Goal: Task Accomplishment & Management: Complete application form

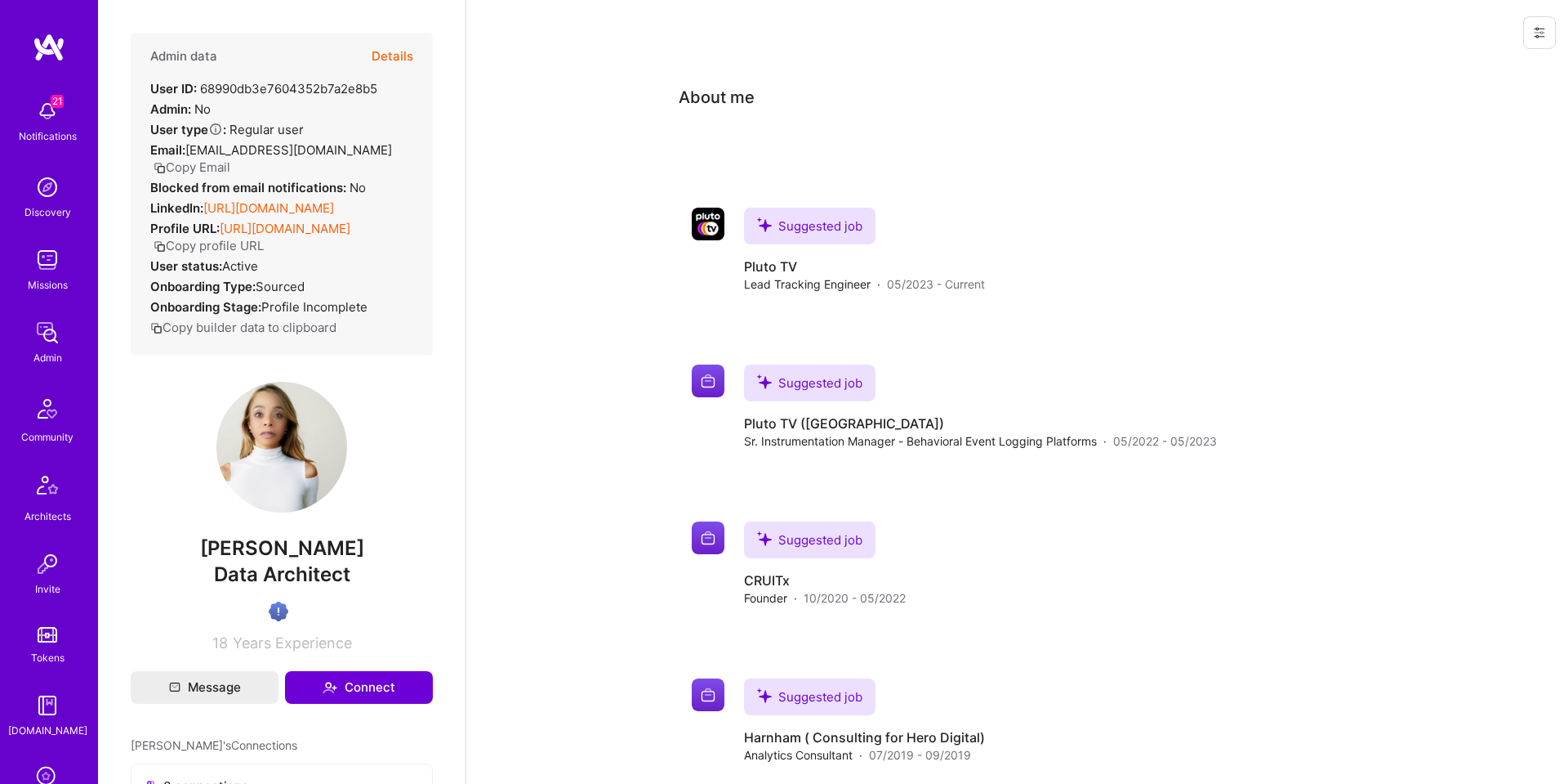
scroll to position [5, 0]
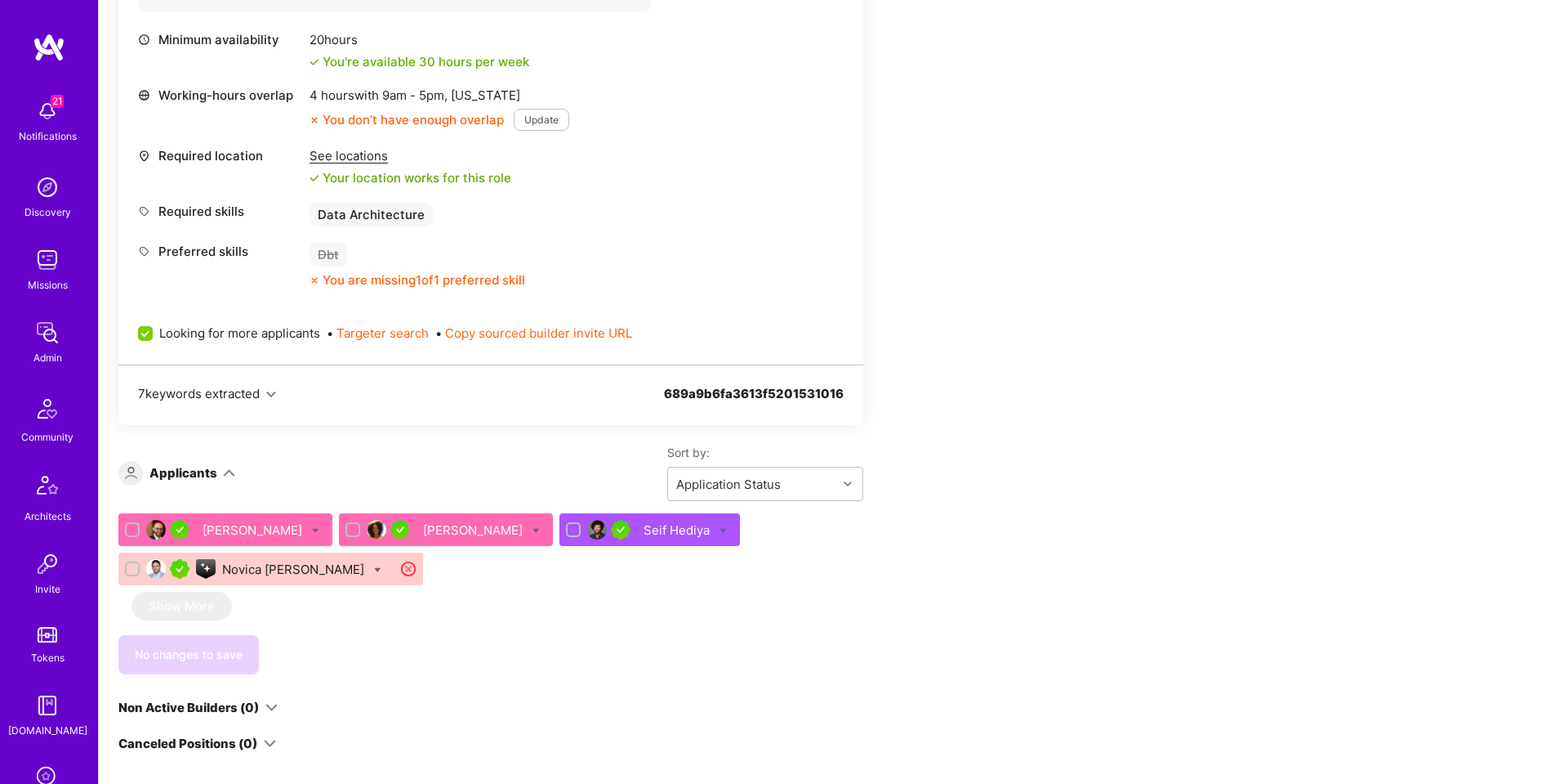
scroll to position [774, 0]
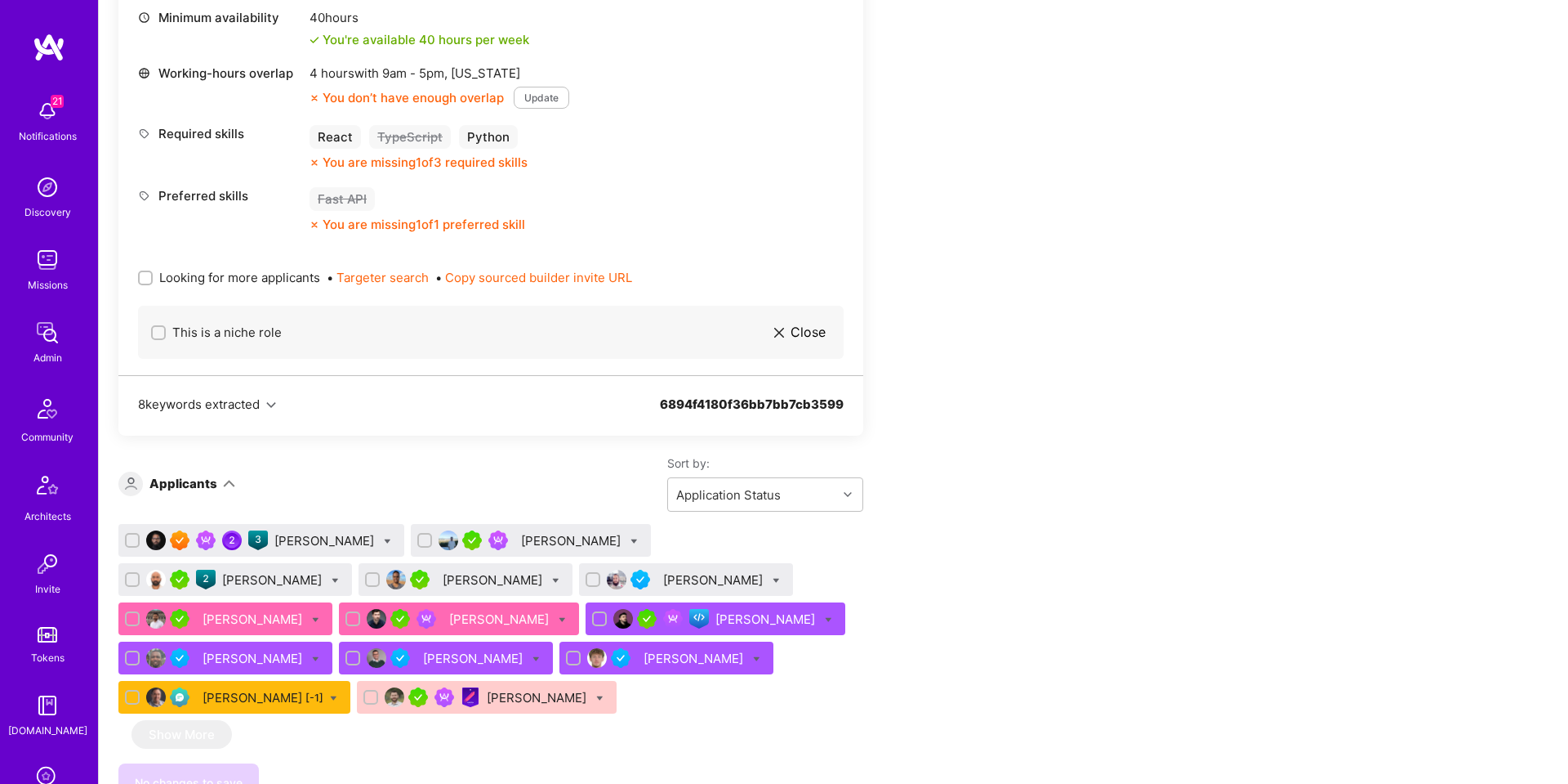
scroll to position [740, 0]
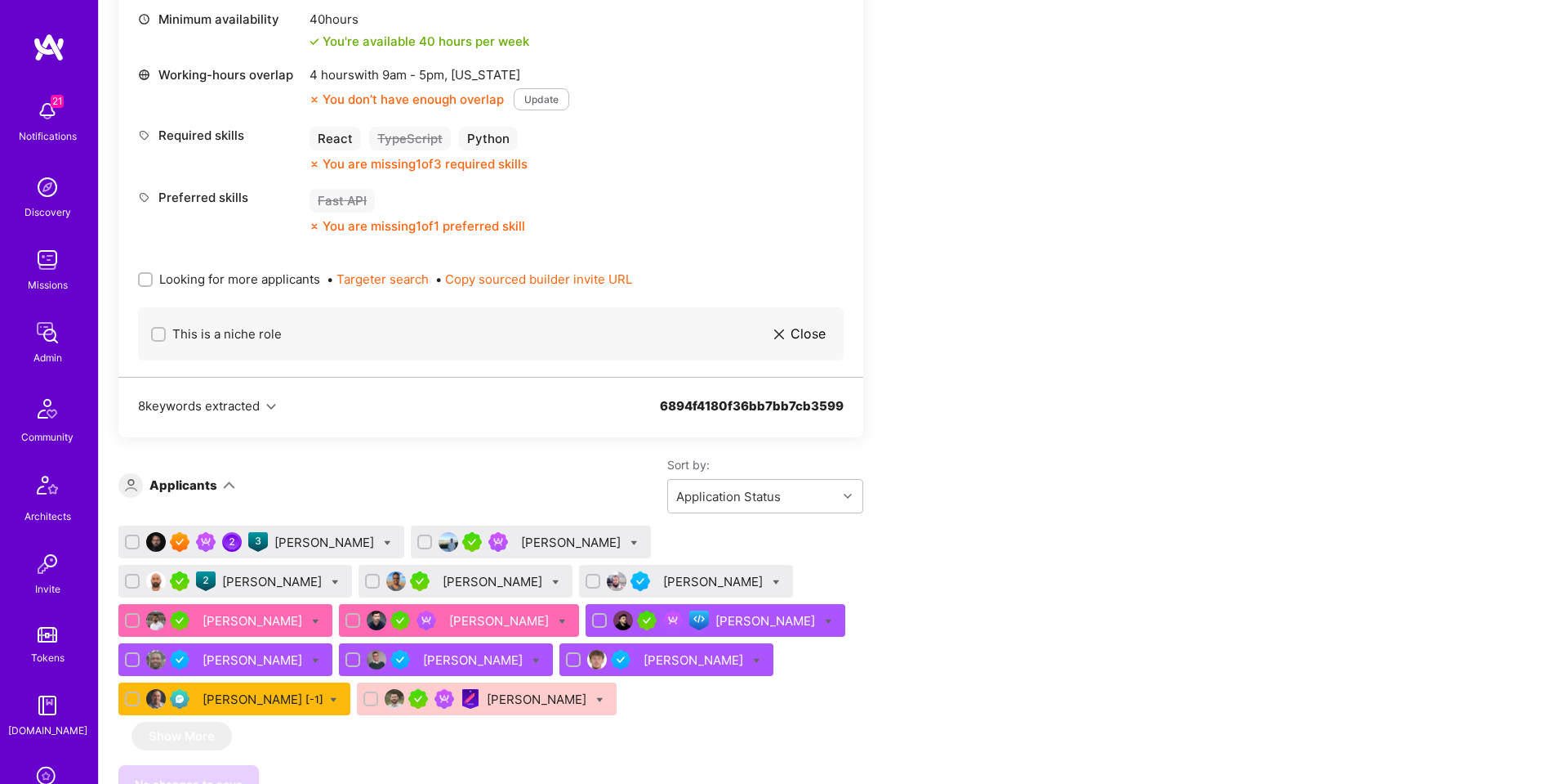
click at [303, 544] on div "[PERSON_NAME]" at bounding box center [326, 542] width 103 height 17
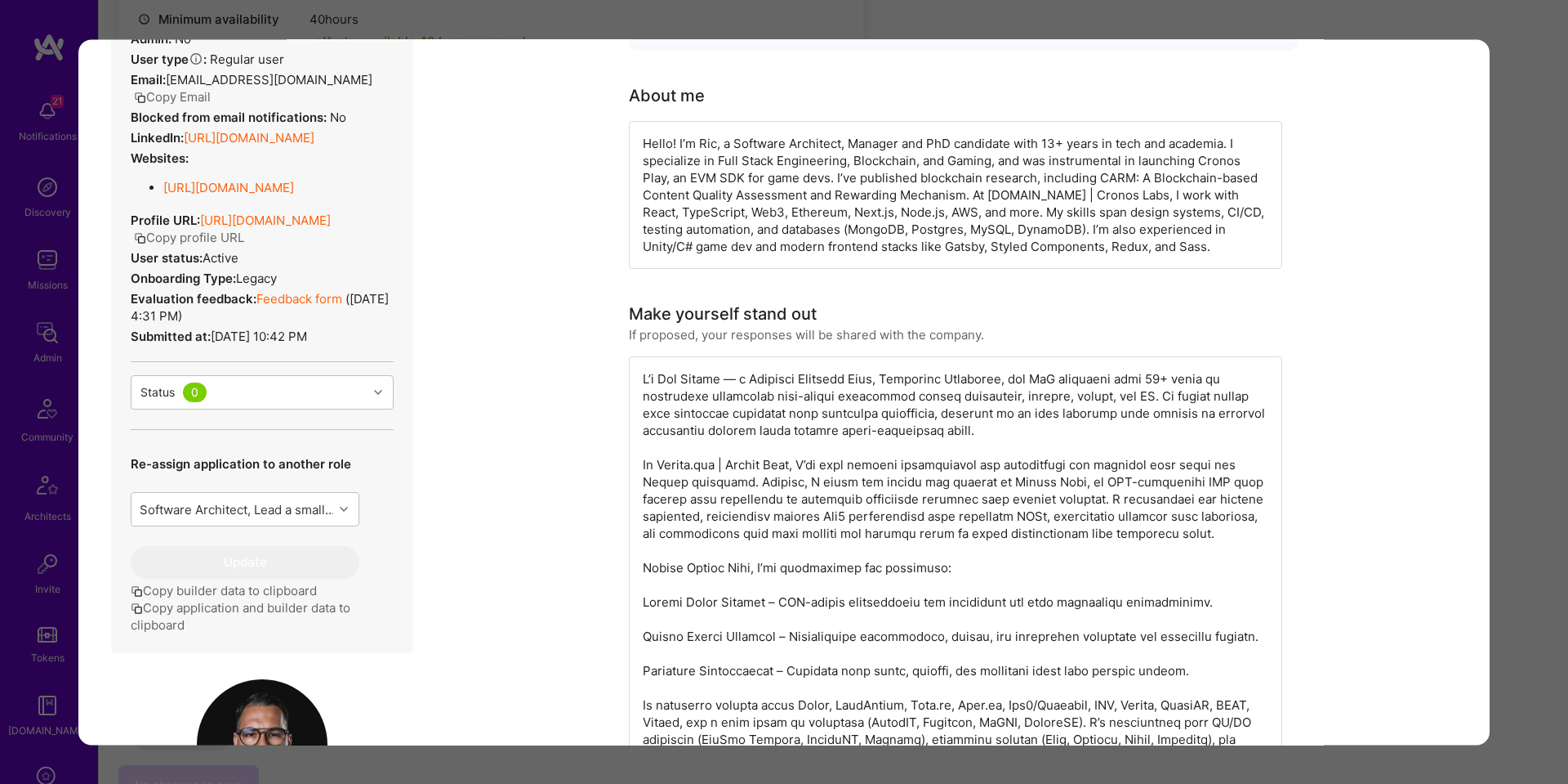
scroll to position [595, 0]
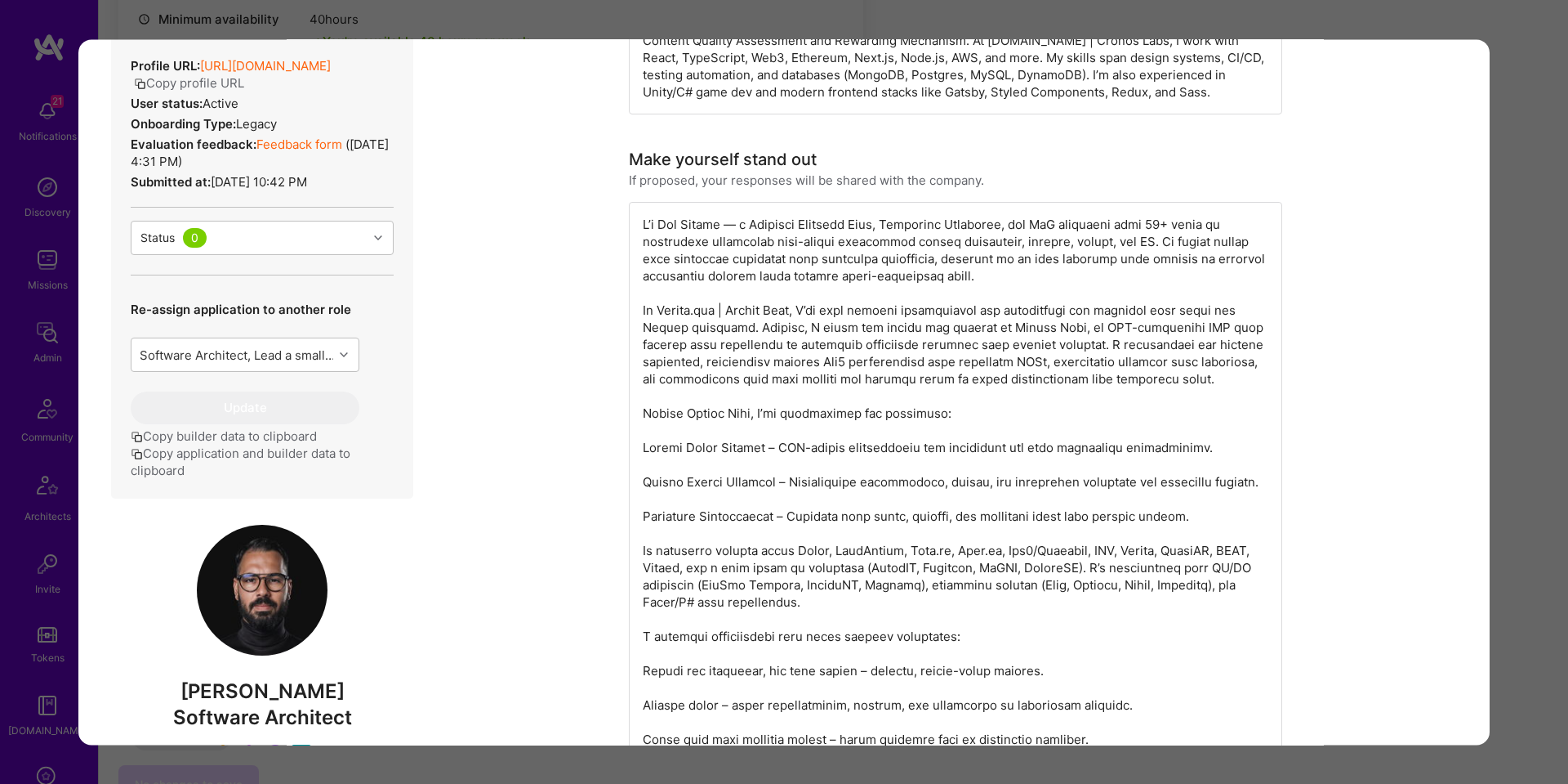
drag, startPoint x: 1539, startPoint y: 362, endPoint x: 1521, endPoint y: 365, distance: 18.2
click at [1539, 362] on div "Application 1 of 13 Builder Missing Requirements Required Location See location…" at bounding box center [784, 392] width 1568 height 784
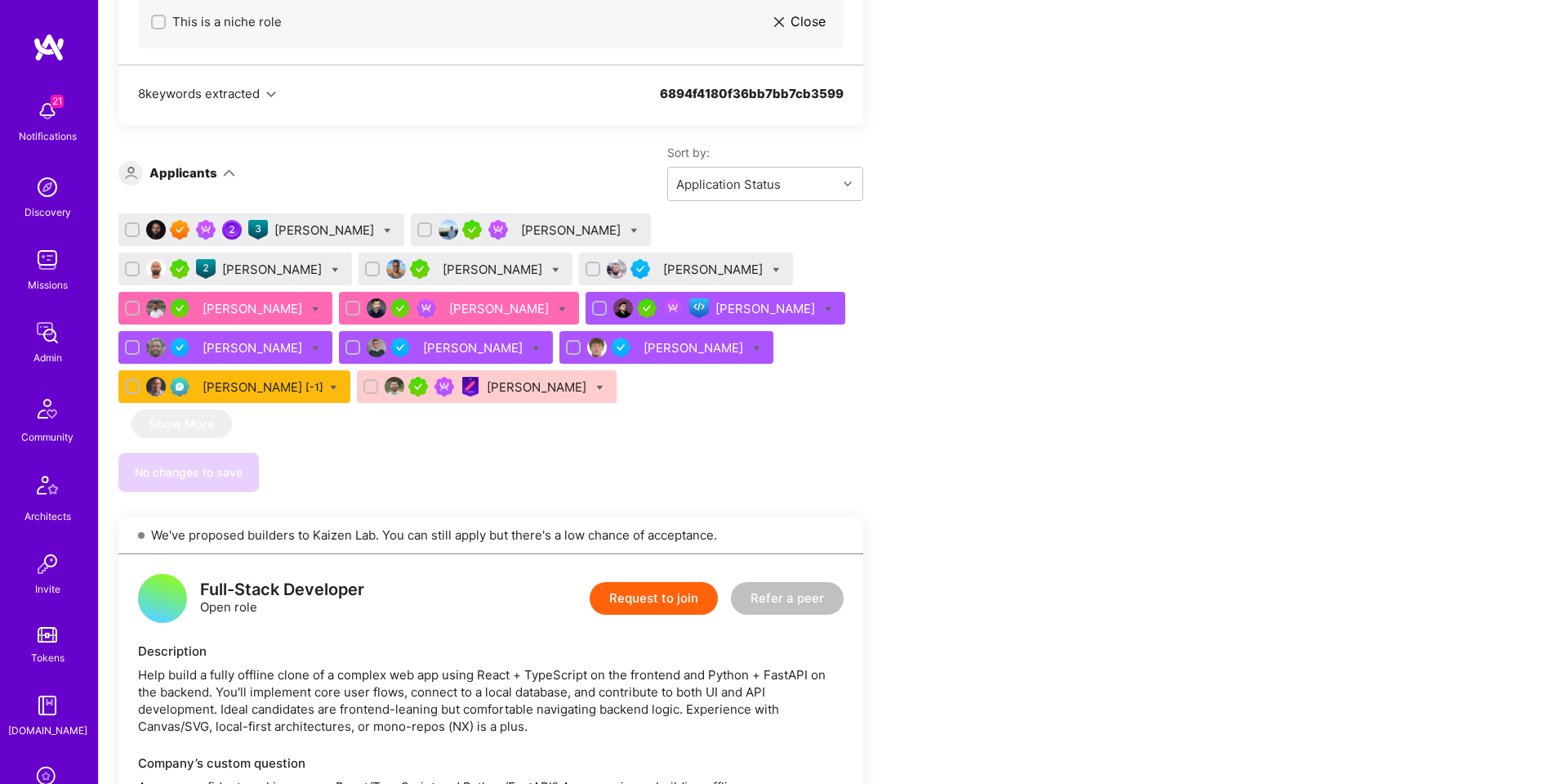
scroll to position [1050, 0]
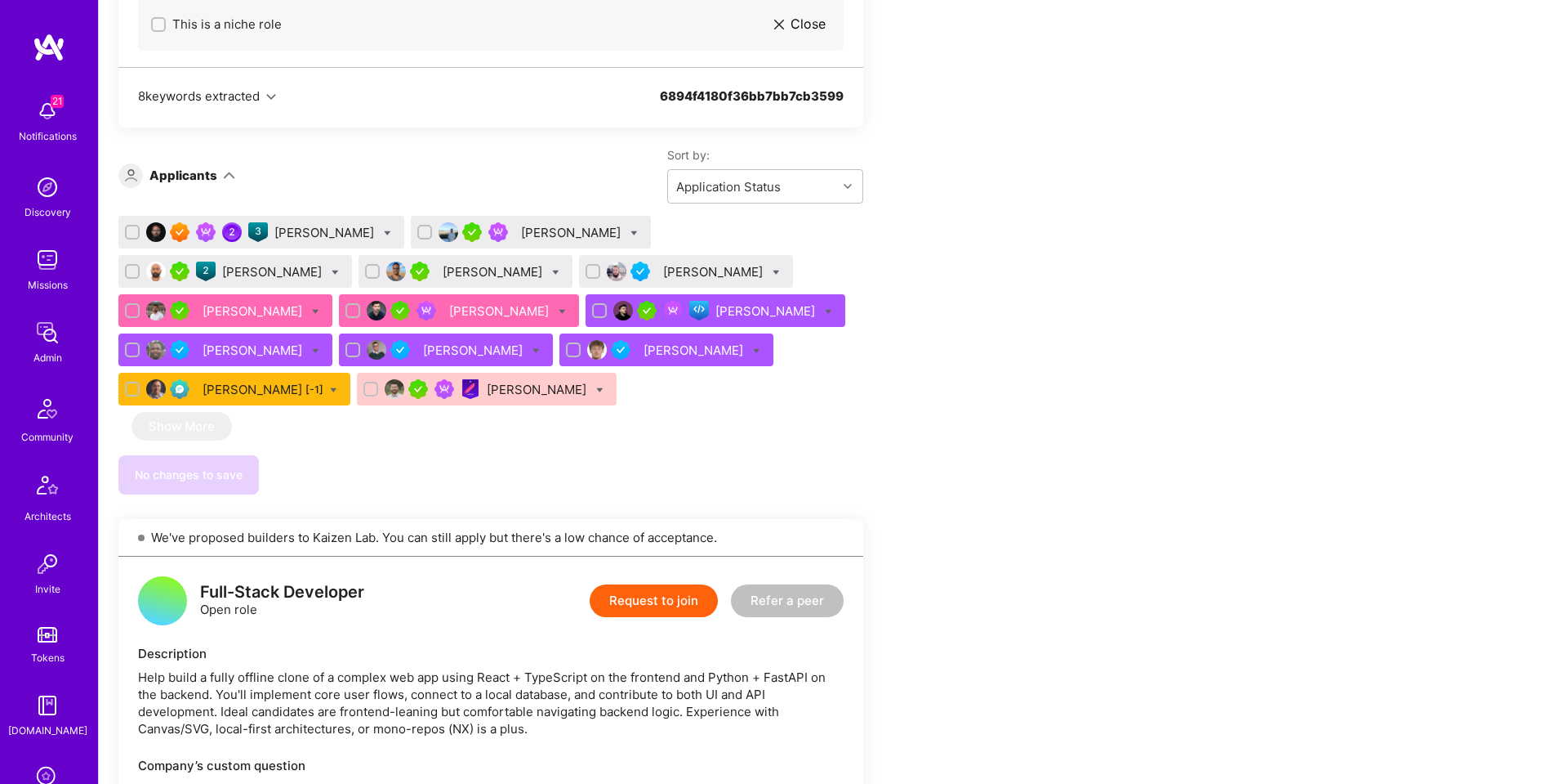
click at [300, 227] on div "Ricardo Arcifa" at bounding box center [326, 232] width 103 height 17
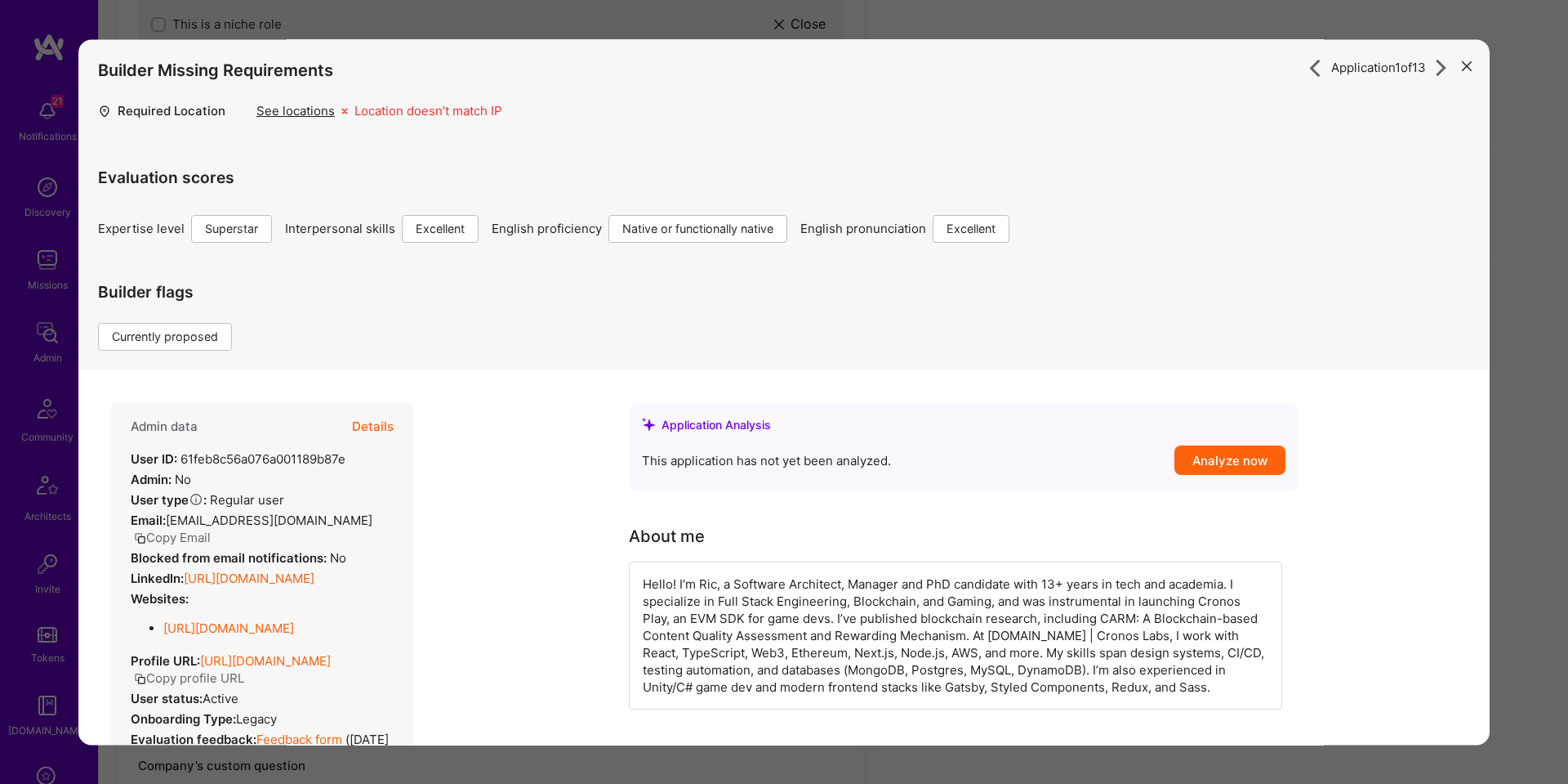
scroll to position [195, 0]
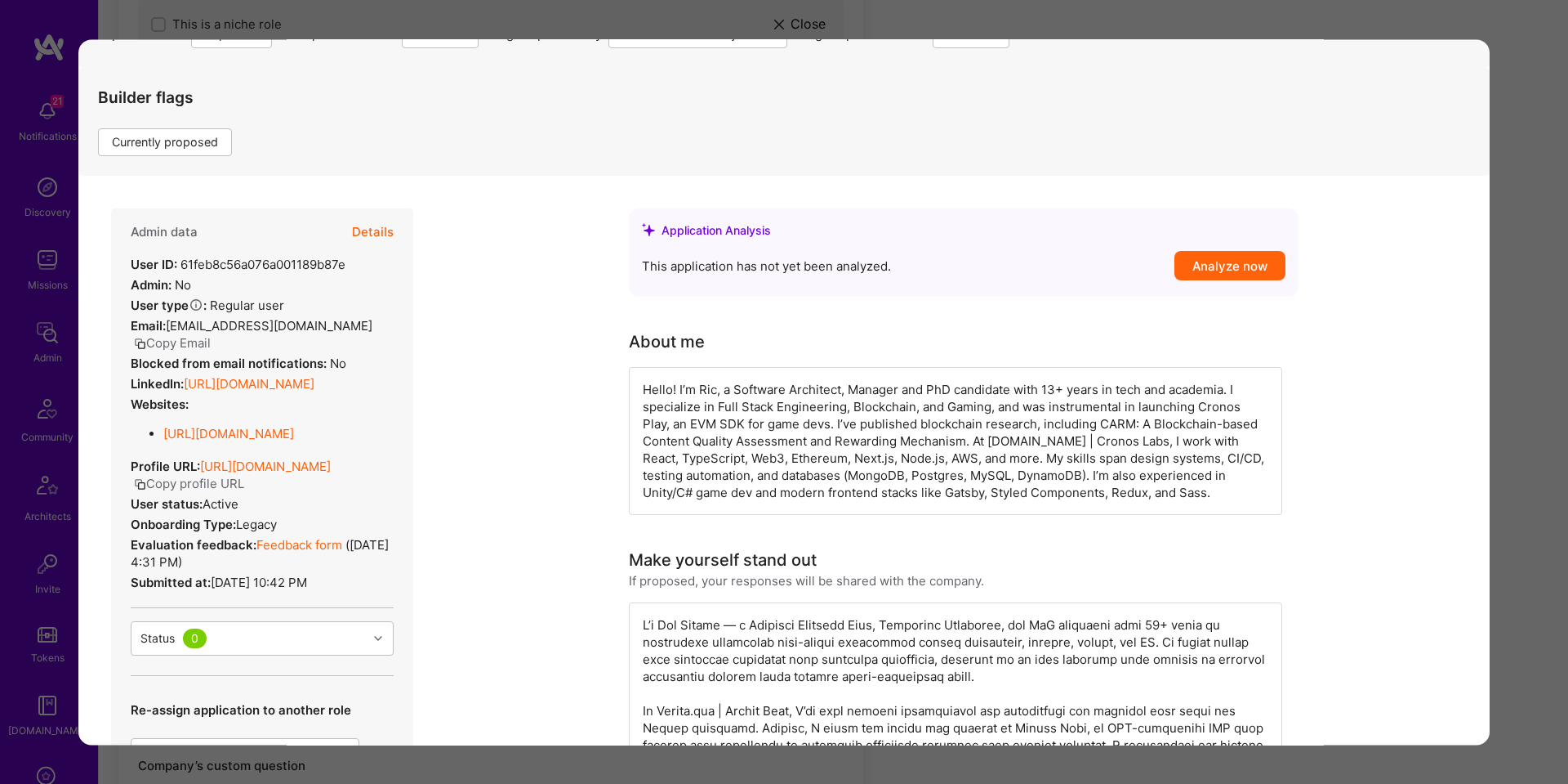
click at [302, 553] on link "Feedback form" at bounding box center [299, 544] width 86 height 16
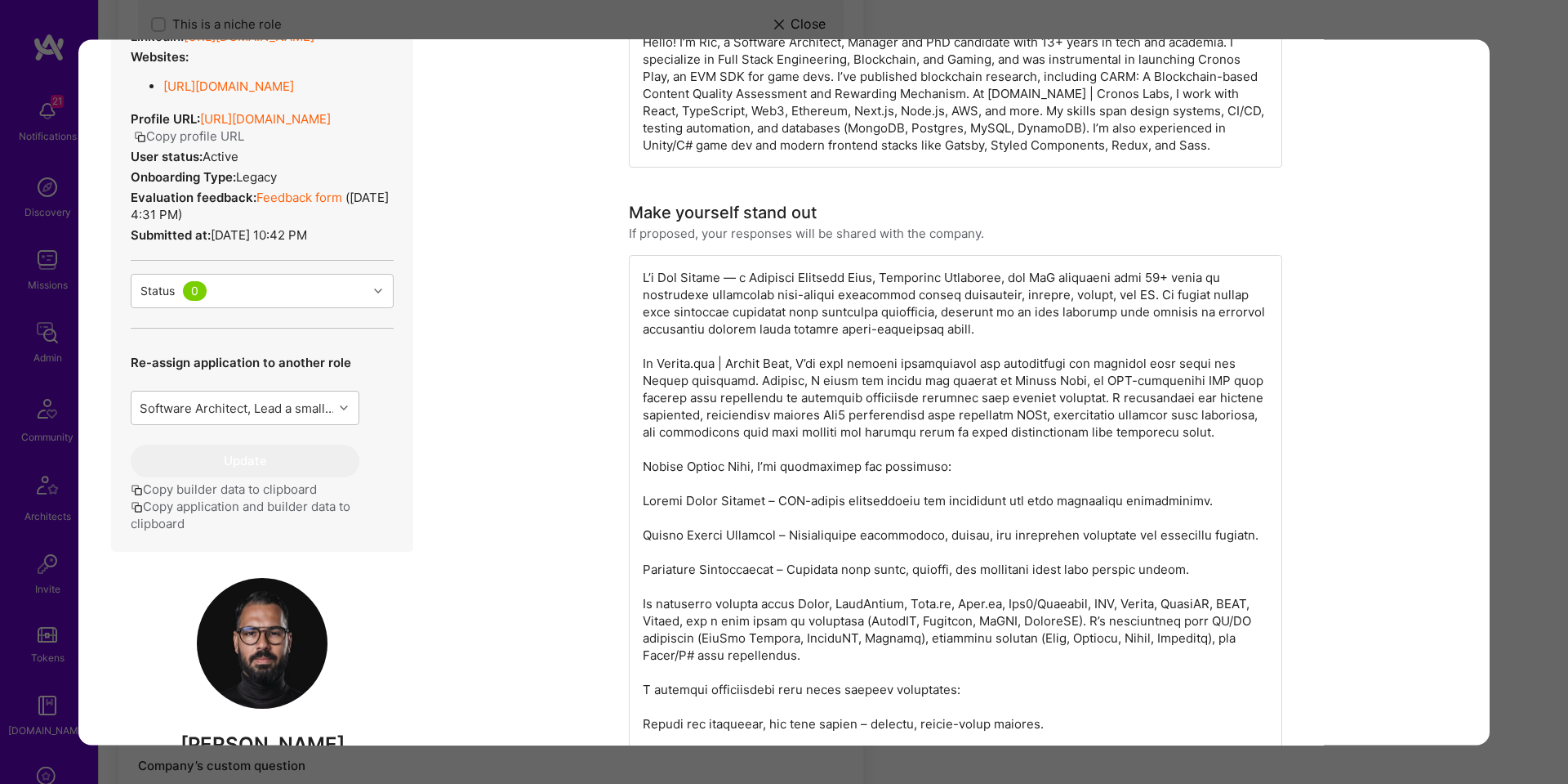
scroll to position [972, 0]
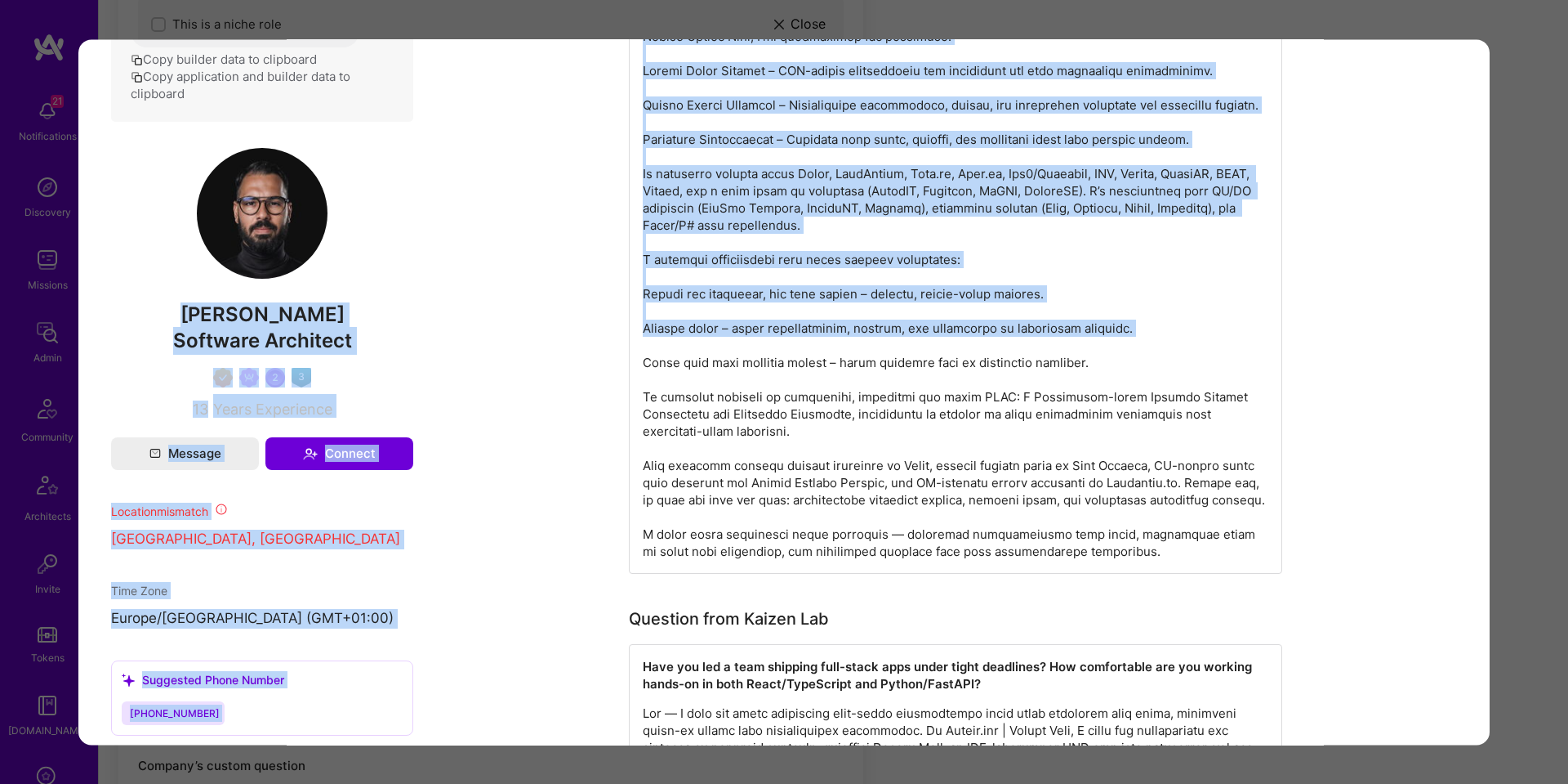
drag, startPoint x: 183, startPoint y: 353, endPoint x: 482, endPoint y: 353, distance: 299.0
drag, startPoint x: 342, startPoint y: 340, endPoint x: 324, endPoint y: 342, distance: 18.1
click at [336, 327] on span "Ricardo Arcifa" at bounding box center [262, 314] width 302 height 24
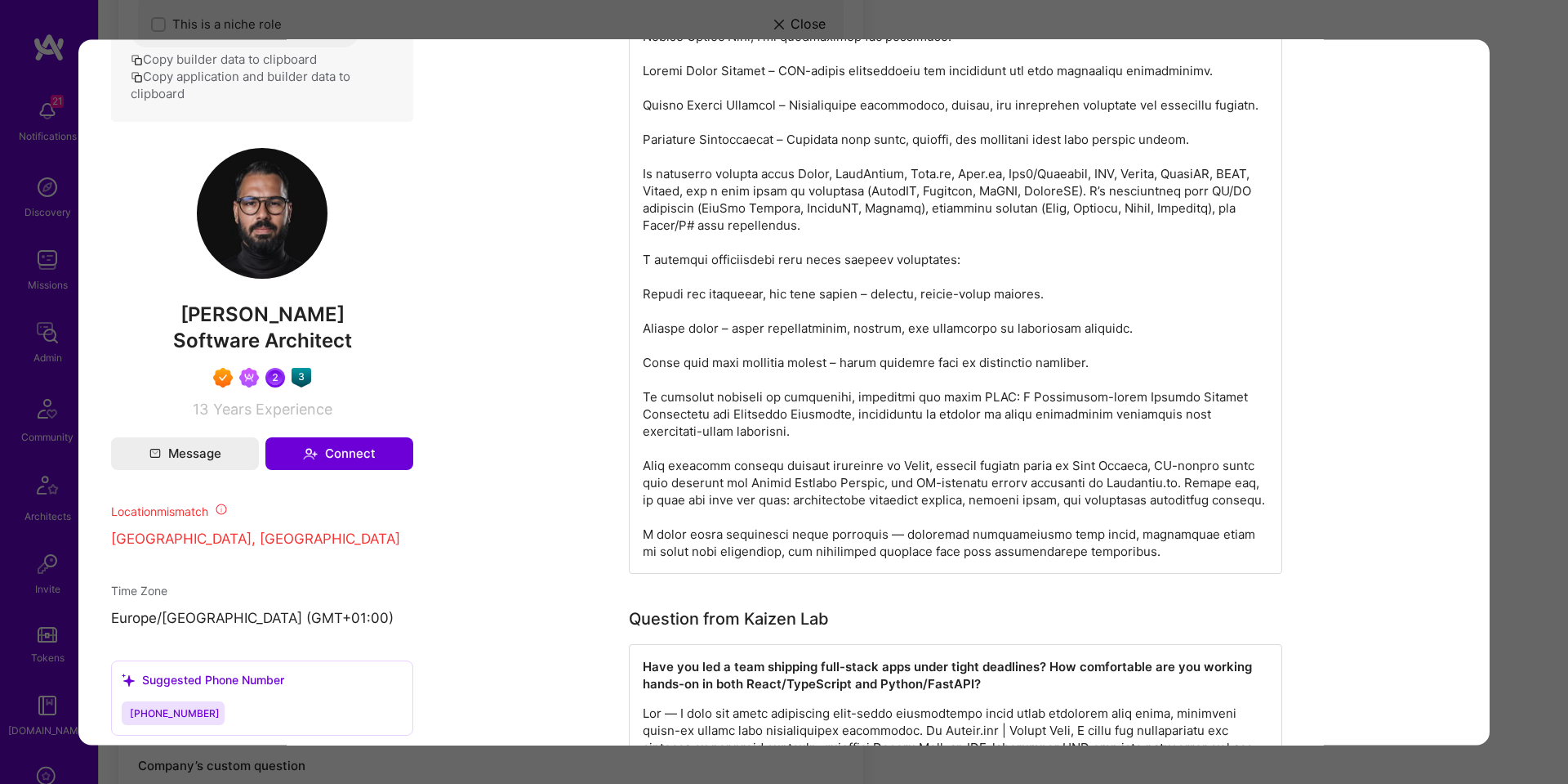
drag, startPoint x: 315, startPoint y: 343, endPoint x: 185, endPoint y: 341, distance: 130.0
click at [185, 327] on span "Ricardo Arcifa" at bounding box center [262, 314] width 302 height 24
drag, startPoint x: 1532, startPoint y: 367, endPoint x: 1523, endPoint y: 364, distance: 9.5
click at [1532, 367] on div "Application 1 of 13 Builder Missing Requirements Required Location See location…" at bounding box center [784, 392] width 1568 height 784
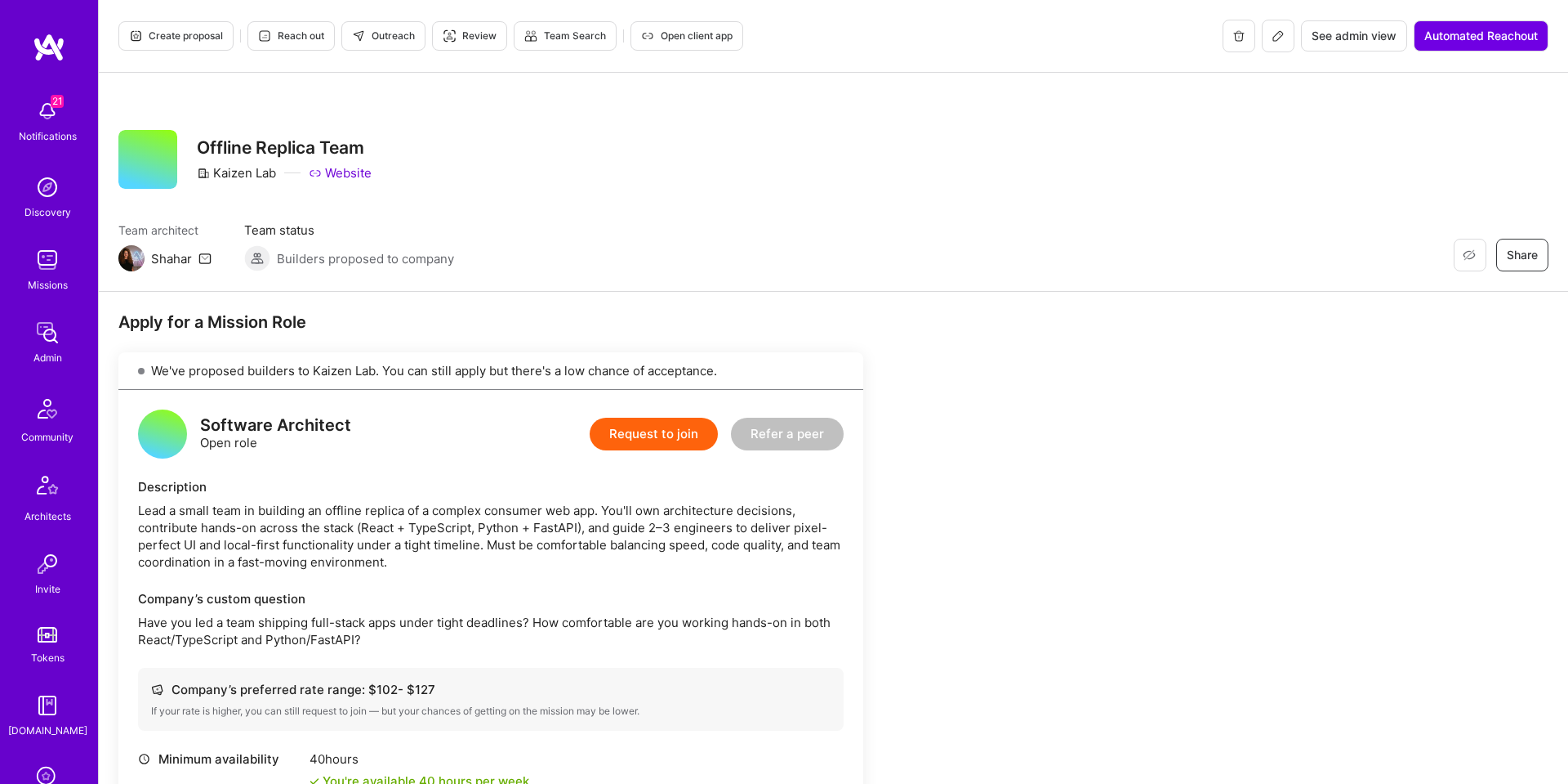
click at [200, 40] on span "Create proposal" at bounding box center [176, 36] width 94 height 15
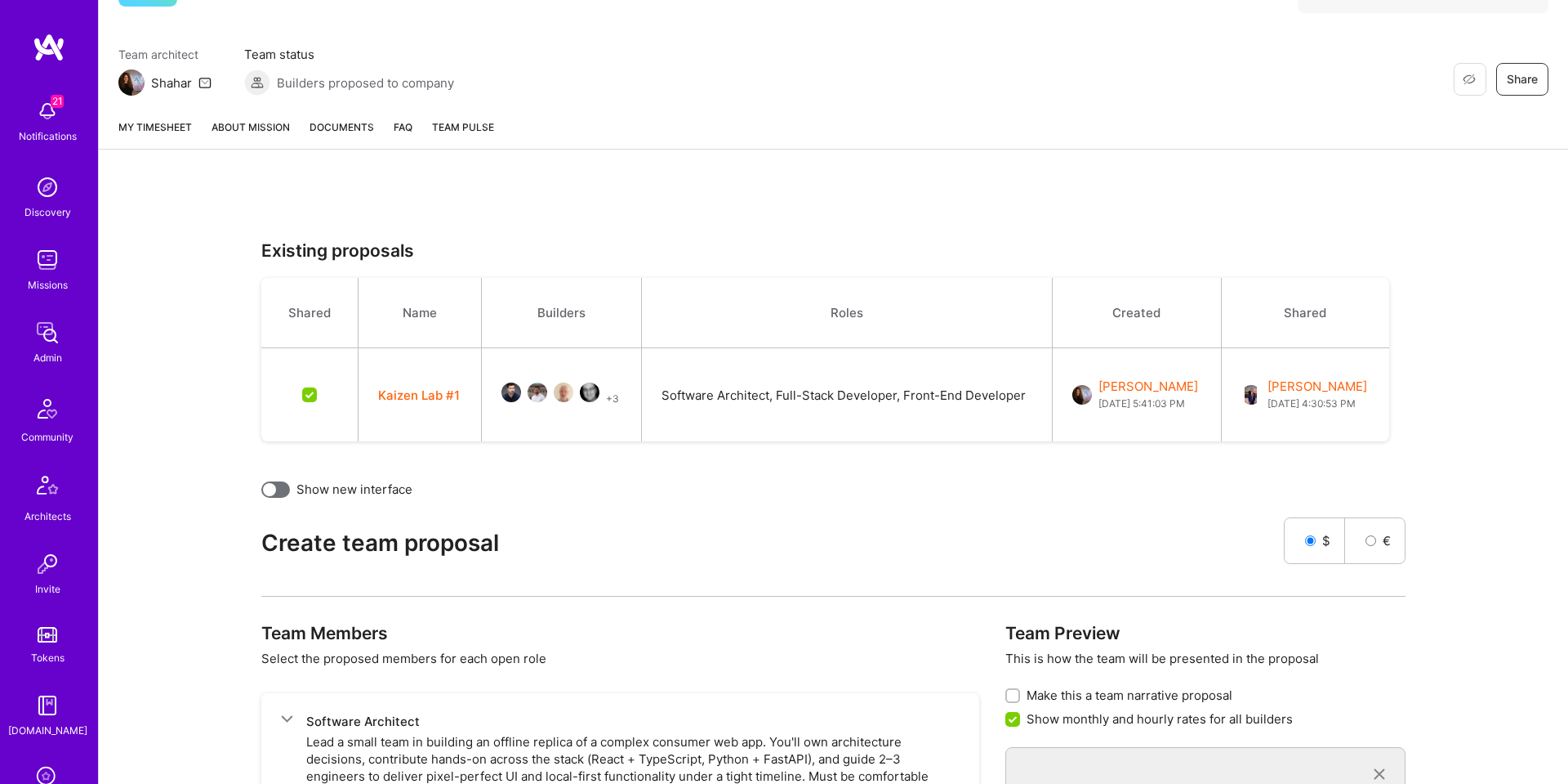
scroll to position [180, 0]
click at [399, 392] on button "Kaizen Lab #1" at bounding box center [418, 398] width 81 height 17
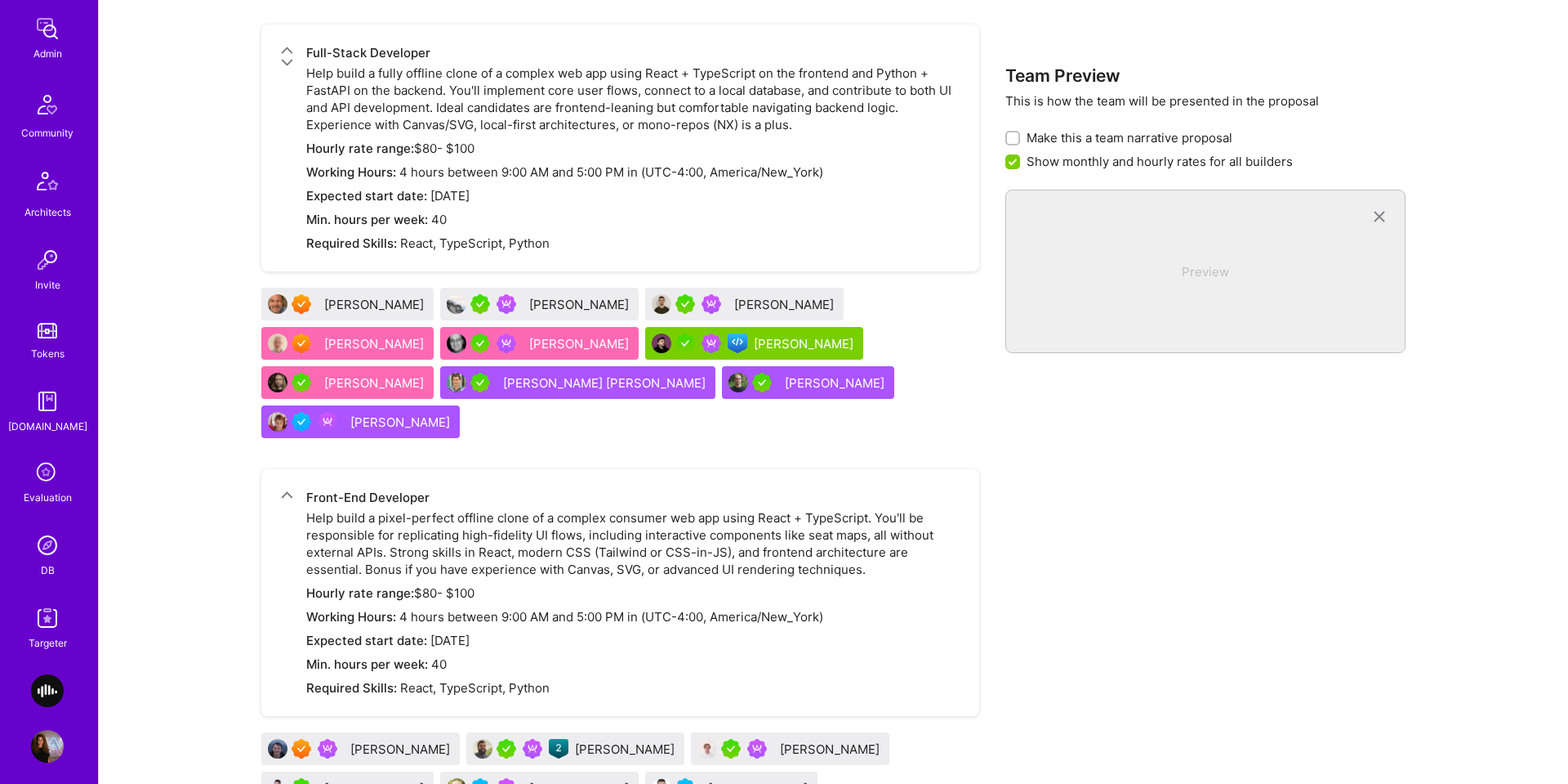
scroll to position [315, 0]
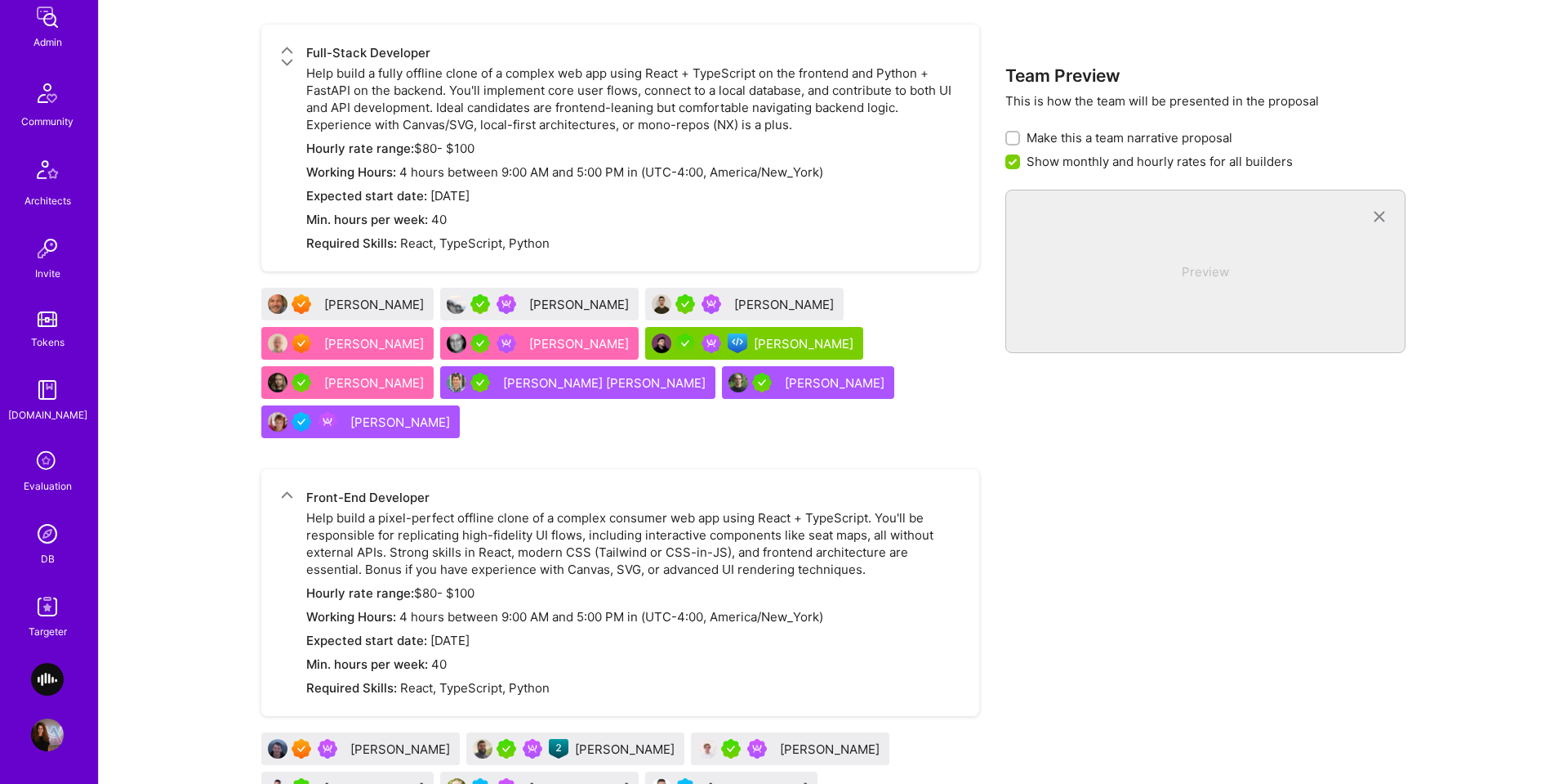
click at [44, 609] on img at bounding box center [47, 606] width 33 height 33
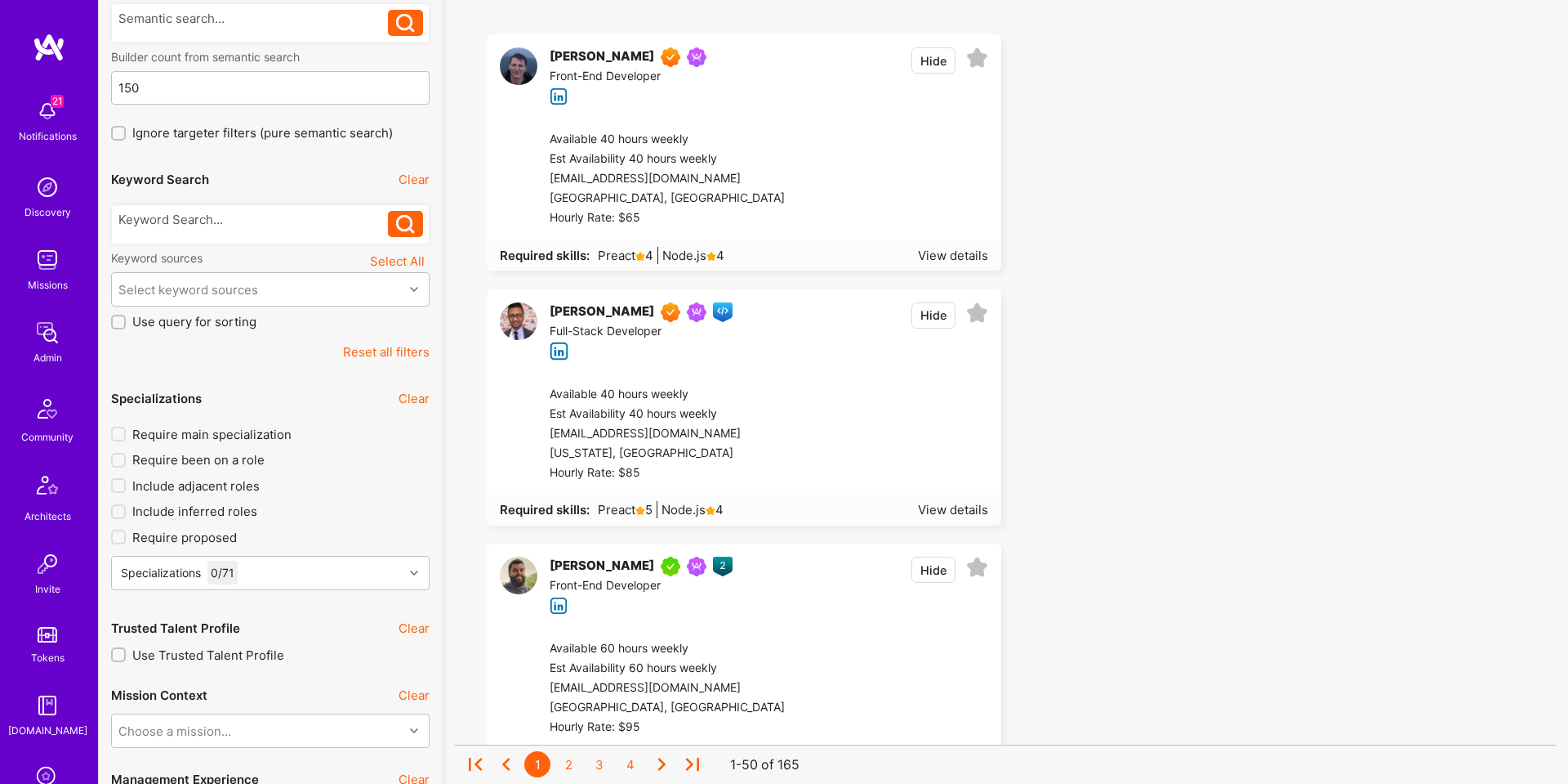
scroll to position [312, 0]
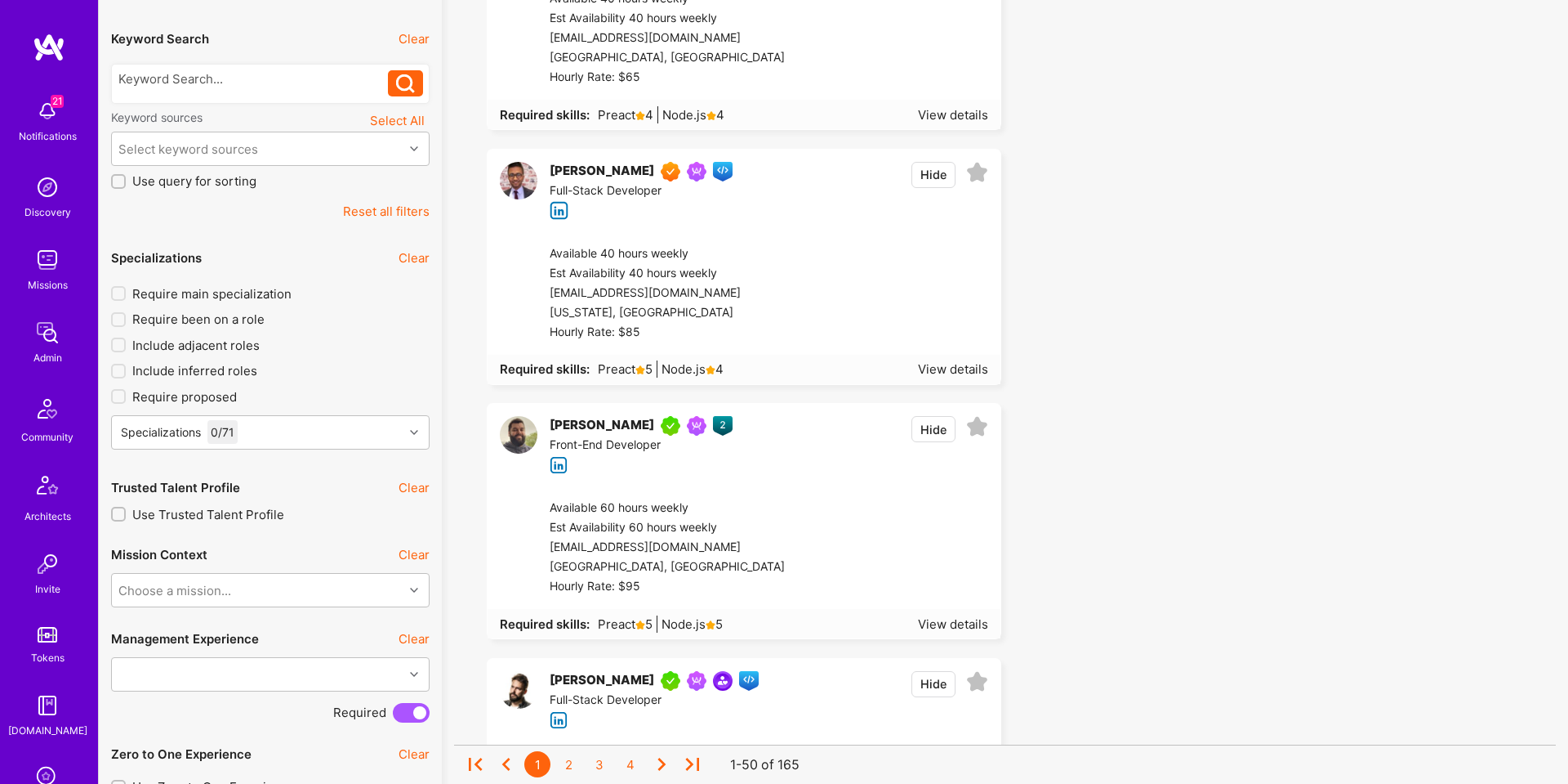
click at [391, 211] on button "Reset all filters" at bounding box center [386, 211] width 87 height 17
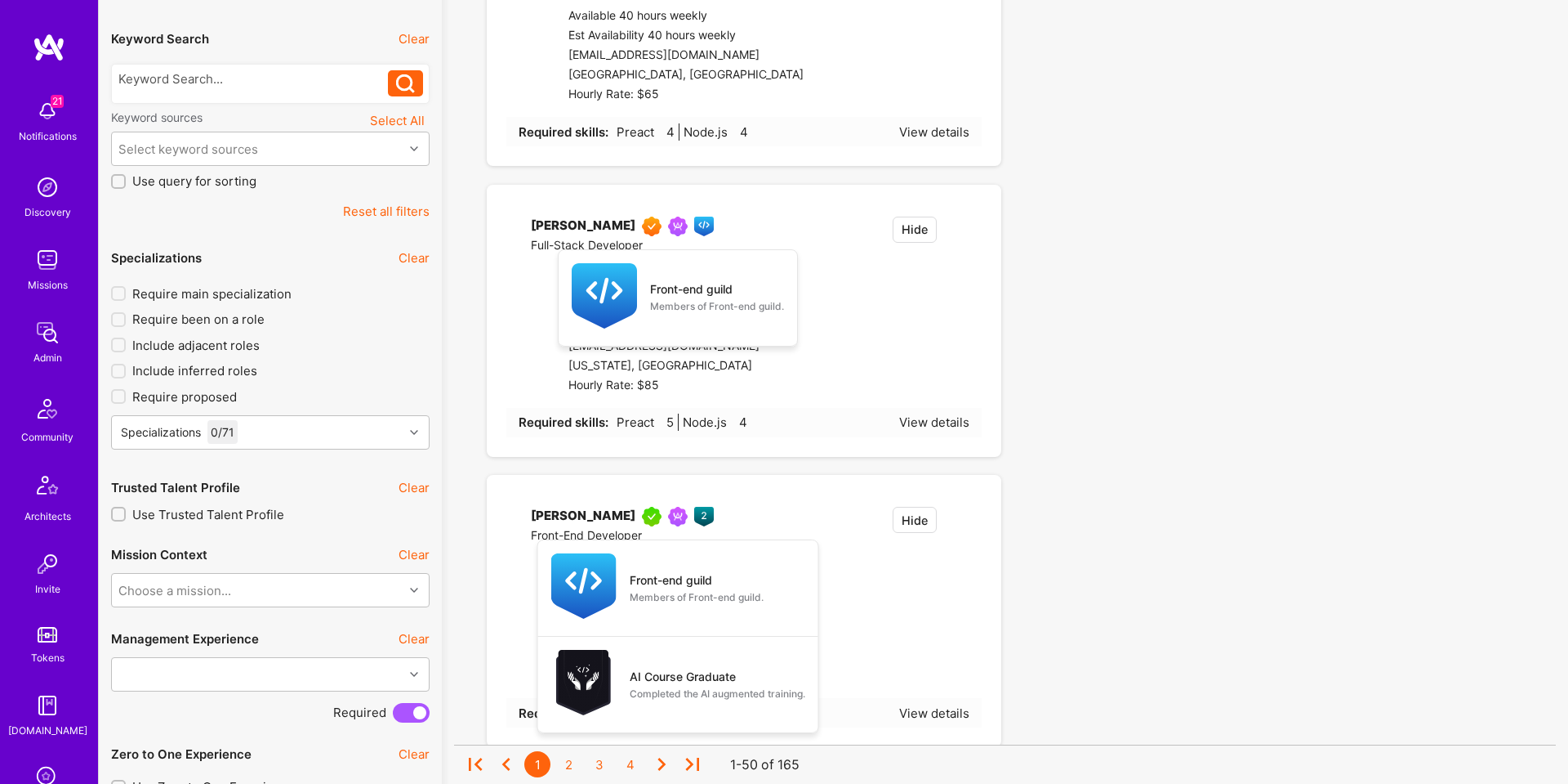
type input "0"
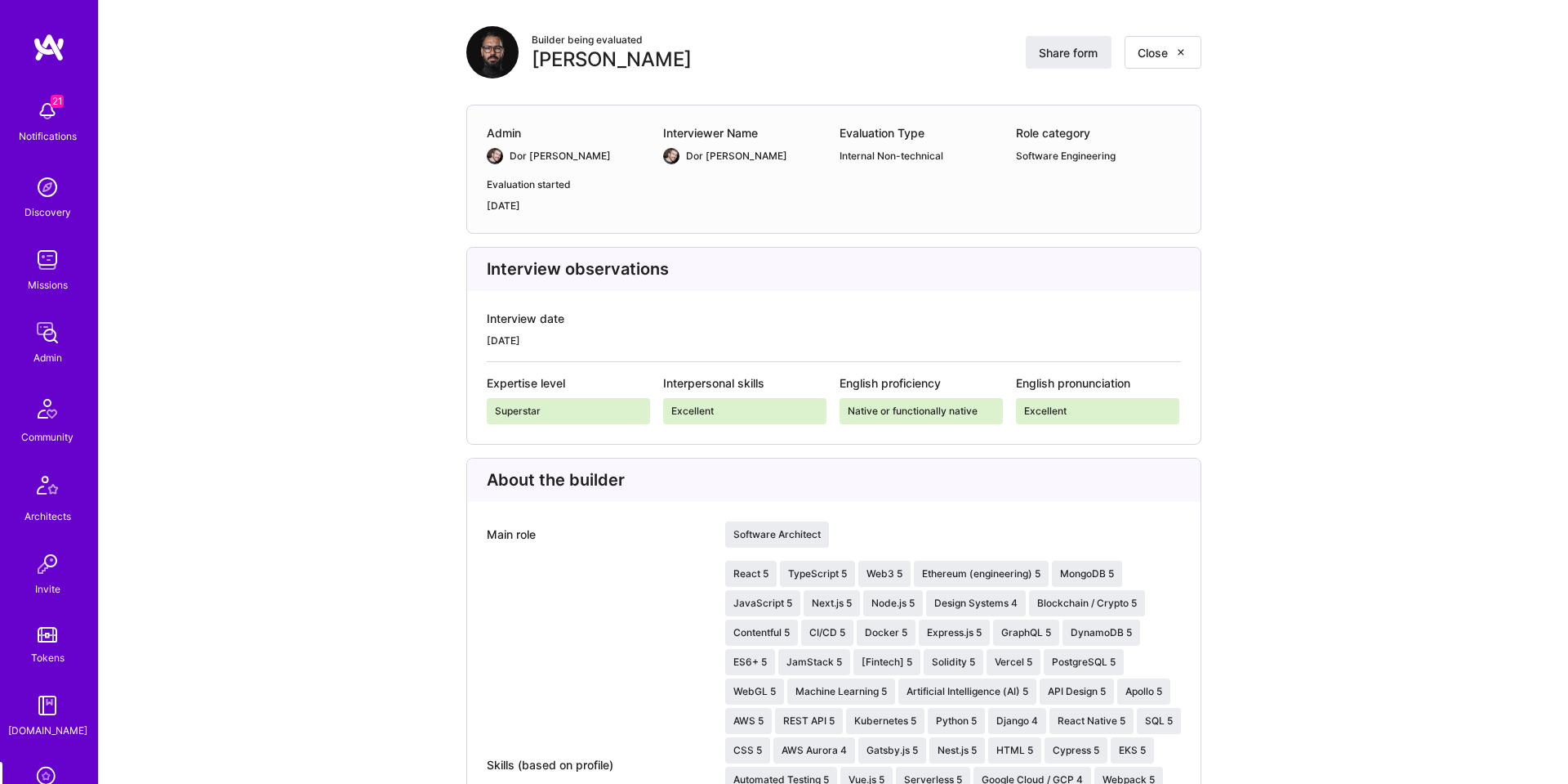
scroll to position [139, 0]
click at [527, 411] on div "Superstar" at bounding box center [568, 411] width 164 height 26
drag, startPoint x: 749, startPoint y: 386, endPoint x: 670, endPoint y: 419, distance: 85.6
click at [657, 402] on div "Expertise level Superstar Interpersonal skills Excellent English proficiency Na…" at bounding box center [834, 399] width 695 height 49
click at [698, 413] on div "Excellent" at bounding box center [744, 411] width 164 height 26
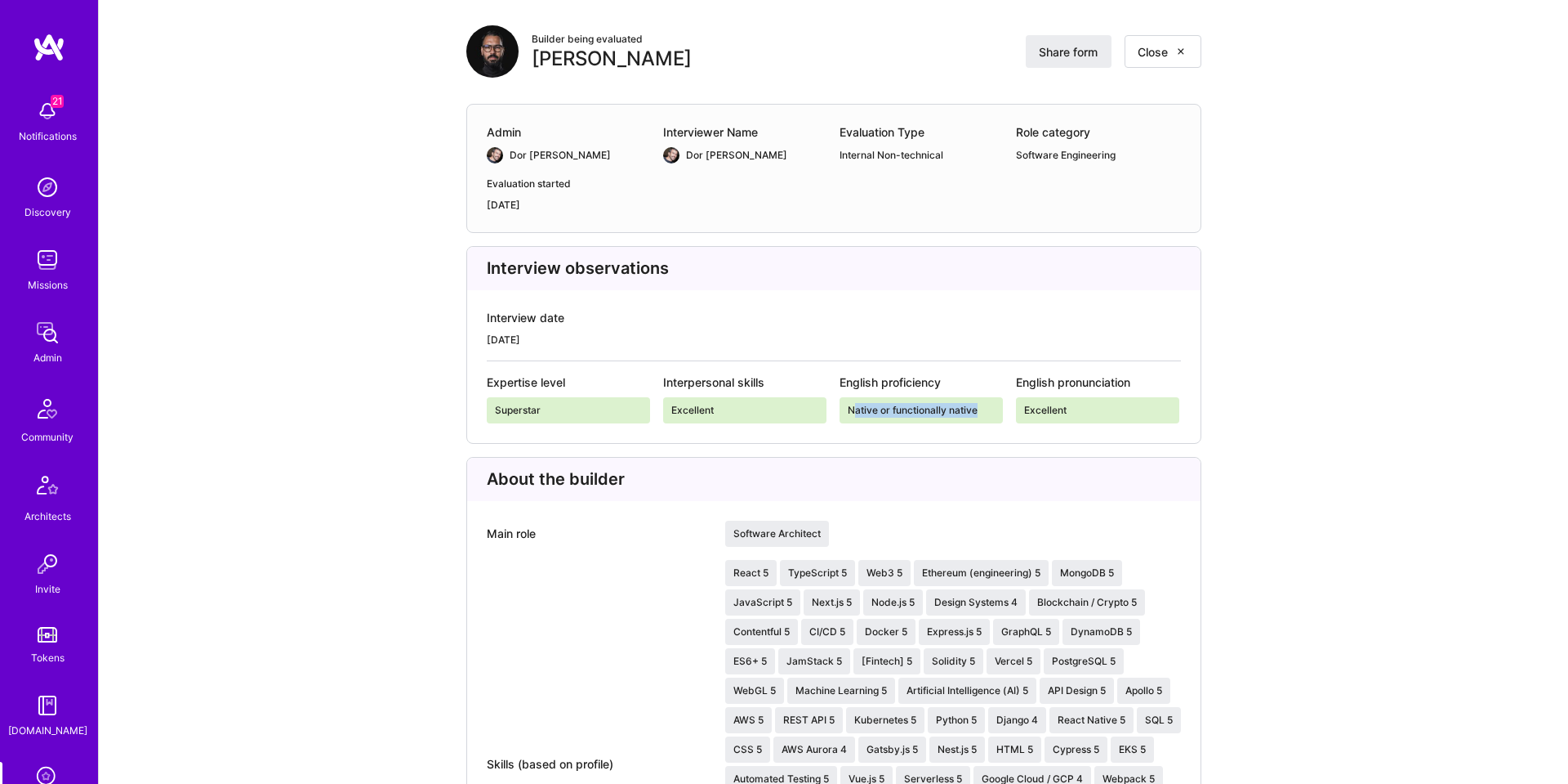
drag, startPoint x: 883, startPoint y: 416, endPoint x: 1007, endPoint y: 430, distance: 124.8
click at [1003, 431] on div "Interview observations Interview date March 11, 2022 Expertise level Superstar …" at bounding box center [834, 344] width 735 height 197
click at [1033, 406] on div "Excellent" at bounding box center [1098, 411] width 164 height 26
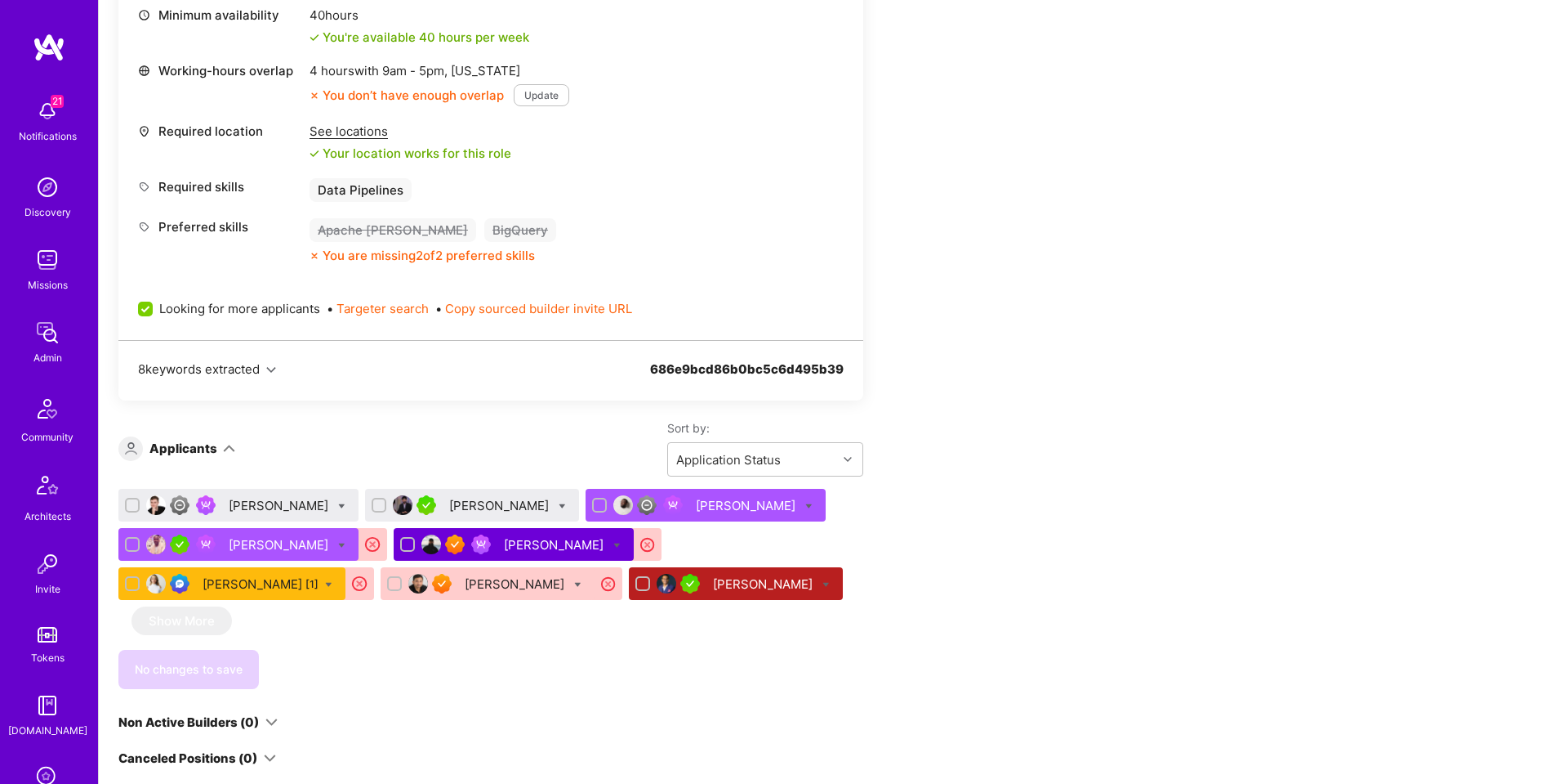
scroll to position [790, 0]
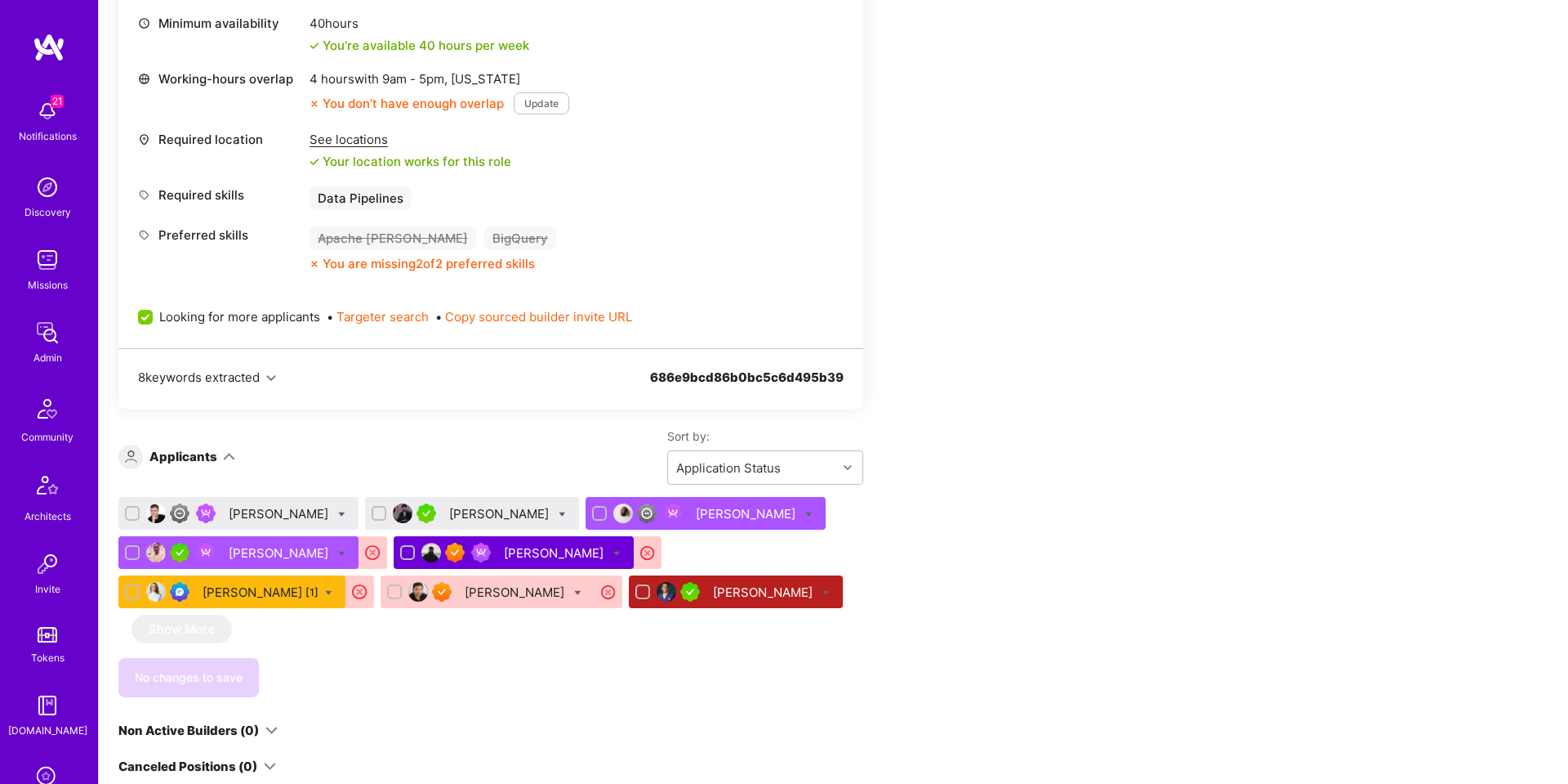
click at [256, 505] on div "[PERSON_NAME]" at bounding box center [281, 514] width 103 height 17
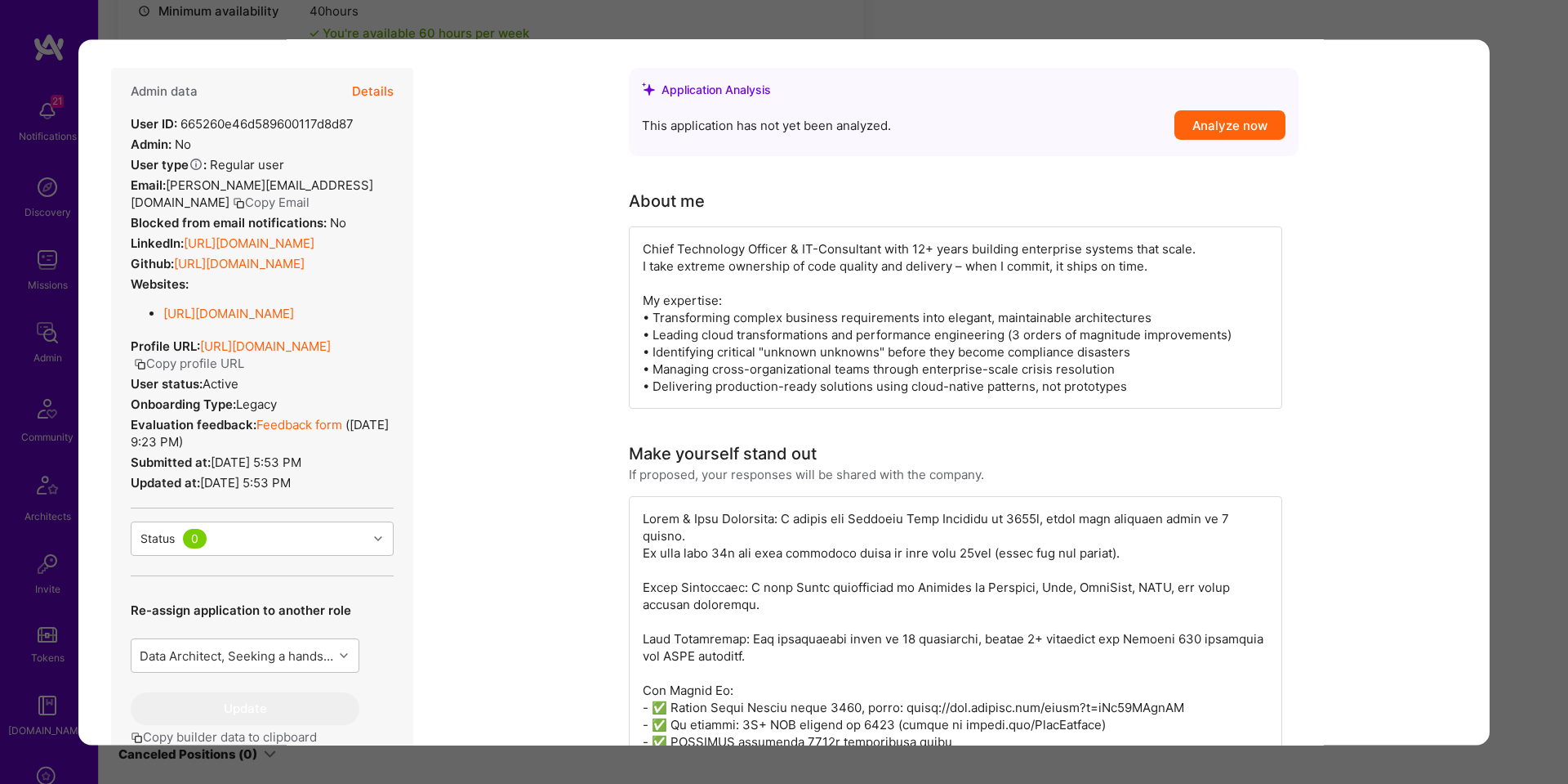
scroll to position [338, 0]
click at [296, 422] on link "Feedback form" at bounding box center [299, 422] width 86 height 16
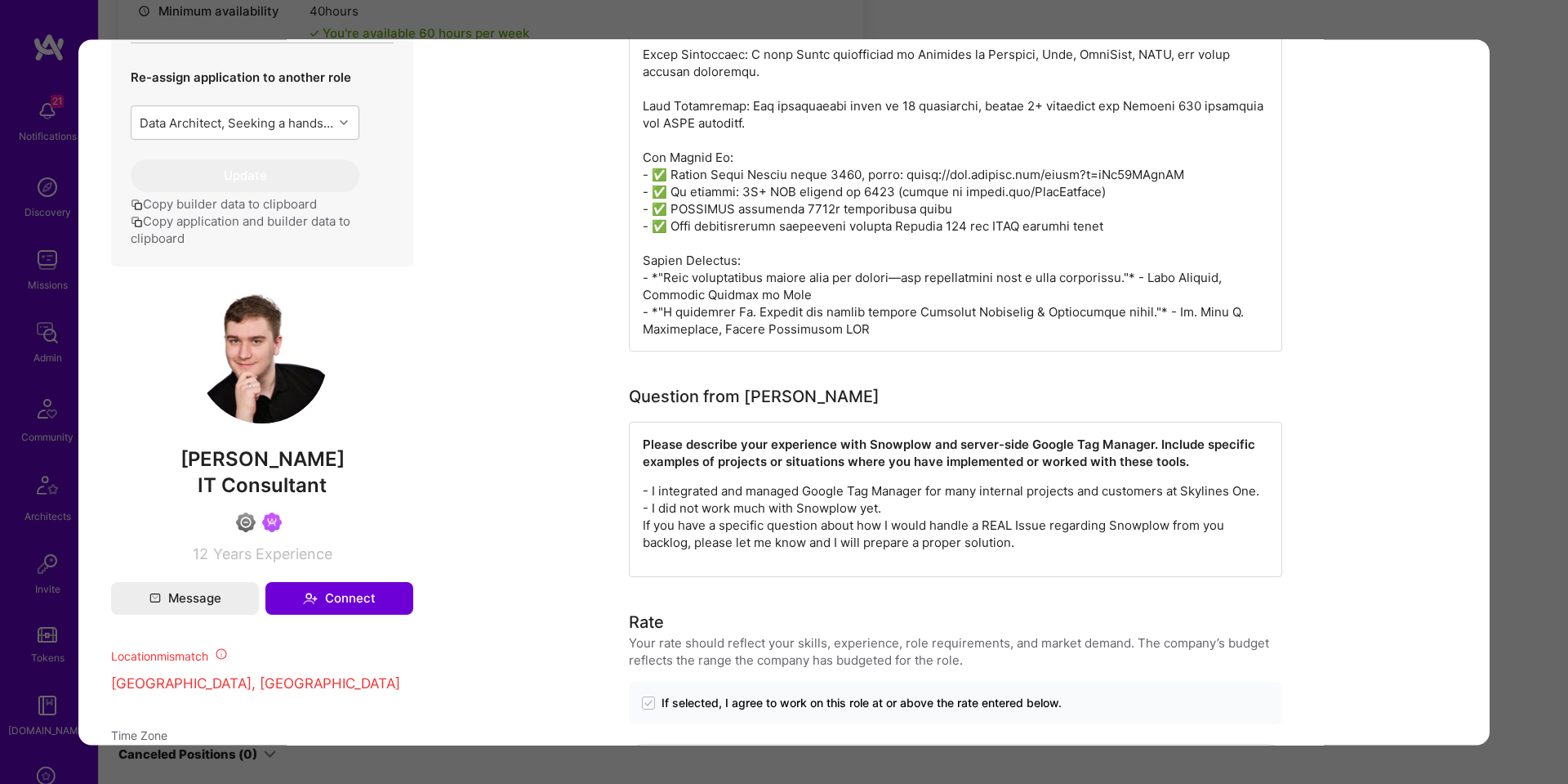
scroll to position [884, 0]
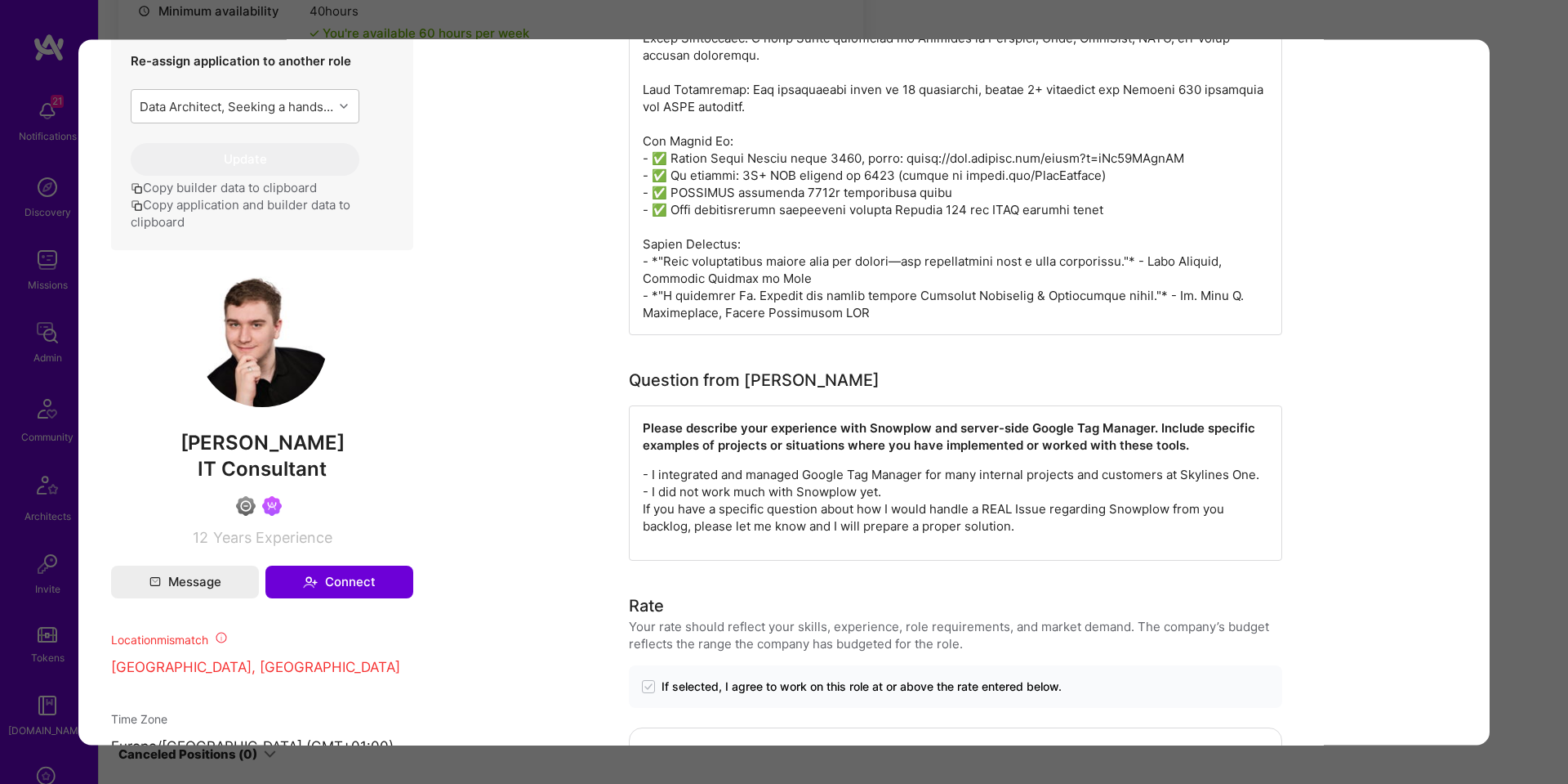
click at [1526, 359] on div "Application 1 of 8 Builder Missing Requirements Required Location See locations…" at bounding box center [784, 392] width 1568 height 784
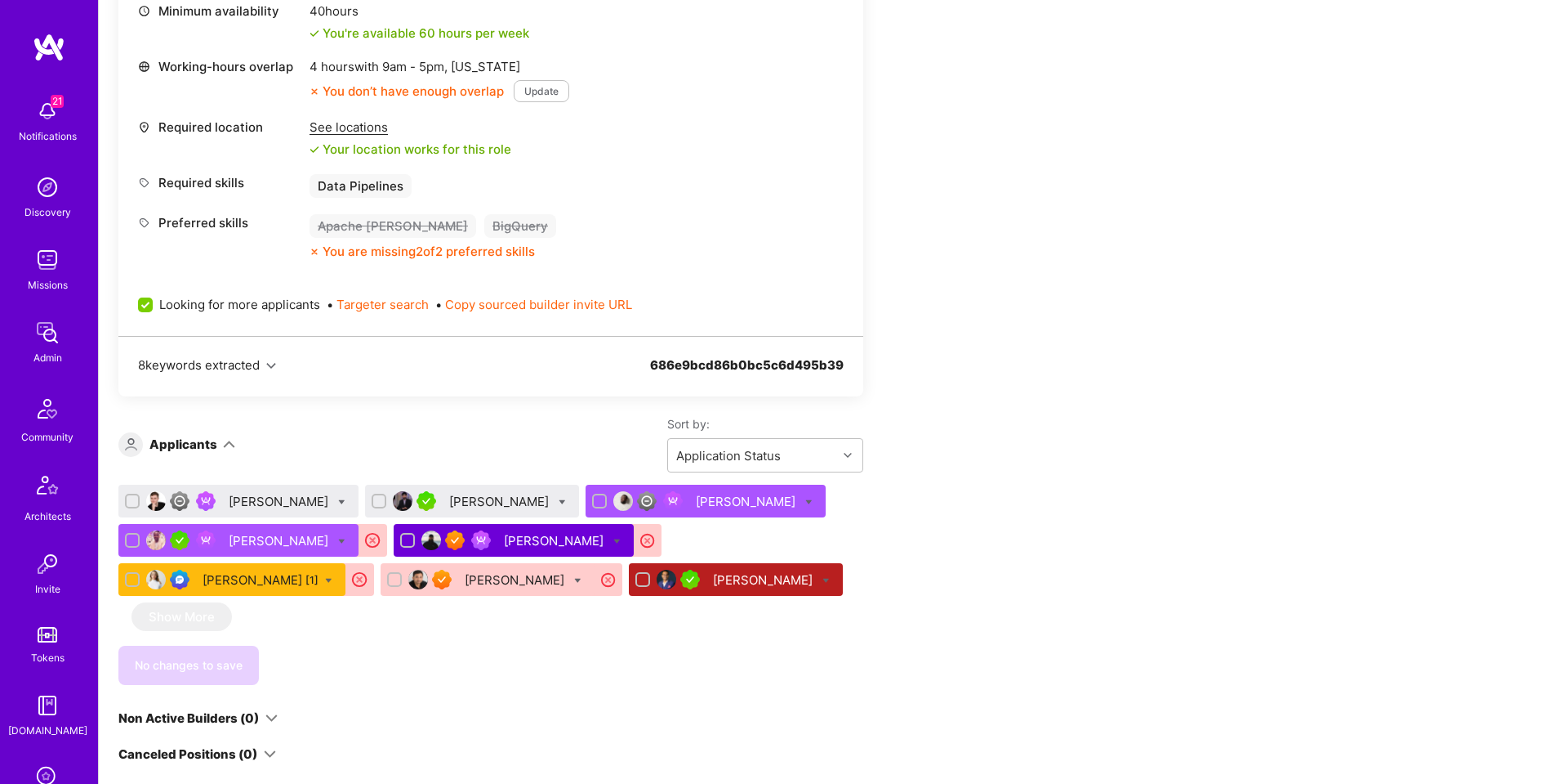
click at [1526, 359] on div "Apply for a Mission Role We’re actively looking for builders. This is the best …" at bounding box center [834, 510] width 1470 height 2040
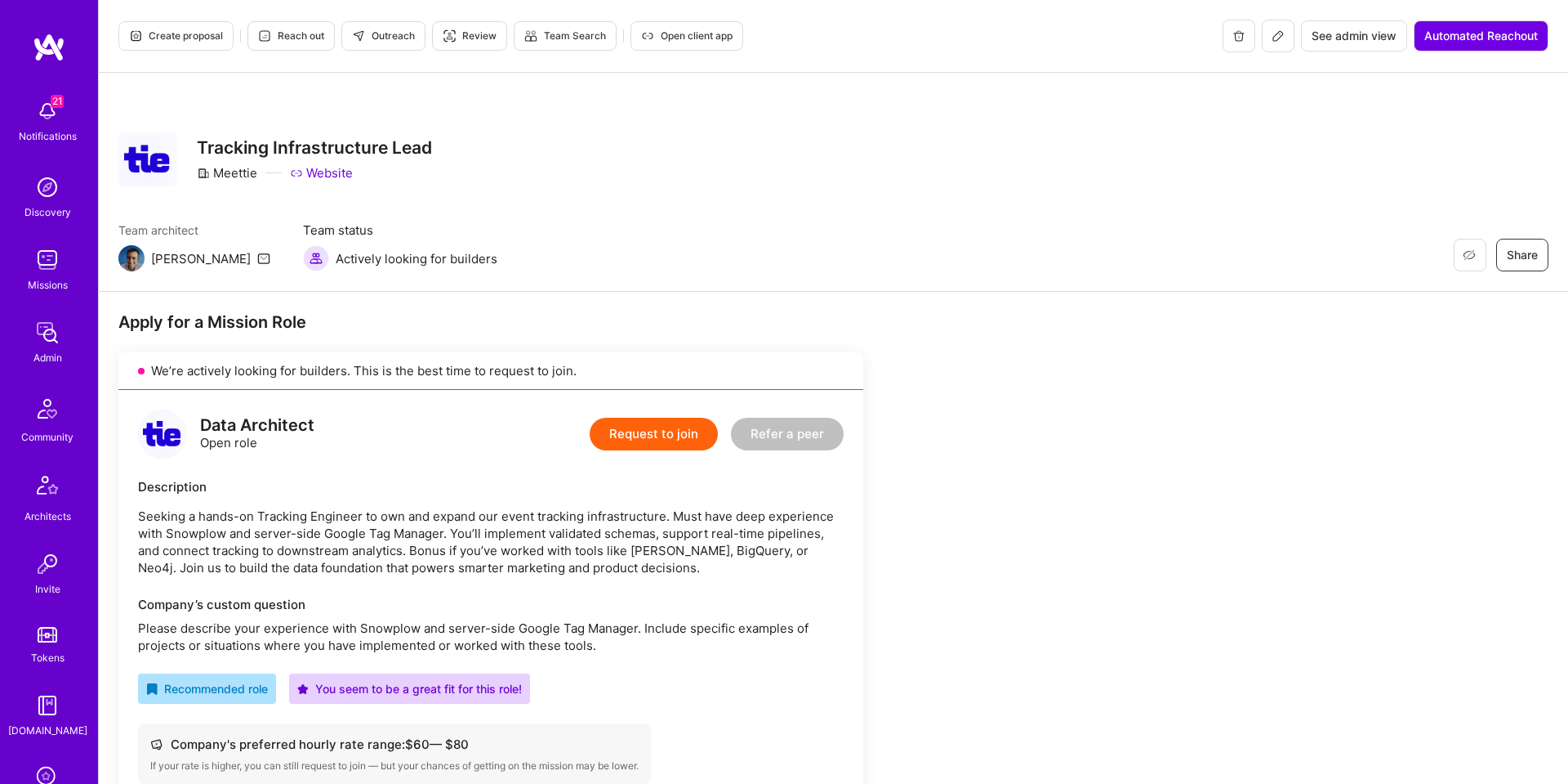
click at [392, 43] on button "Outreach" at bounding box center [383, 36] width 84 height 29
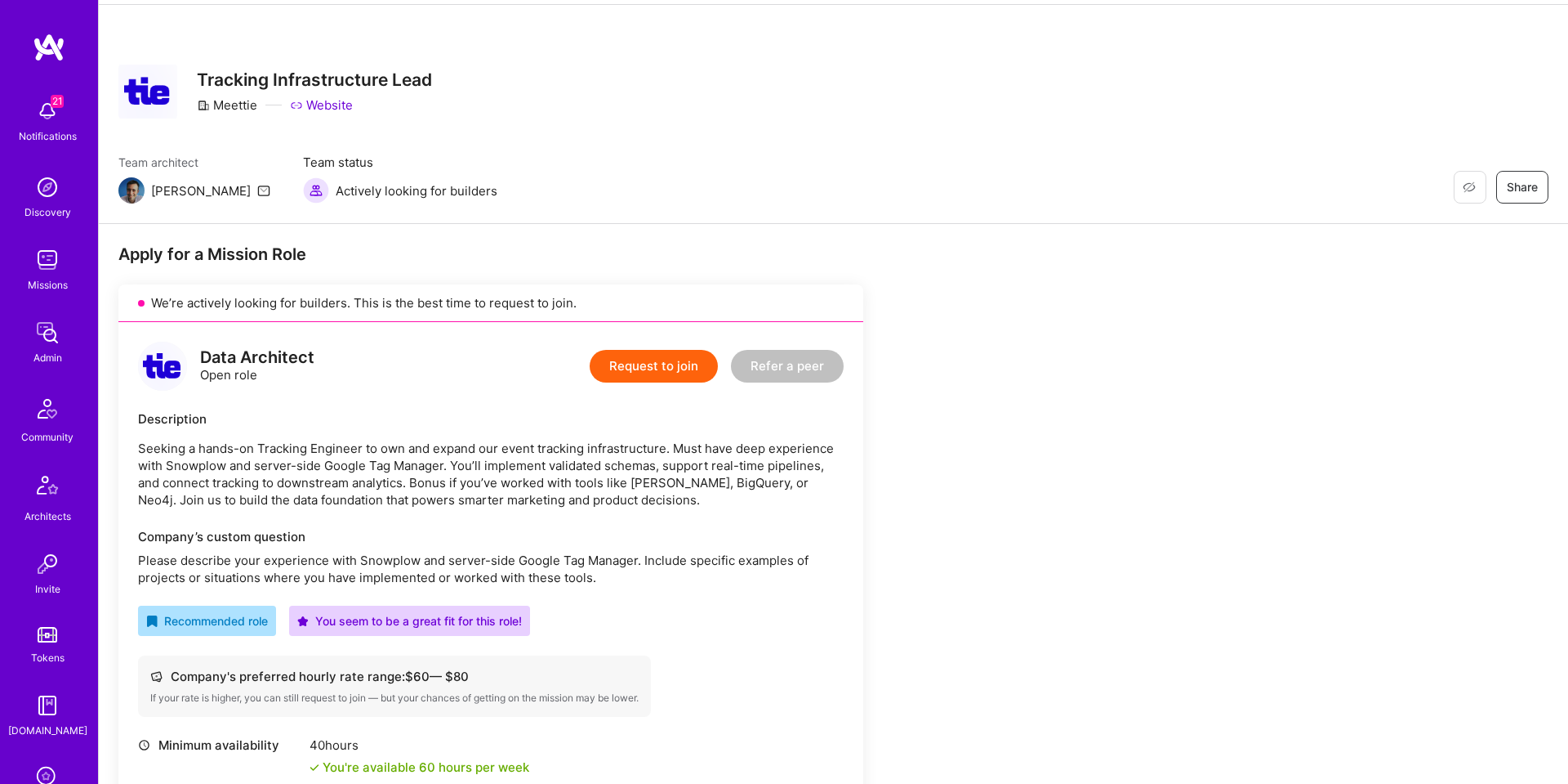
scroll to position [80, 0]
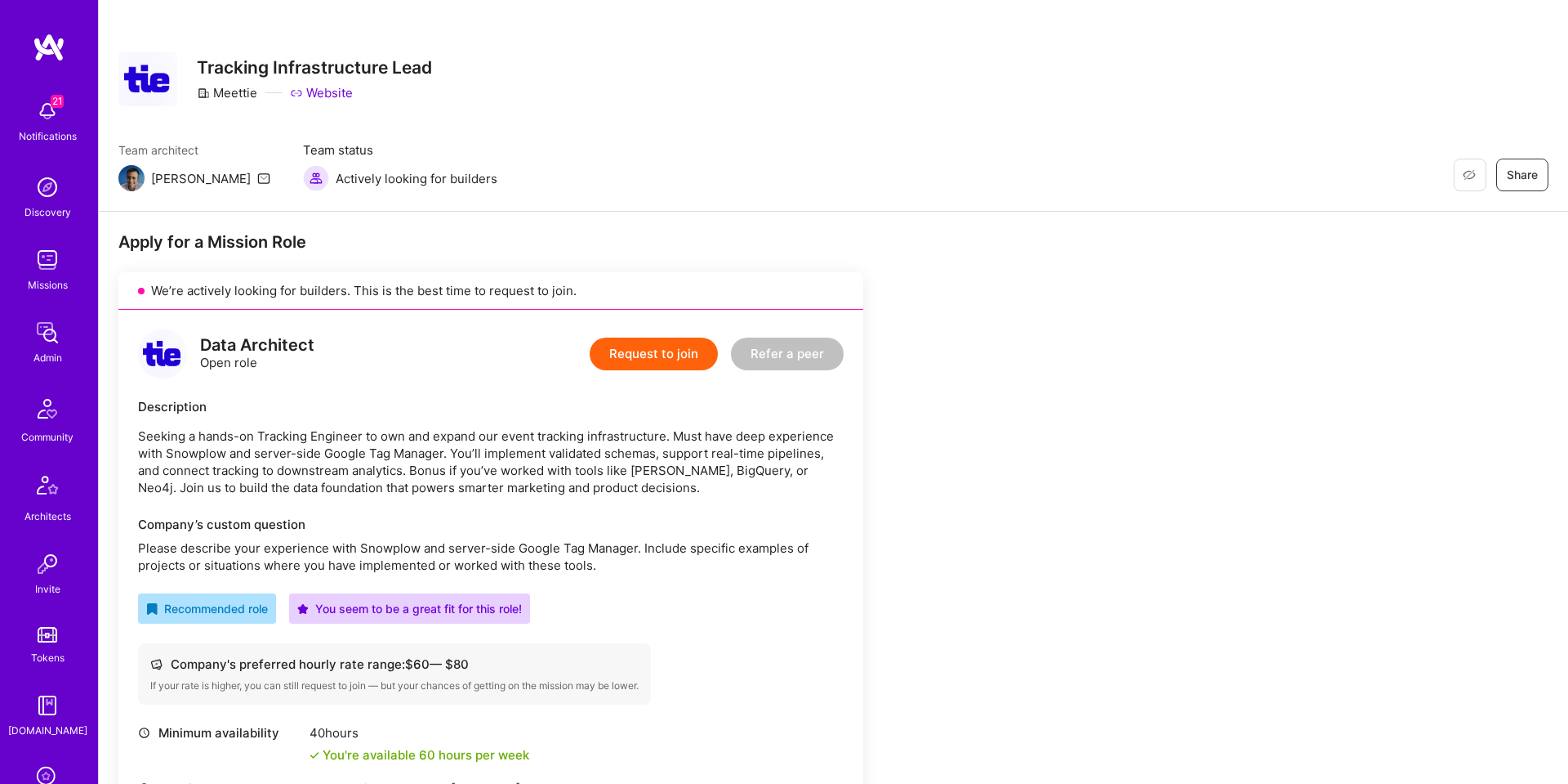
click at [651, 366] on button "Request to join" at bounding box center [654, 354] width 128 height 33
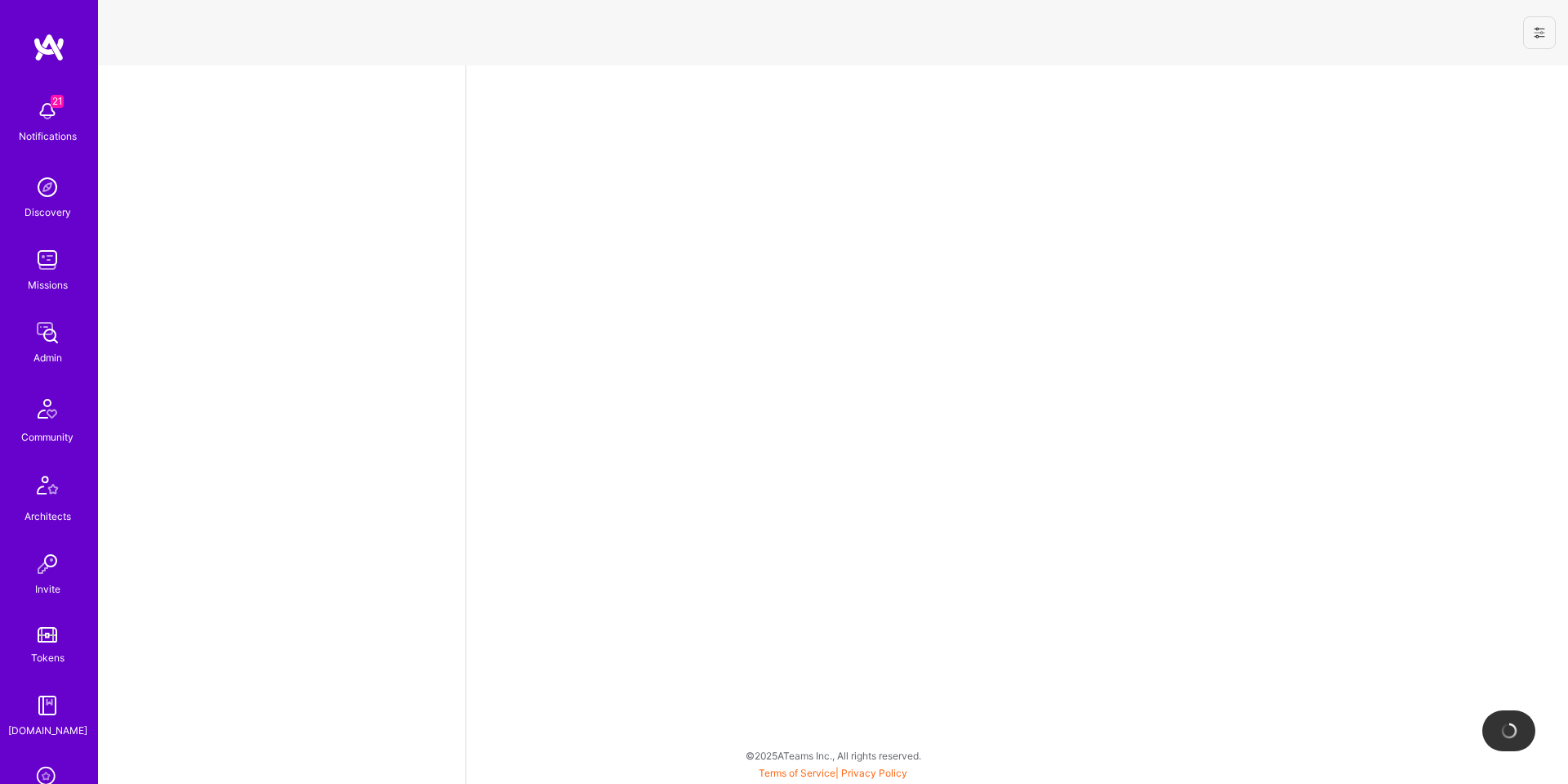
select select "US"
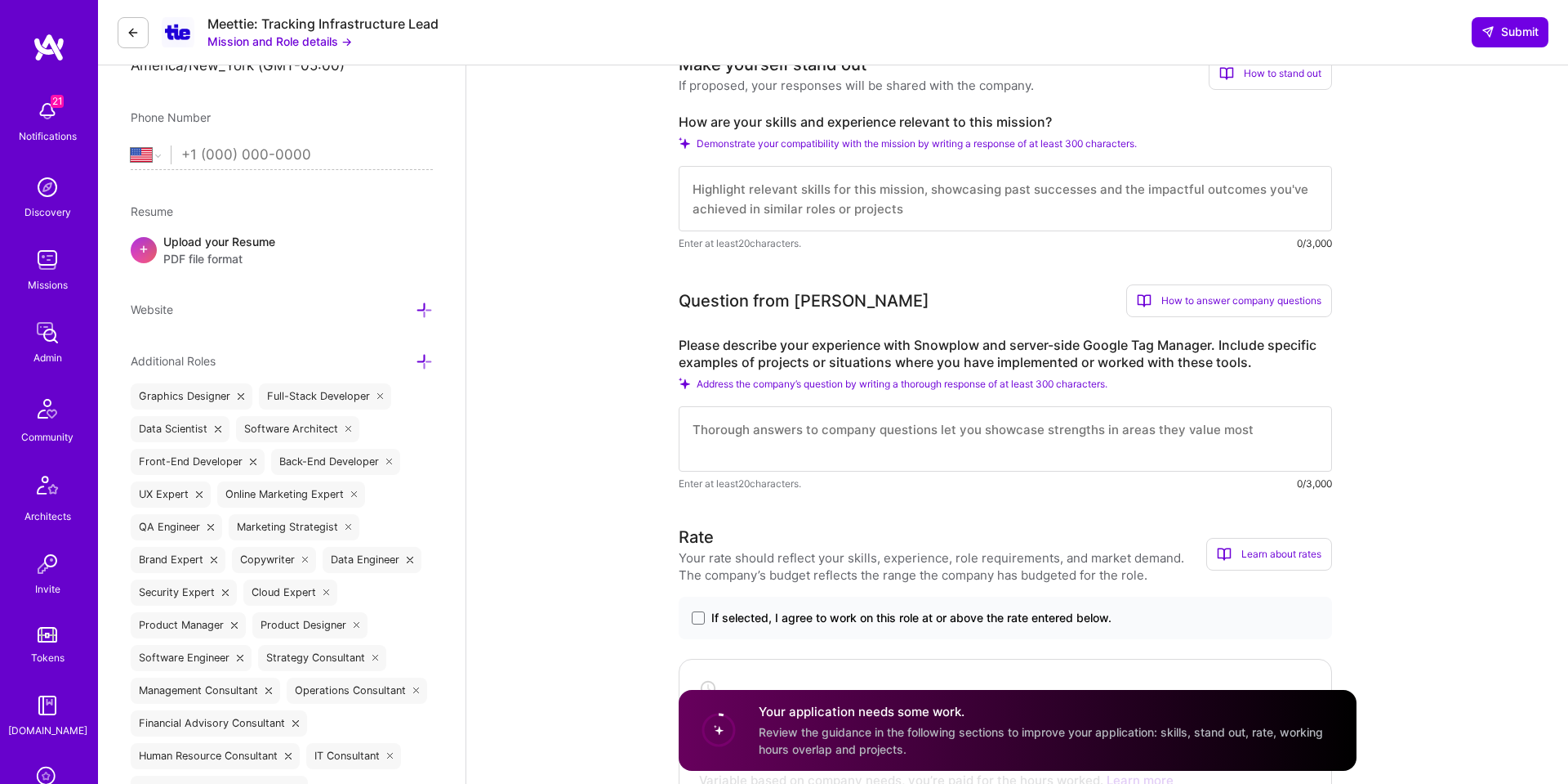
click at [785, 166] on textarea at bounding box center [1005, 198] width 654 height 65
type textarea "fdgxfhgd"
click at [770, 423] on textarea at bounding box center [1005, 438] width 654 height 65
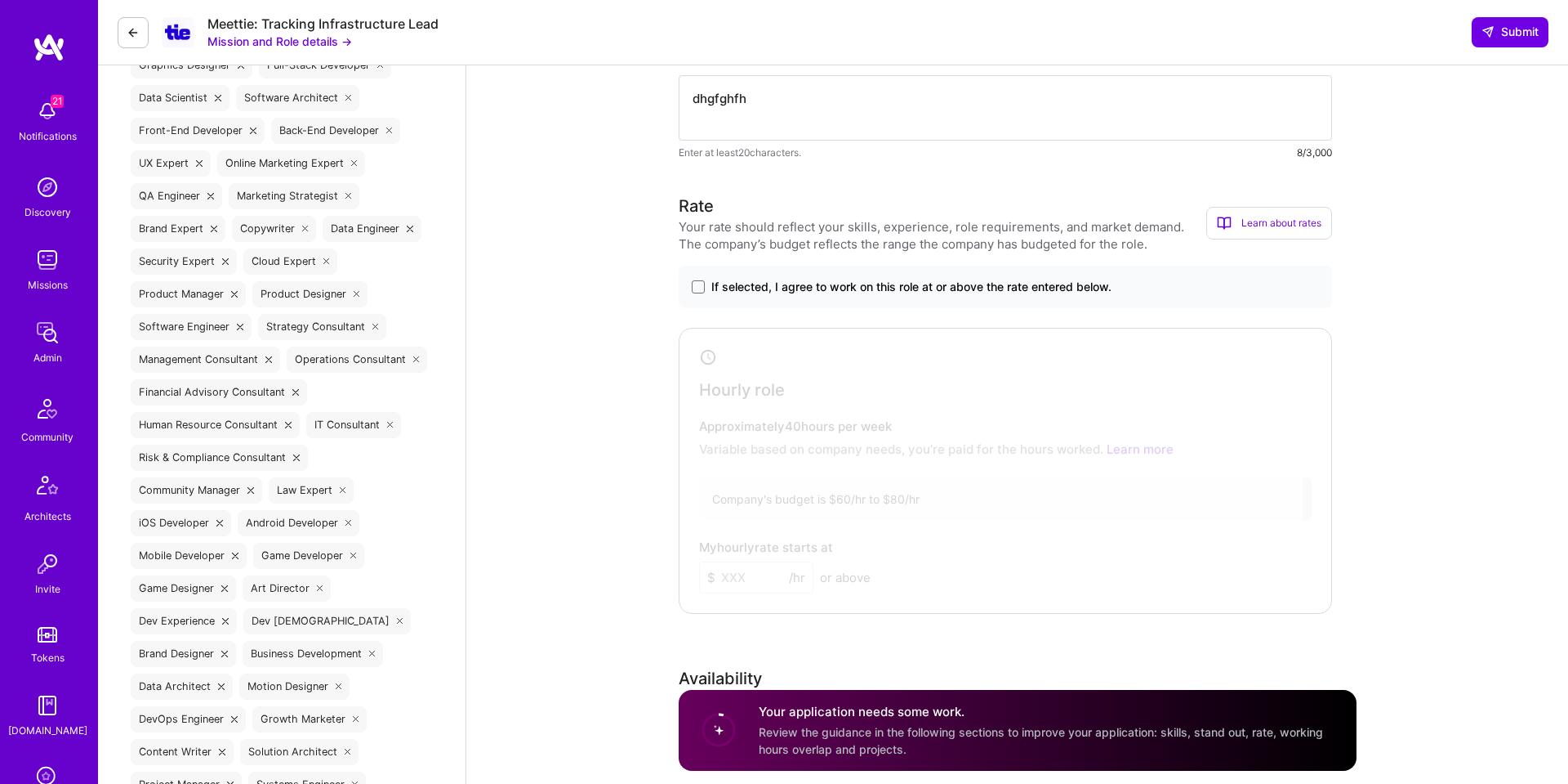
scroll to position [1056, 0]
type textarea "dhgfghfh"
click at [689, 263] on div "If selected, I agree to work on this role at or above the rate entered below." at bounding box center [1005, 283] width 654 height 42
click at [699, 278] on span at bounding box center [698, 284] width 13 height 13
click at [0, 0] on input "If selected, I agree to work on this role at or above the rate entered below." at bounding box center [0, 0] width 0 height 0
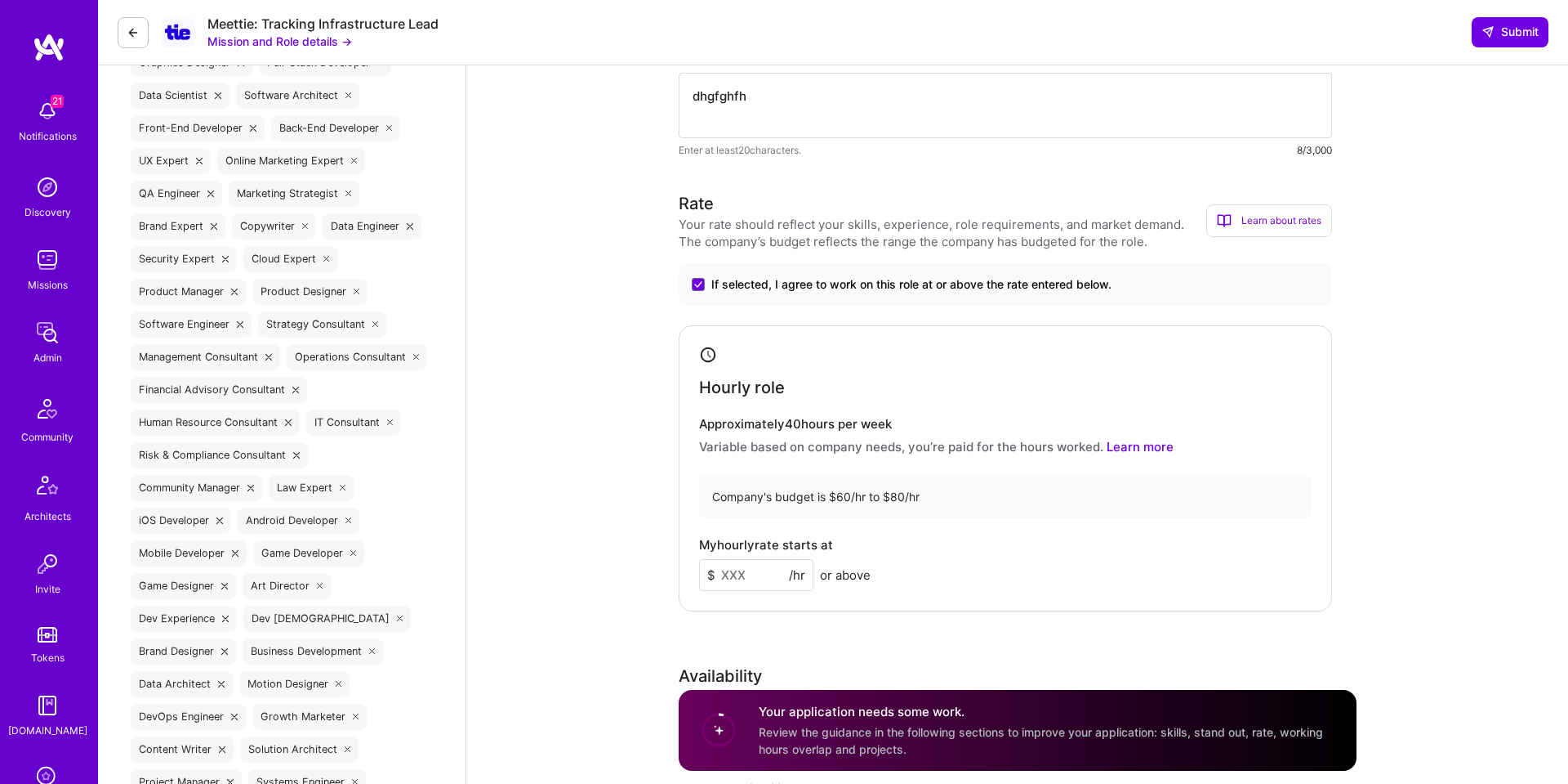
click at [744, 559] on input at bounding box center [756, 575] width 114 height 32
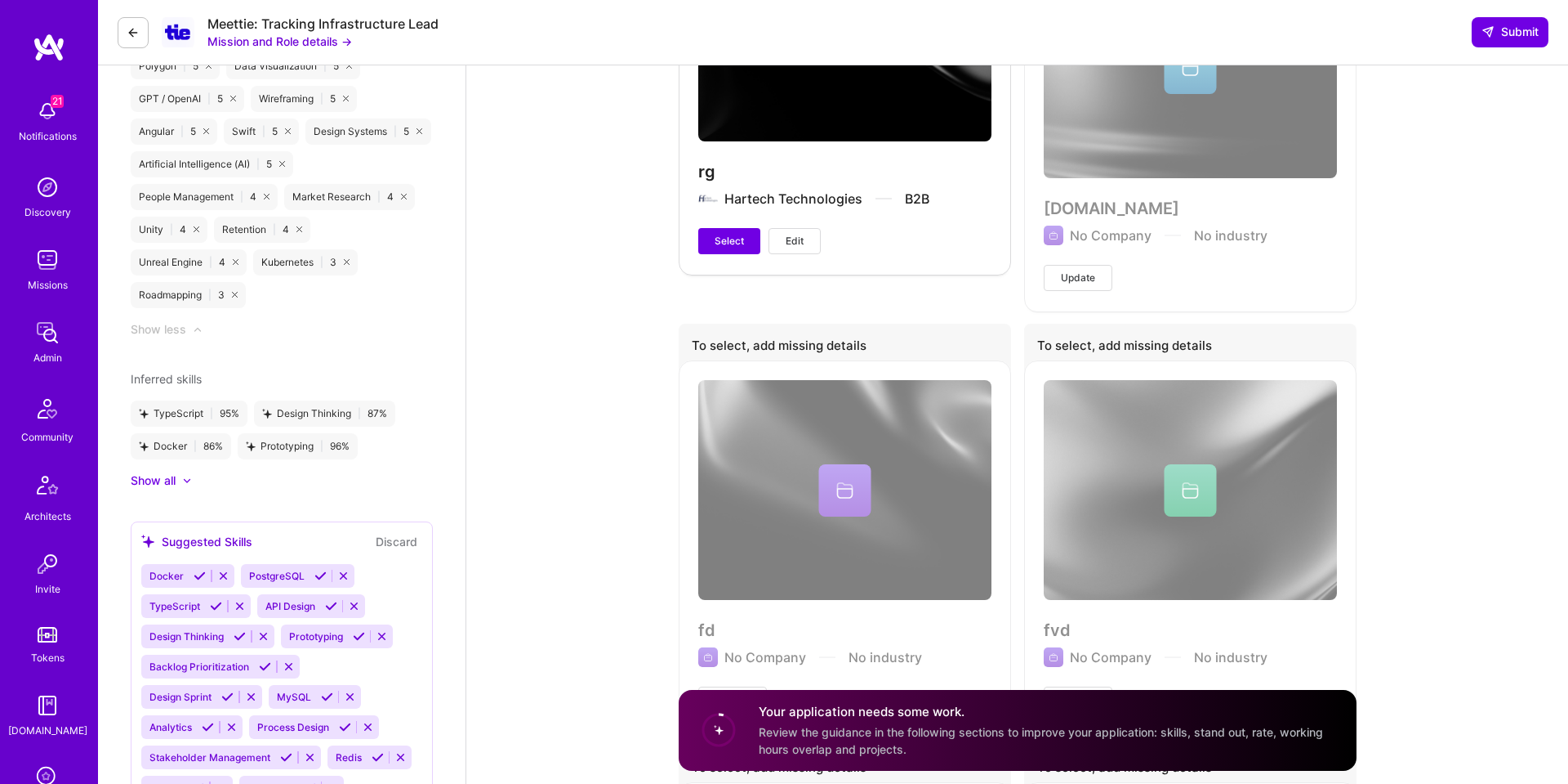
scroll to position [2937, 0]
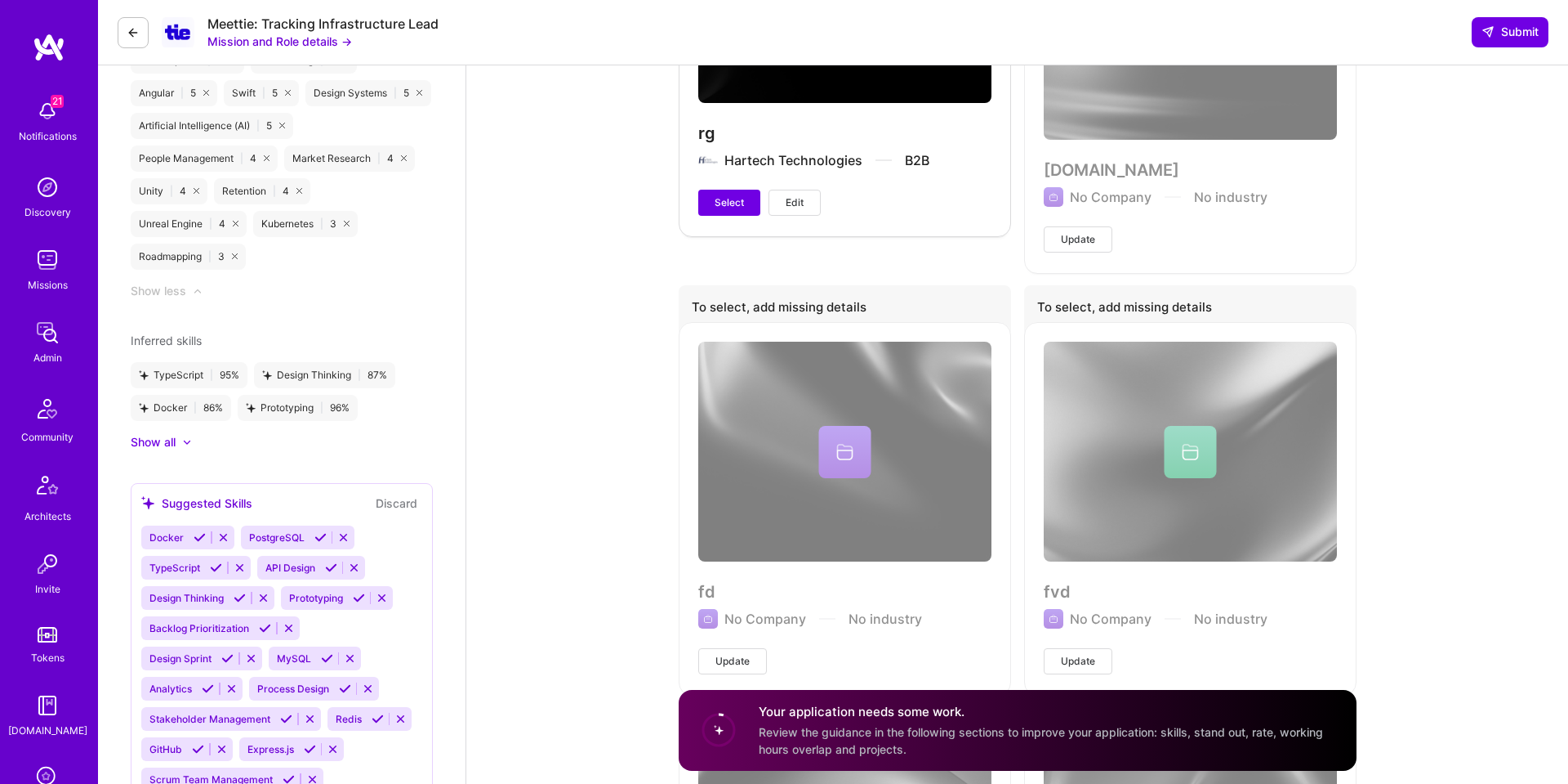
type input "130"
click at [134, 36] on icon at bounding box center [133, 33] width 13 height 13
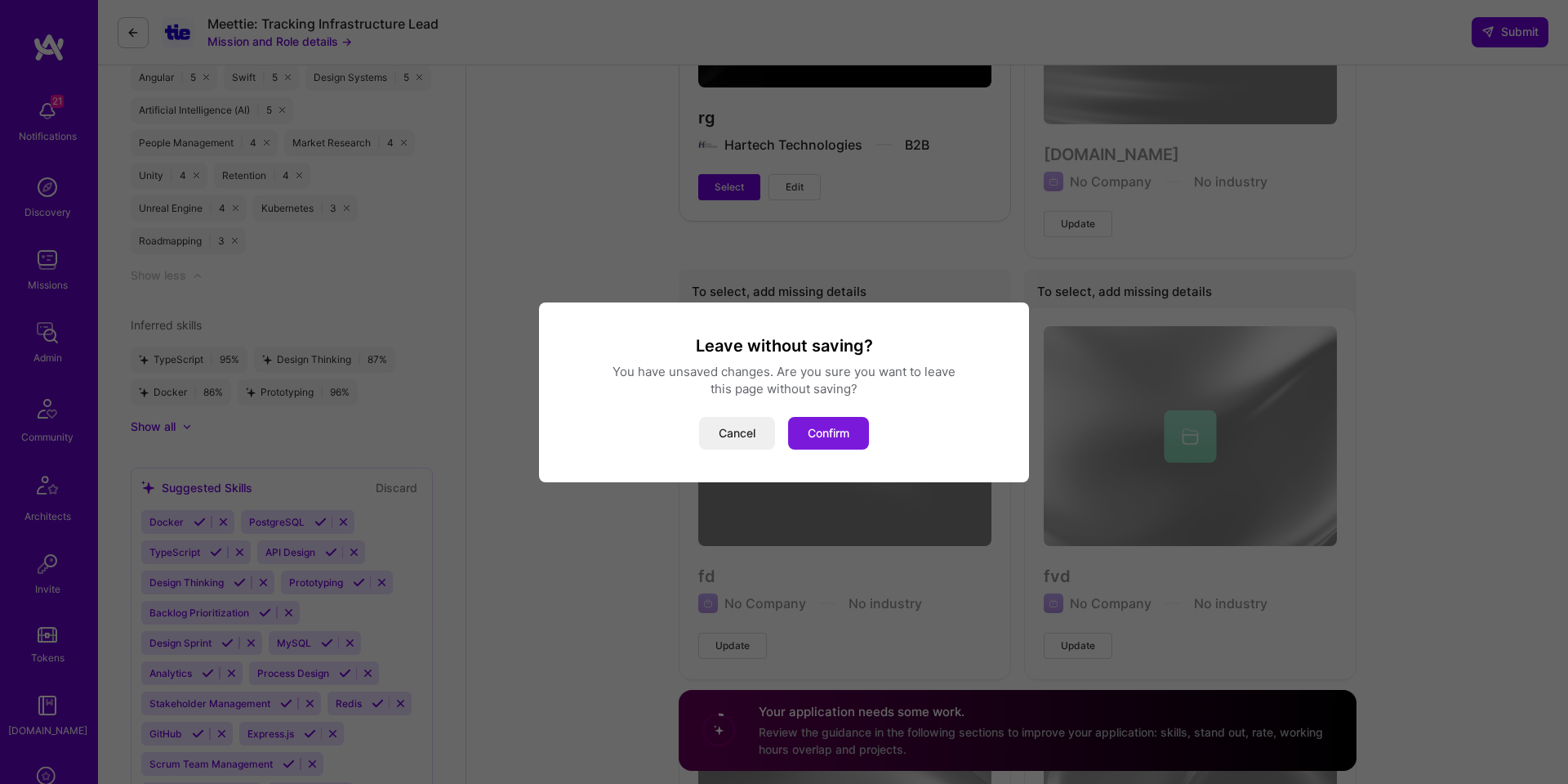
scroll to position [2955, 0]
click at [852, 430] on button "Confirm" at bounding box center [828, 433] width 80 height 33
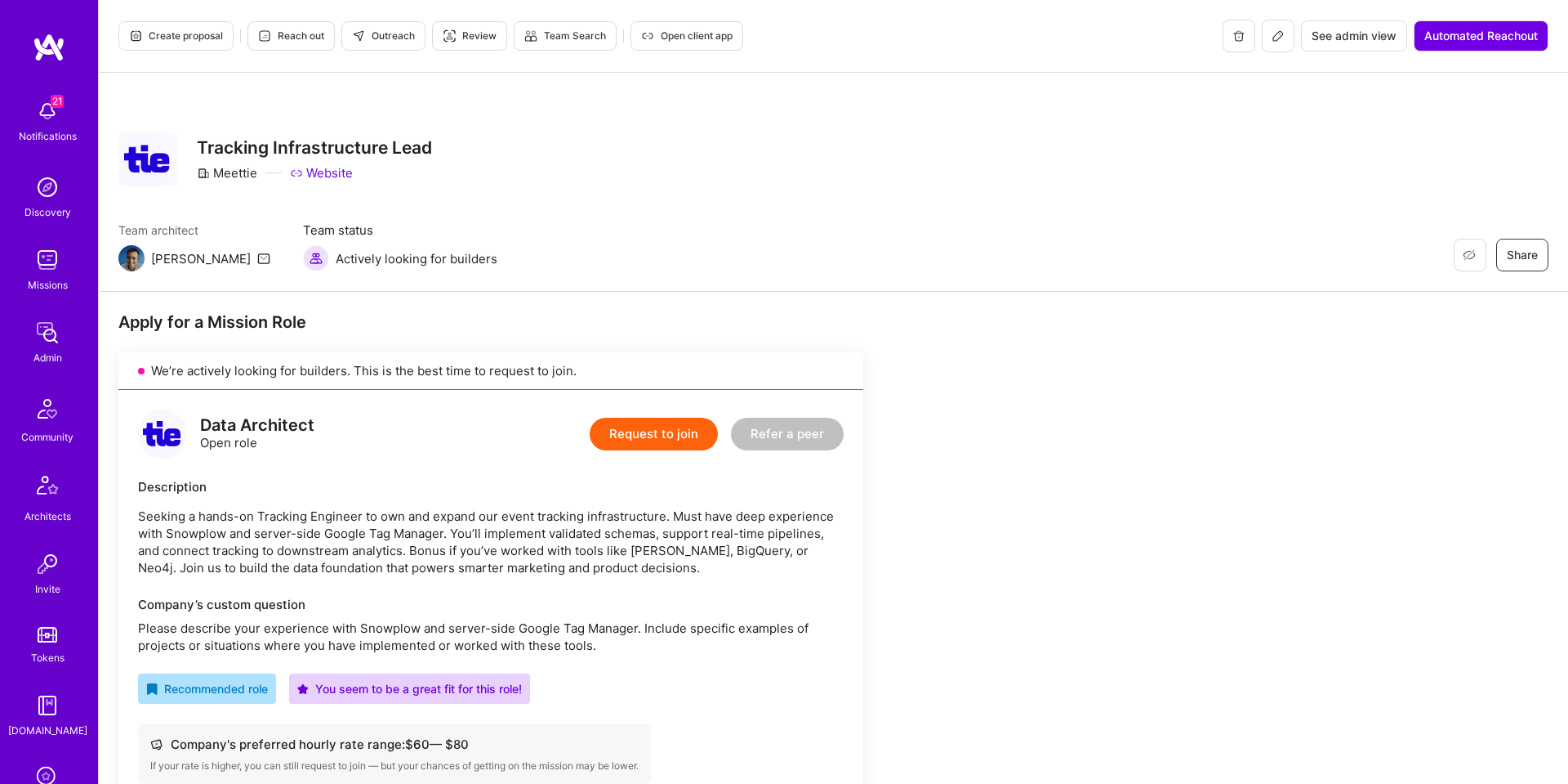
click at [671, 41] on span "Open client app" at bounding box center [687, 36] width 92 height 15
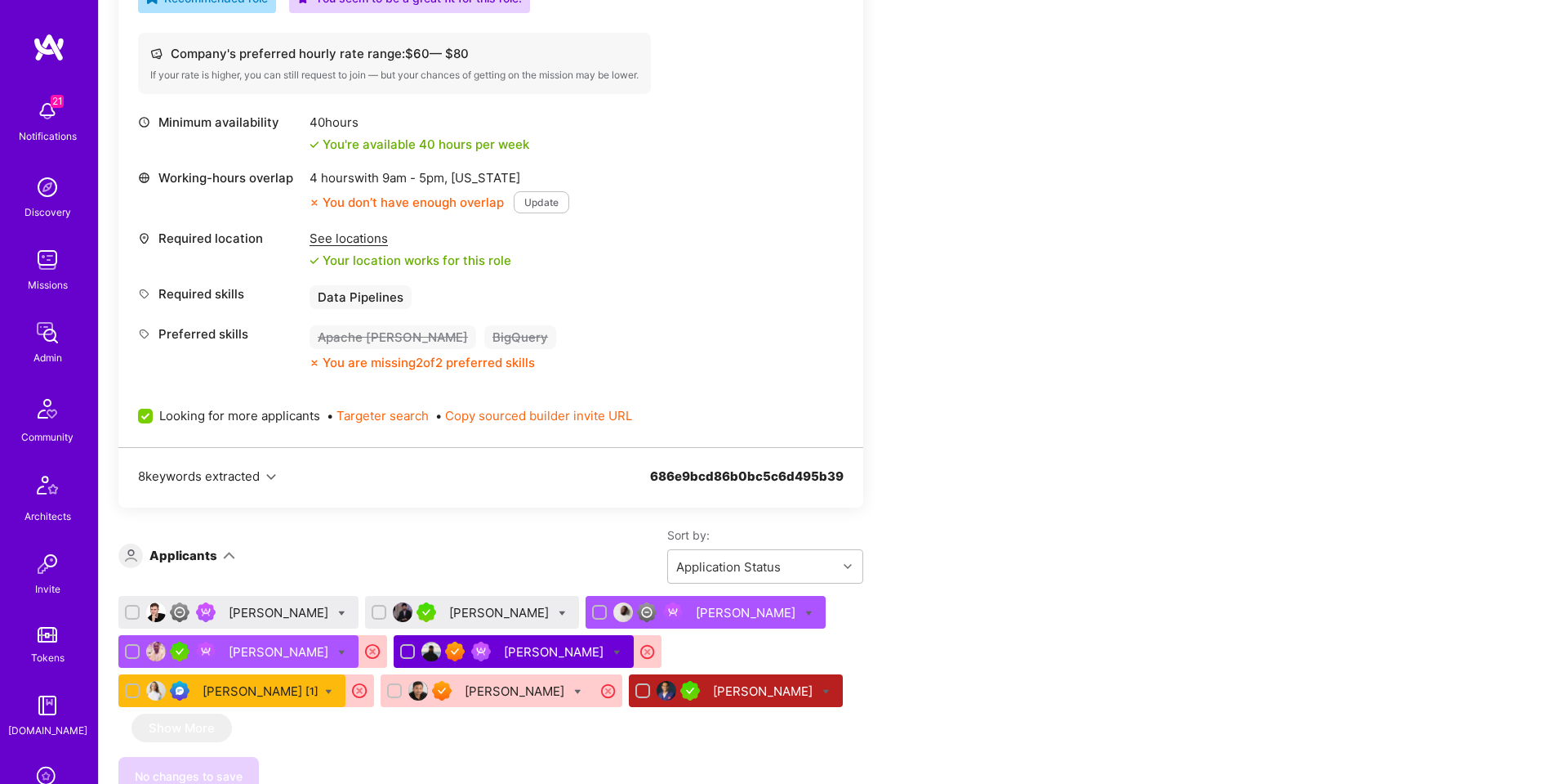
scroll to position [774, 0]
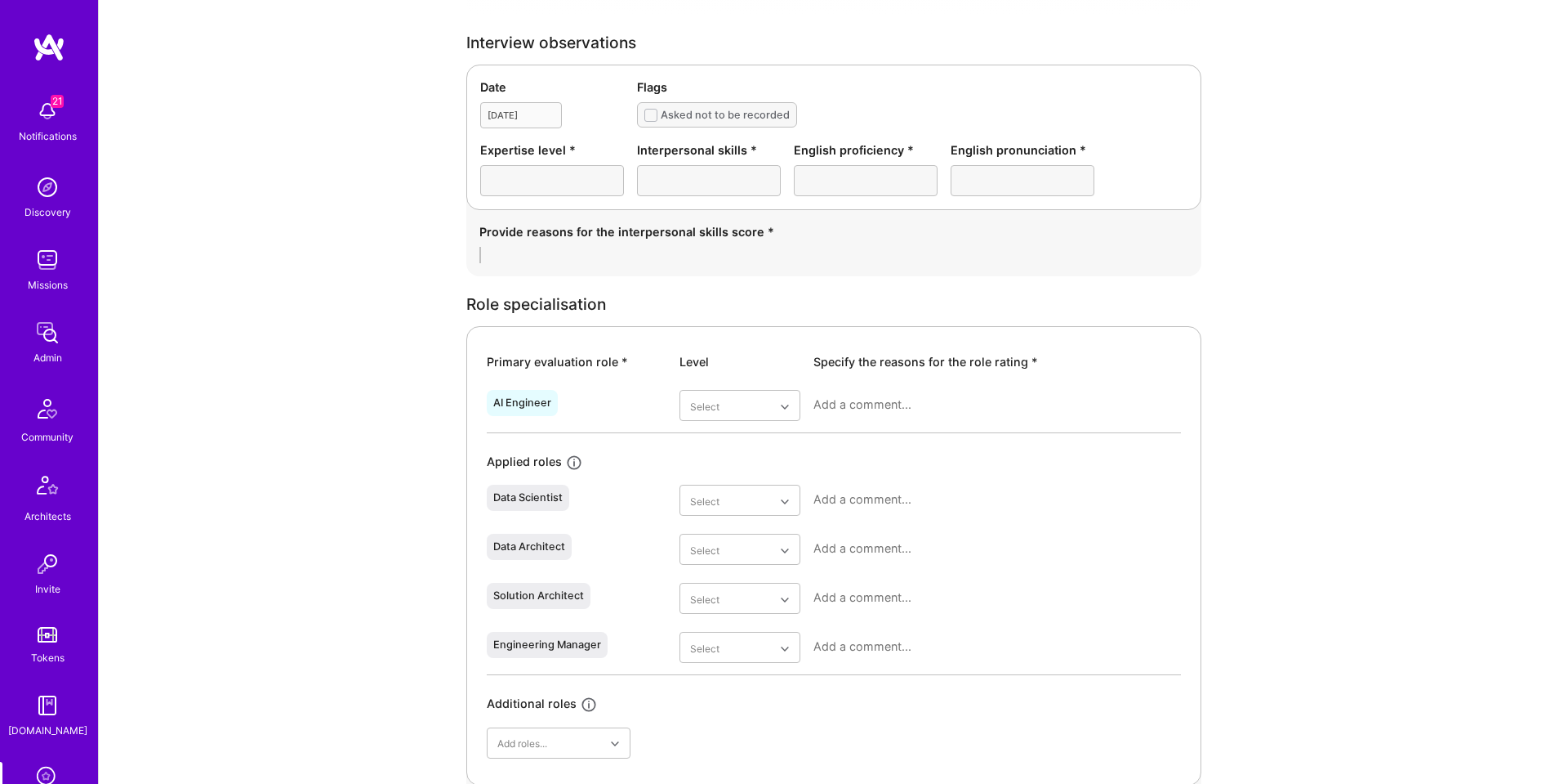
scroll to position [459, 0]
drag, startPoint x: 542, startPoint y: 168, endPoint x: 741, endPoint y: 184, distance: 199.6
click at [667, 182] on div "Expertise level * Interpersonal skills * English proficiency * English pronunci…" at bounding box center [834, 167] width 708 height 55
click at [814, 187] on div at bounding box center [866, 179] width 144 height 31
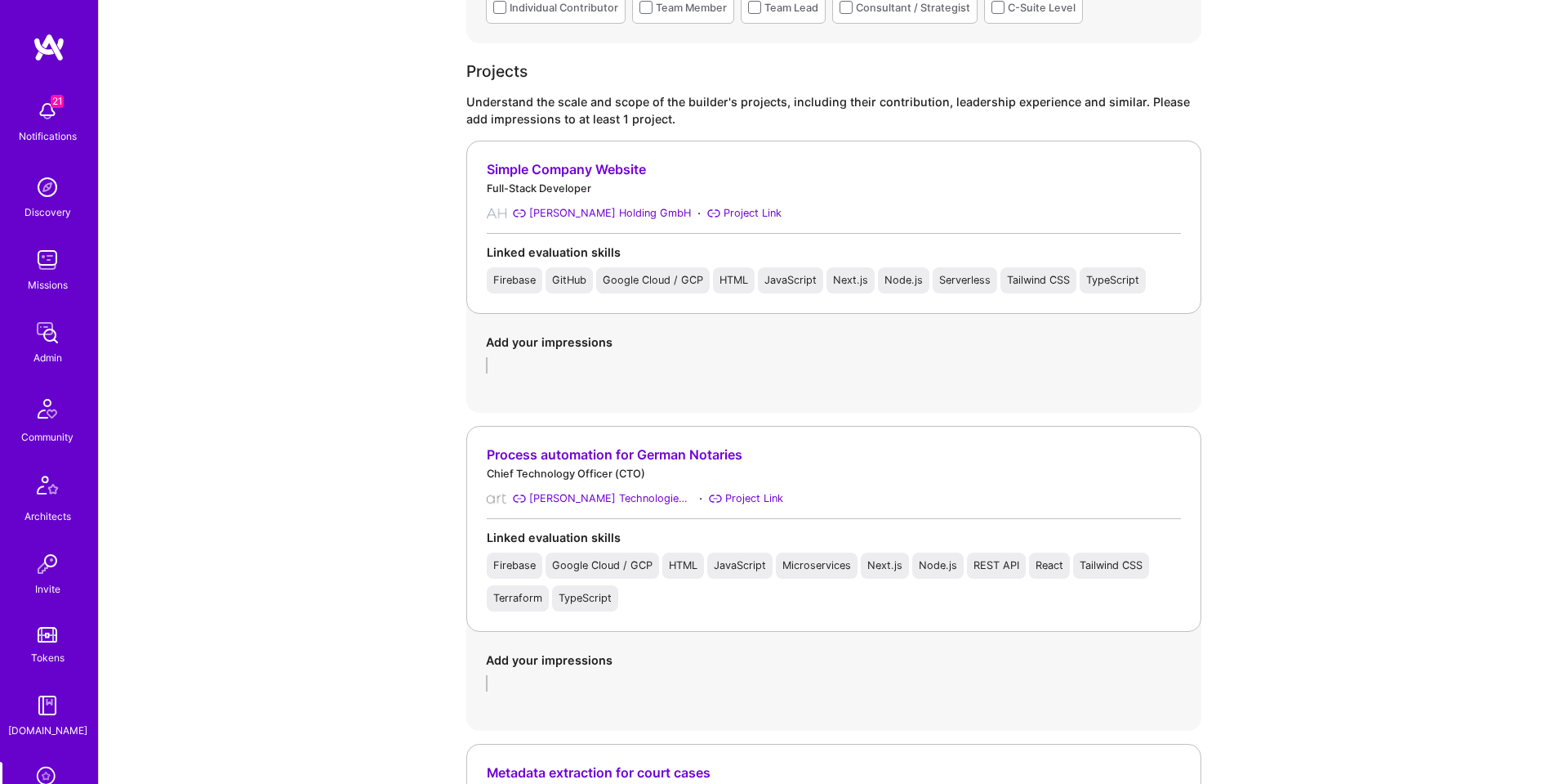
scroll to position [1339, 0]
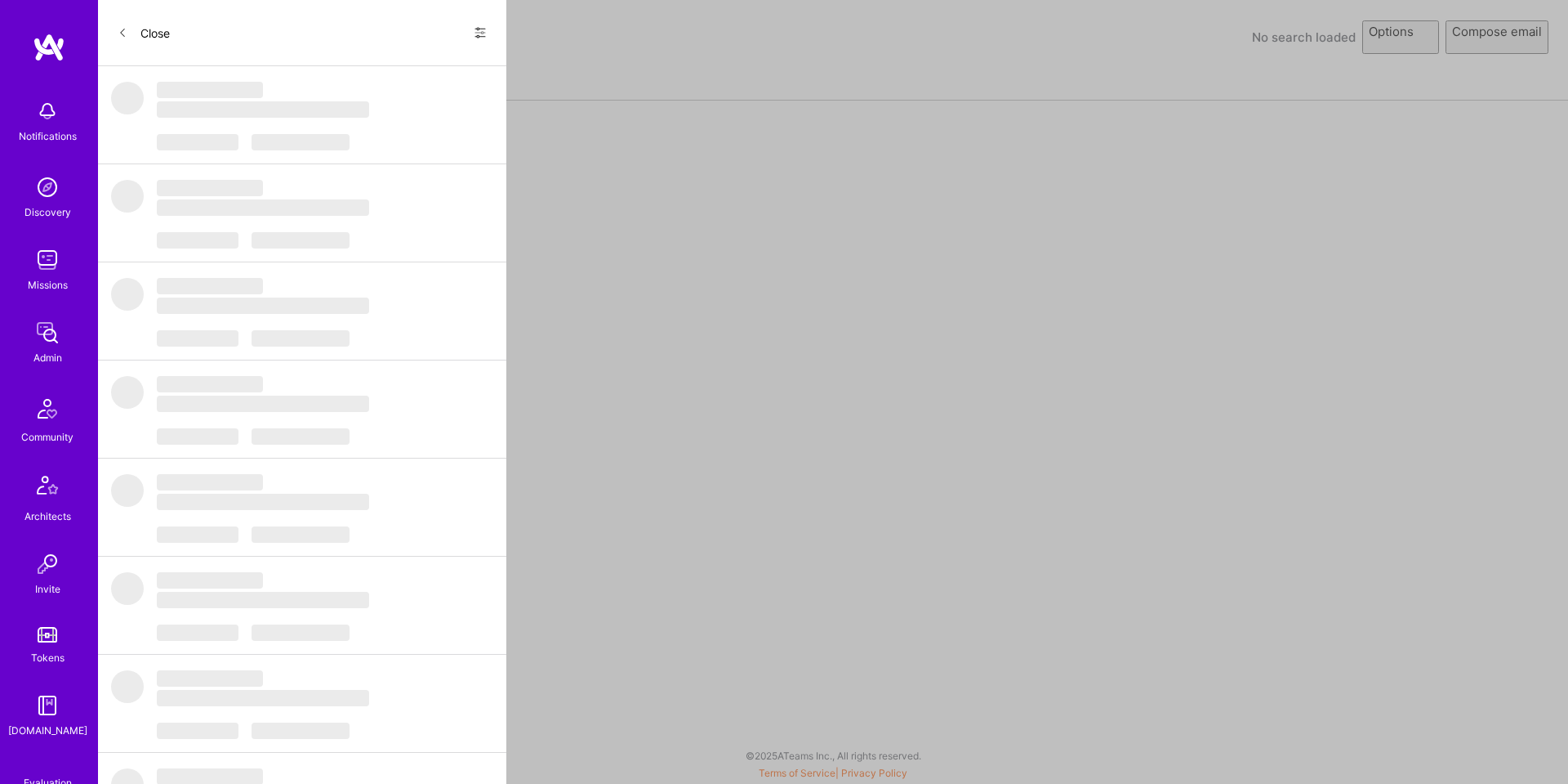
select select "rich-reachout"
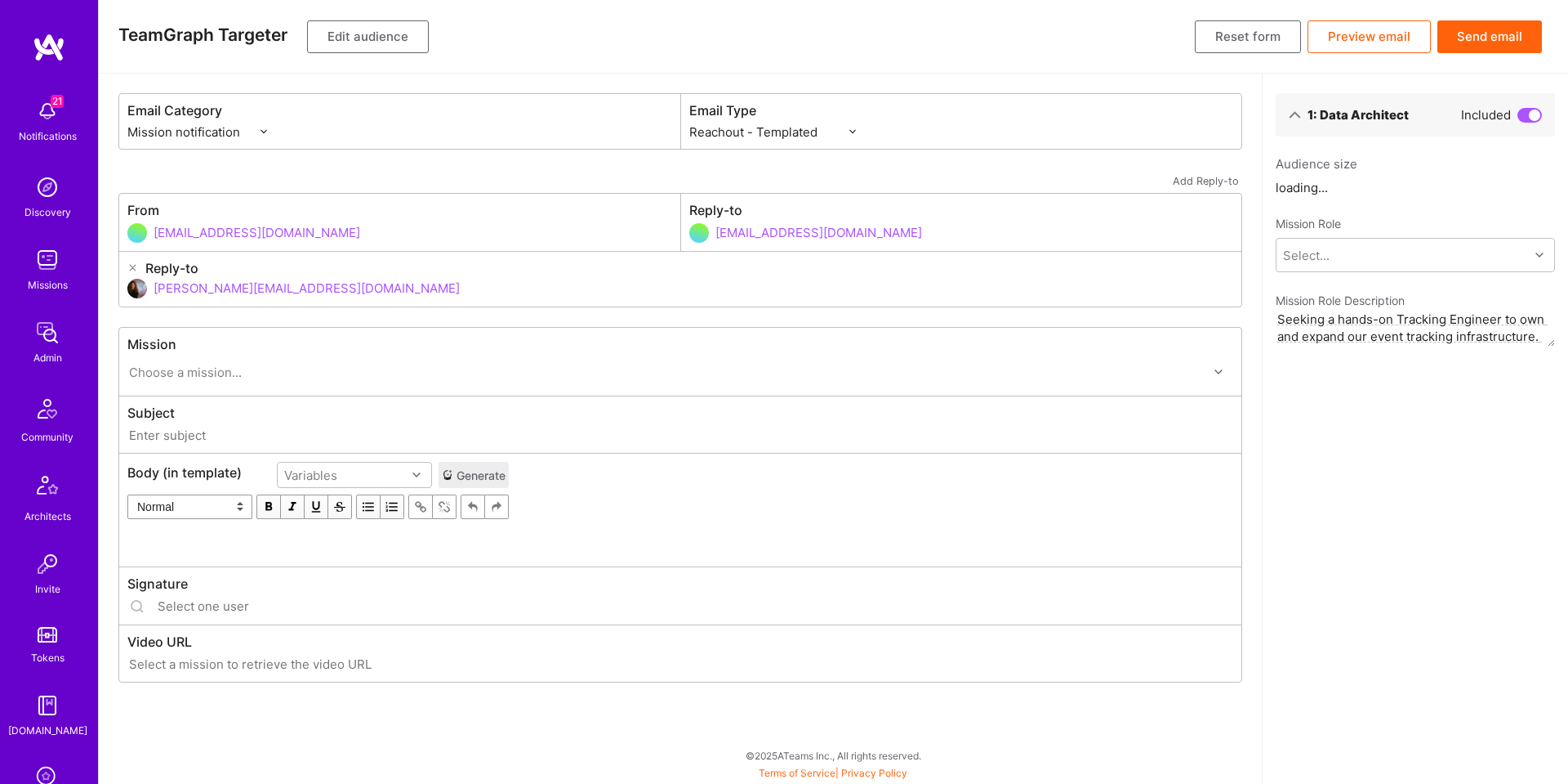
click at [371, 36] on button "Edit audience" at bounding box center [367, 36] width 122 height 33
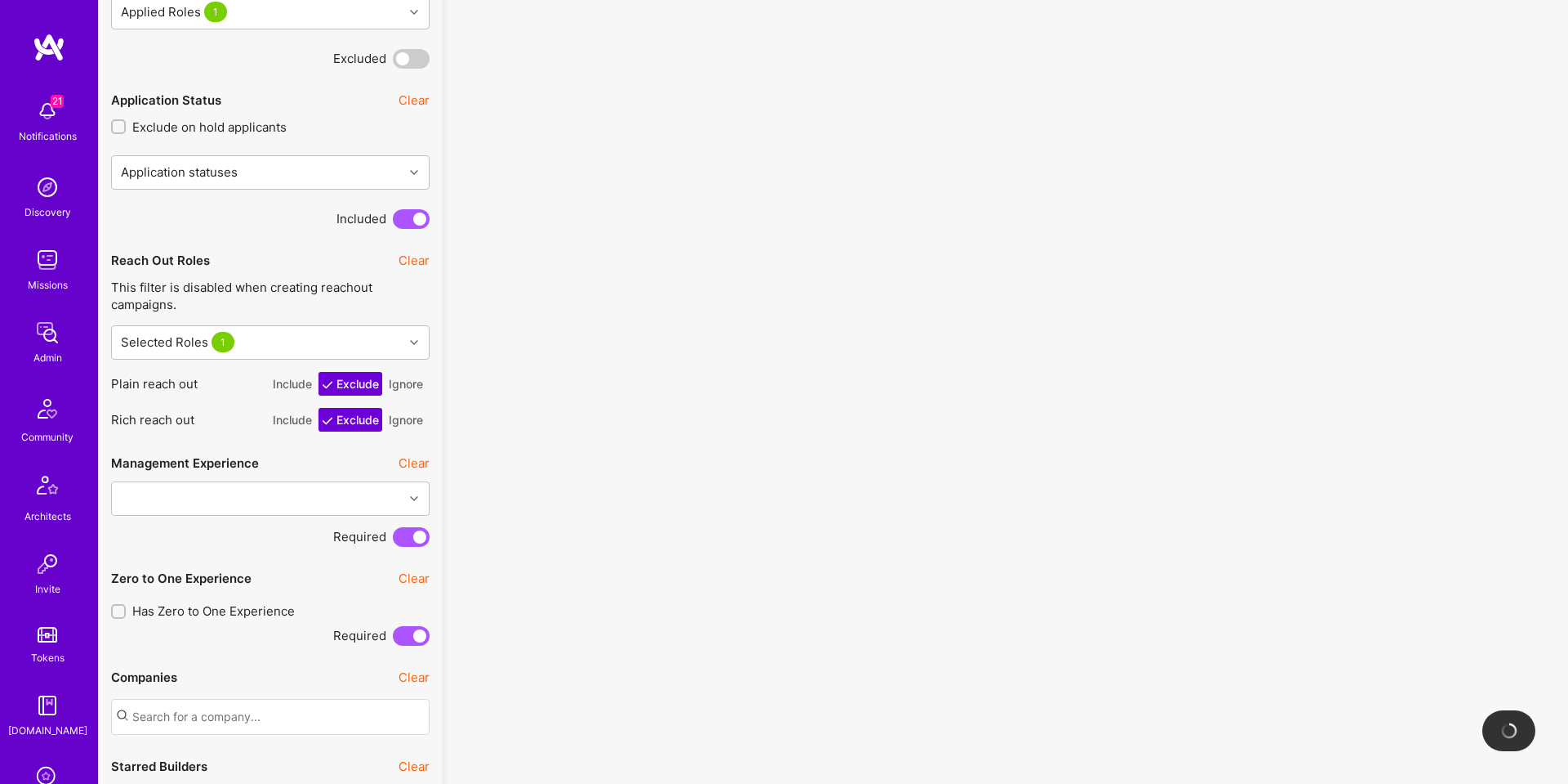
scroll to position [1032, 0]
drag, startPoint x: 401, startPoint y: 386, endPoint x: 401, endPoint y: 418, distance: 32.0
click at [401, 387] on button "Ignore" at bounding box center [406, 386] width 41 height 23
click at [402, 418] on button "Ignore" at bounding box center [406, 422] width 41 height 23
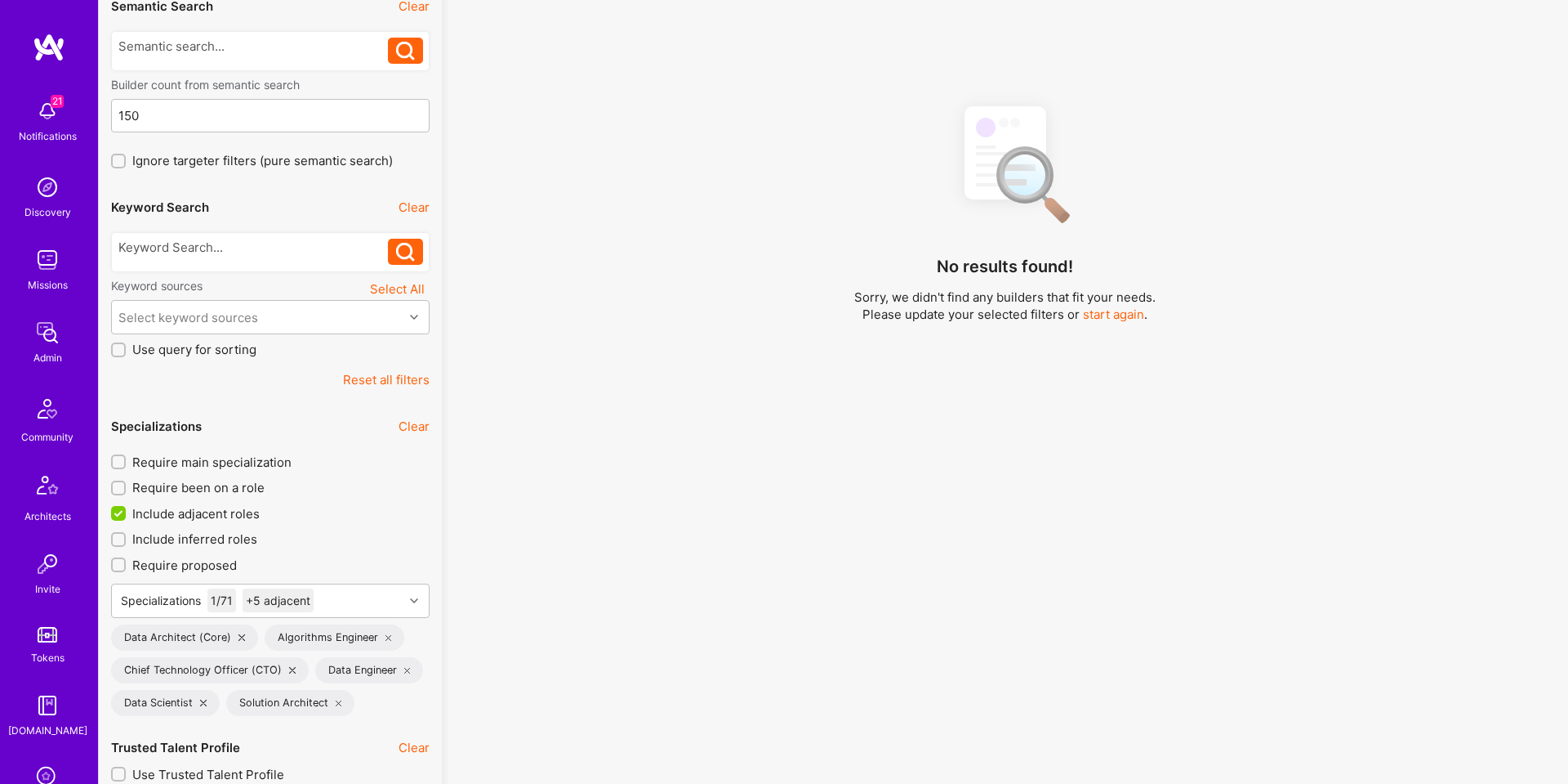
scroll to position [170, 0]
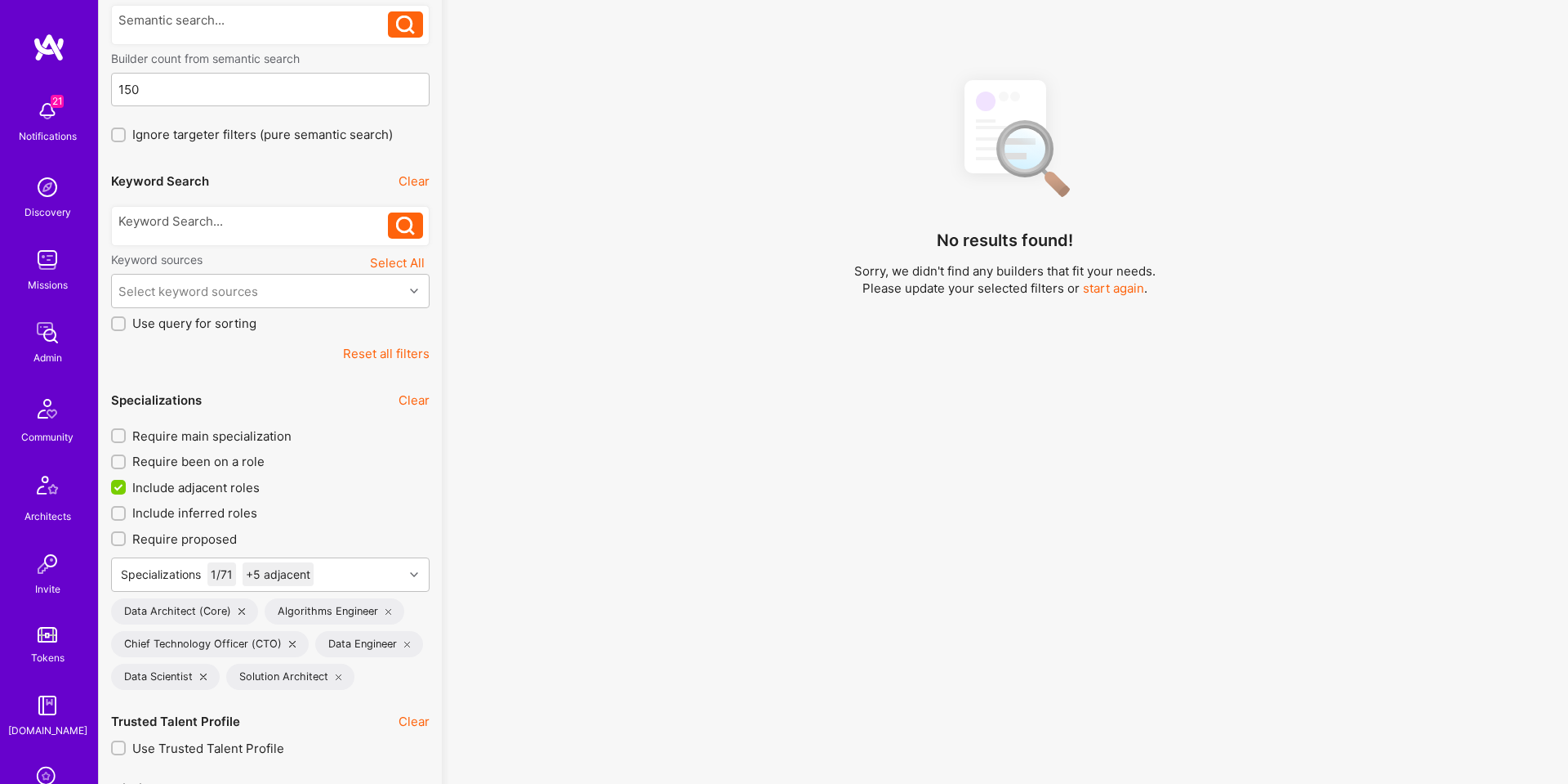
drag, startPoint x: 379, startPoint y: 361, endPoint x: 356, endPoint y: 390, distance: 37.0
click at [378, 361] on button "Reset all filters" at bounding box center [386, 354] width 87 height 17
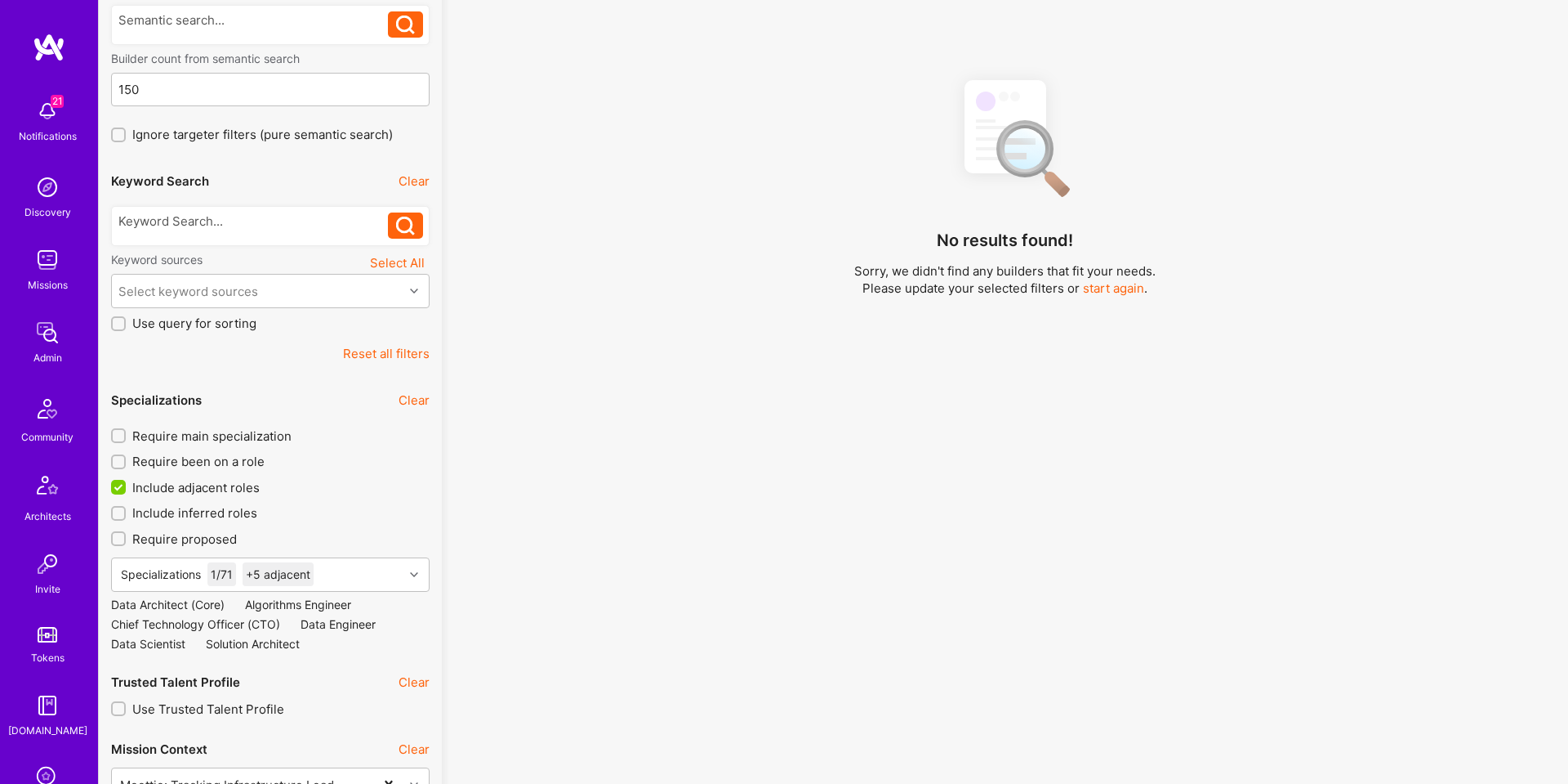
checkbox input "false"
type input "Aug 28"
type input "0"
checkbox input "false"
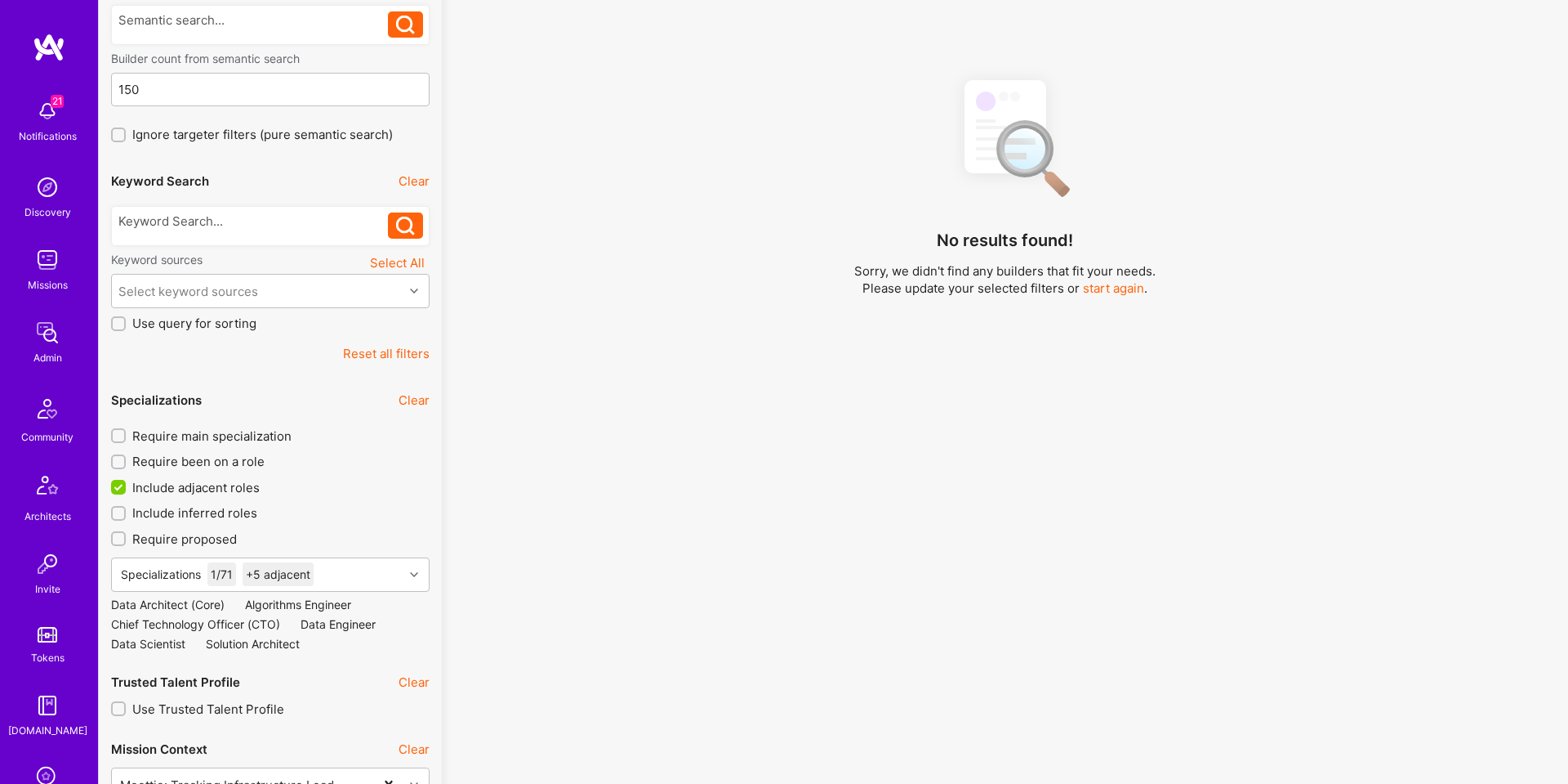
checkbox input "false"
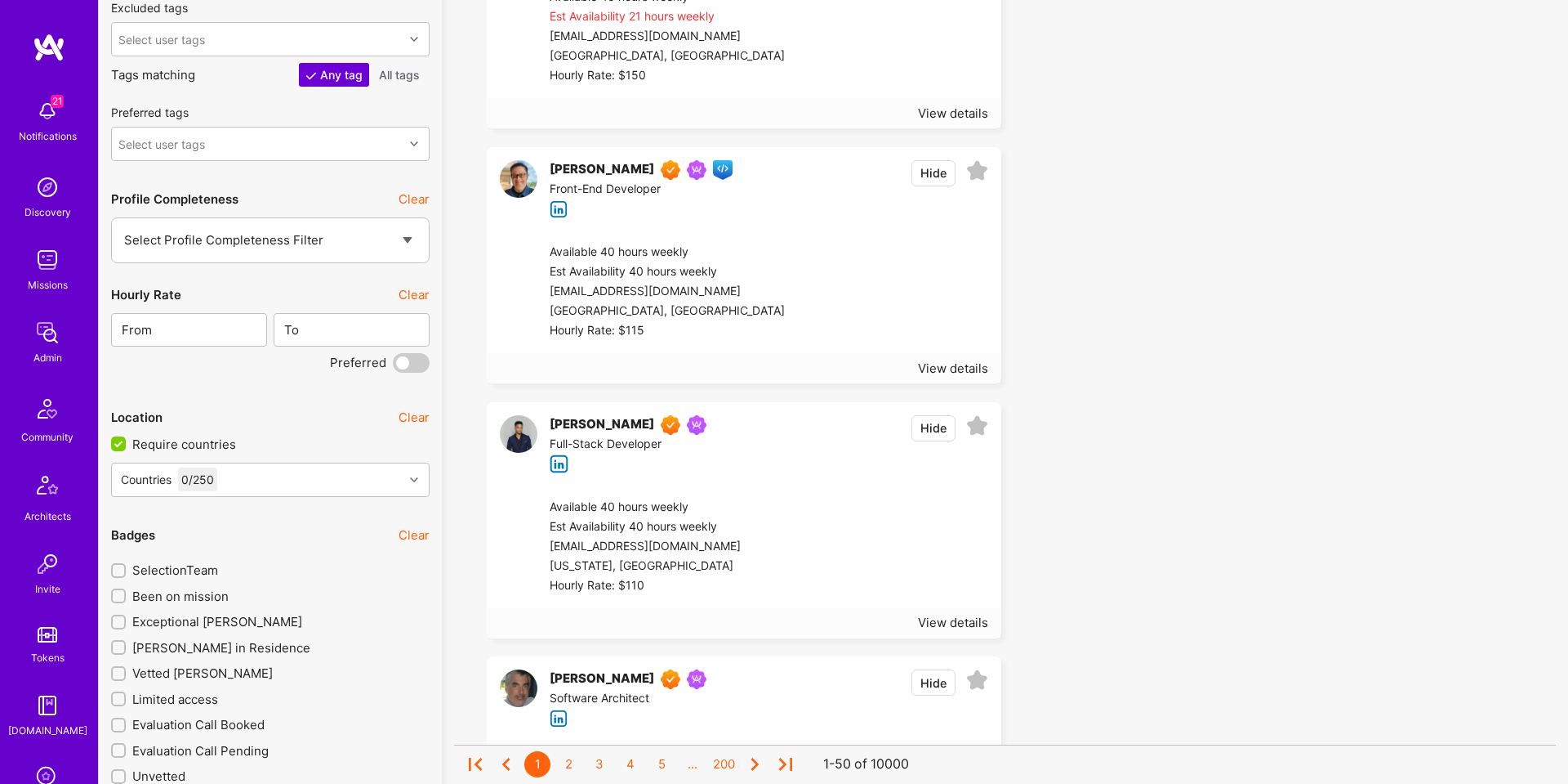
scroll to position [1412, 0]
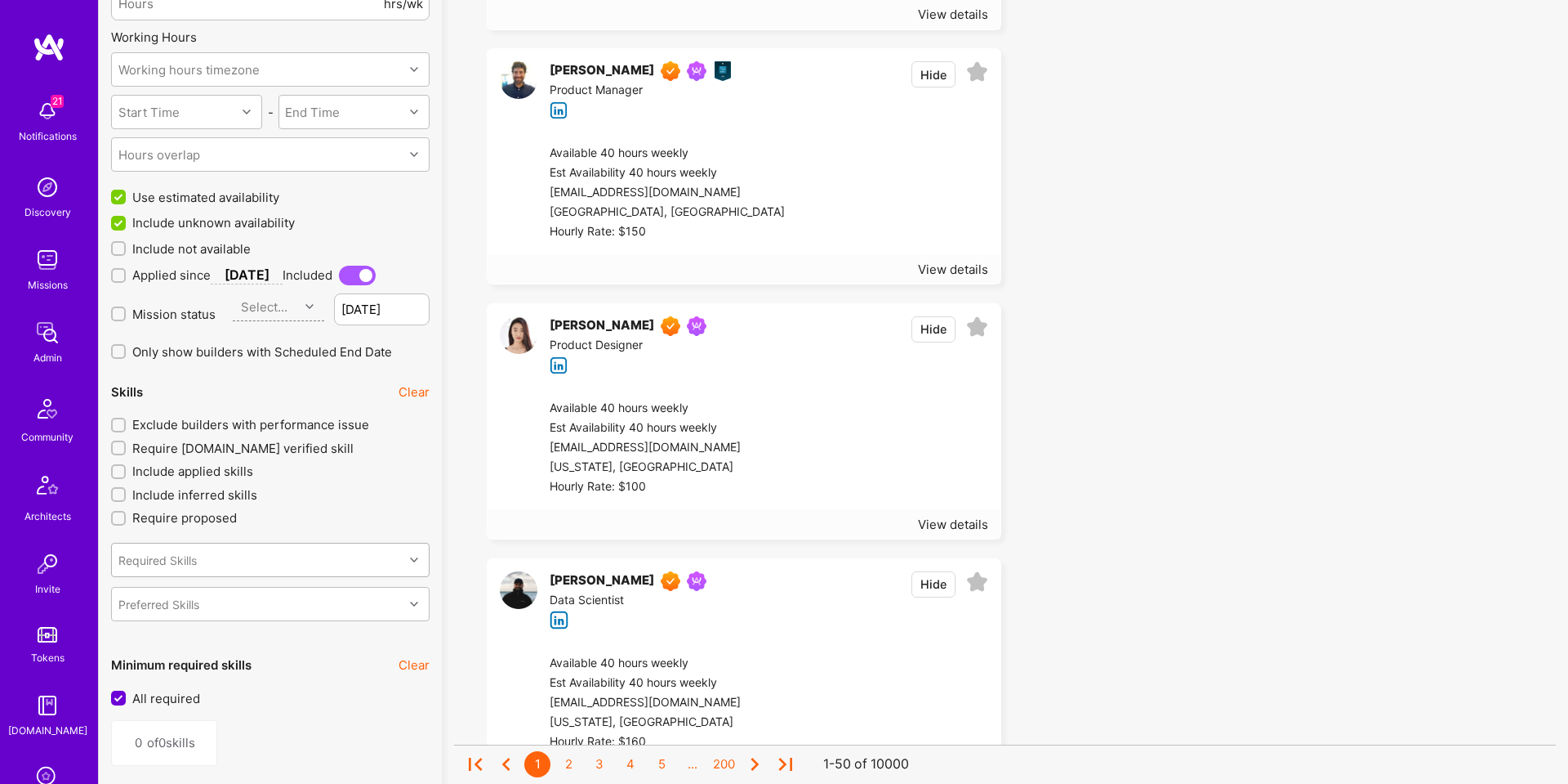
click at [294, 562] on div "Required Skills" at bounding box center [258, 559] width 292 height 33
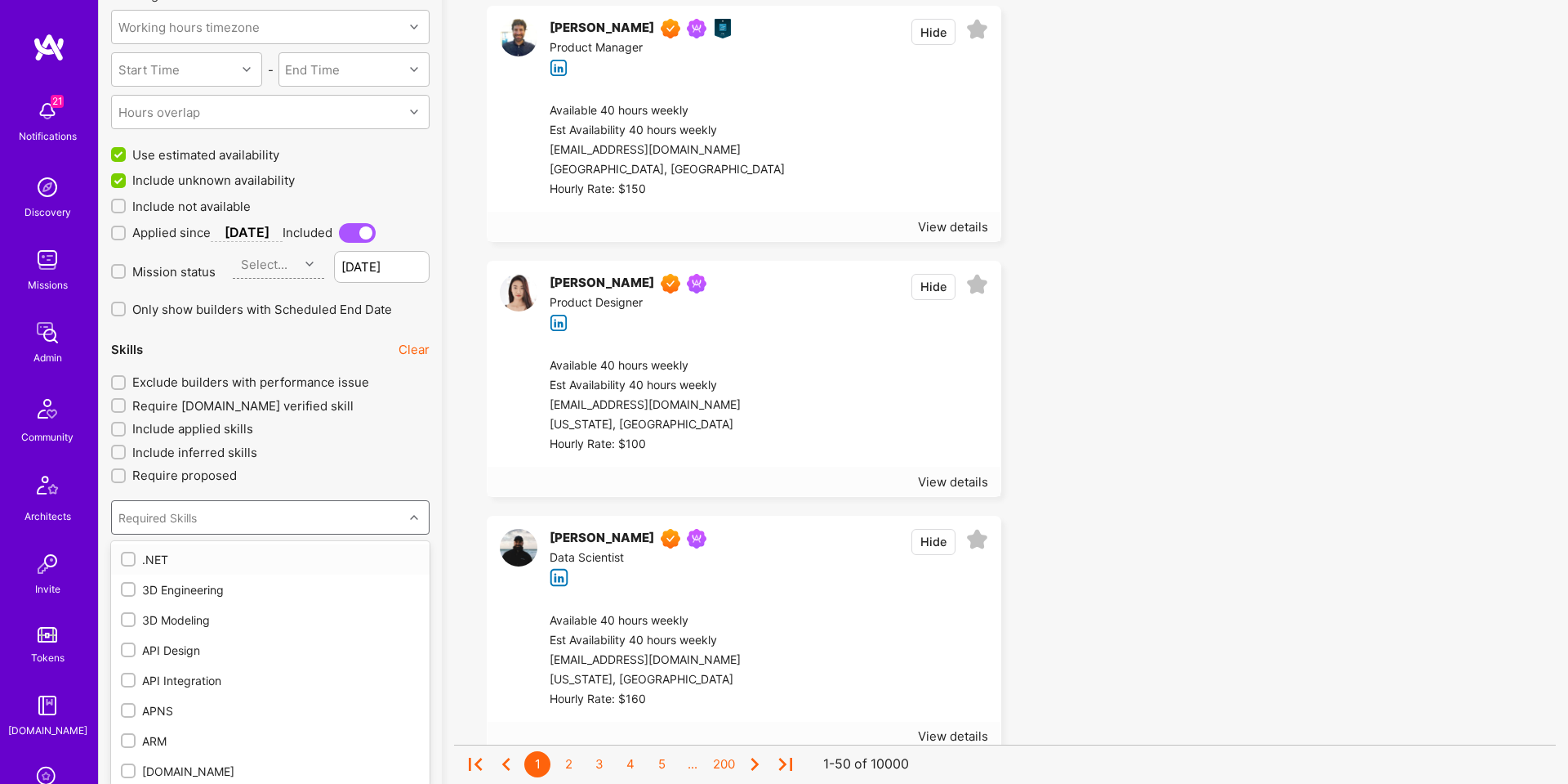
scroll to position [1463, 0]
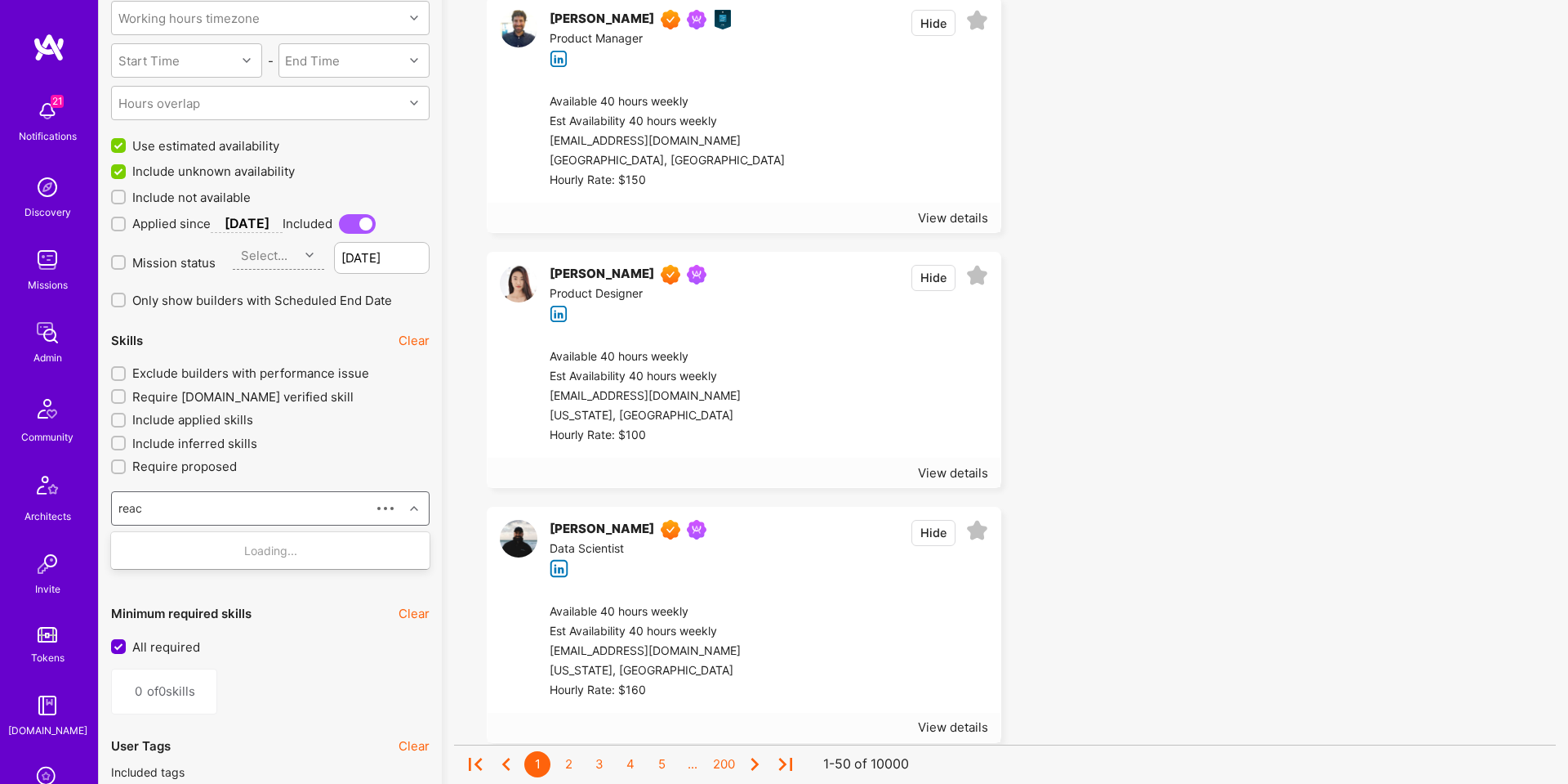
type input "react"
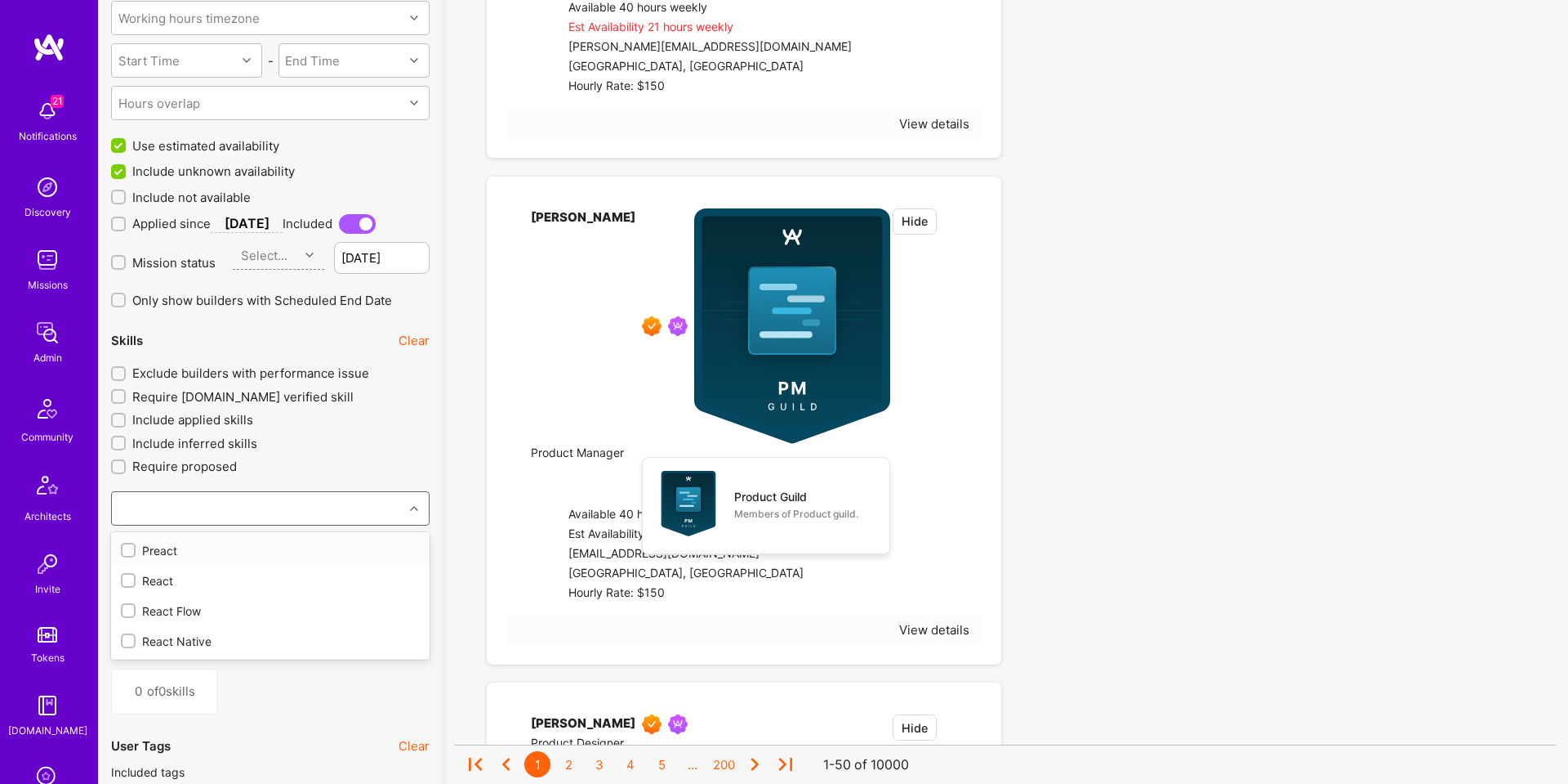
type input "1"
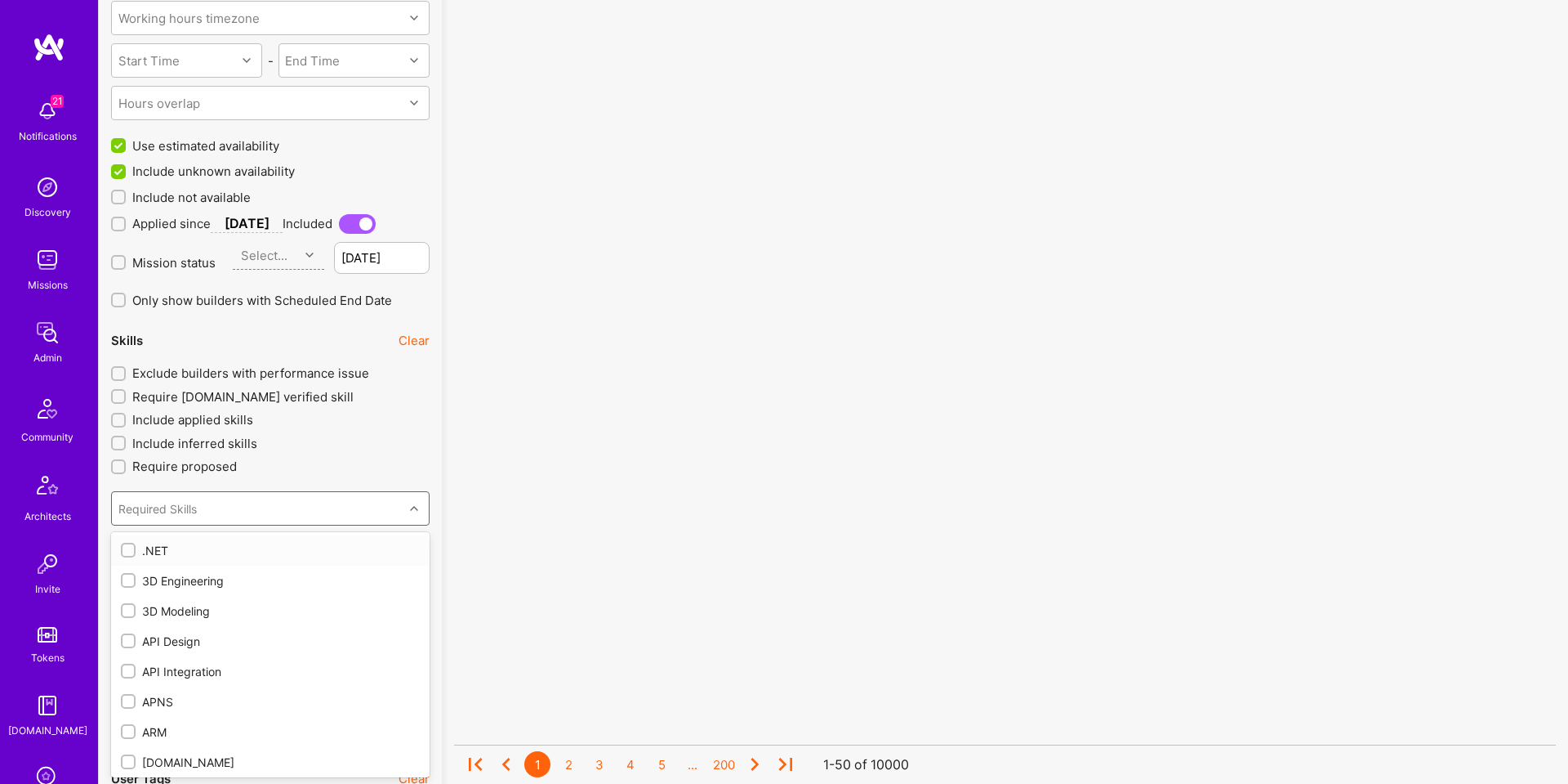
checkbox input "true"
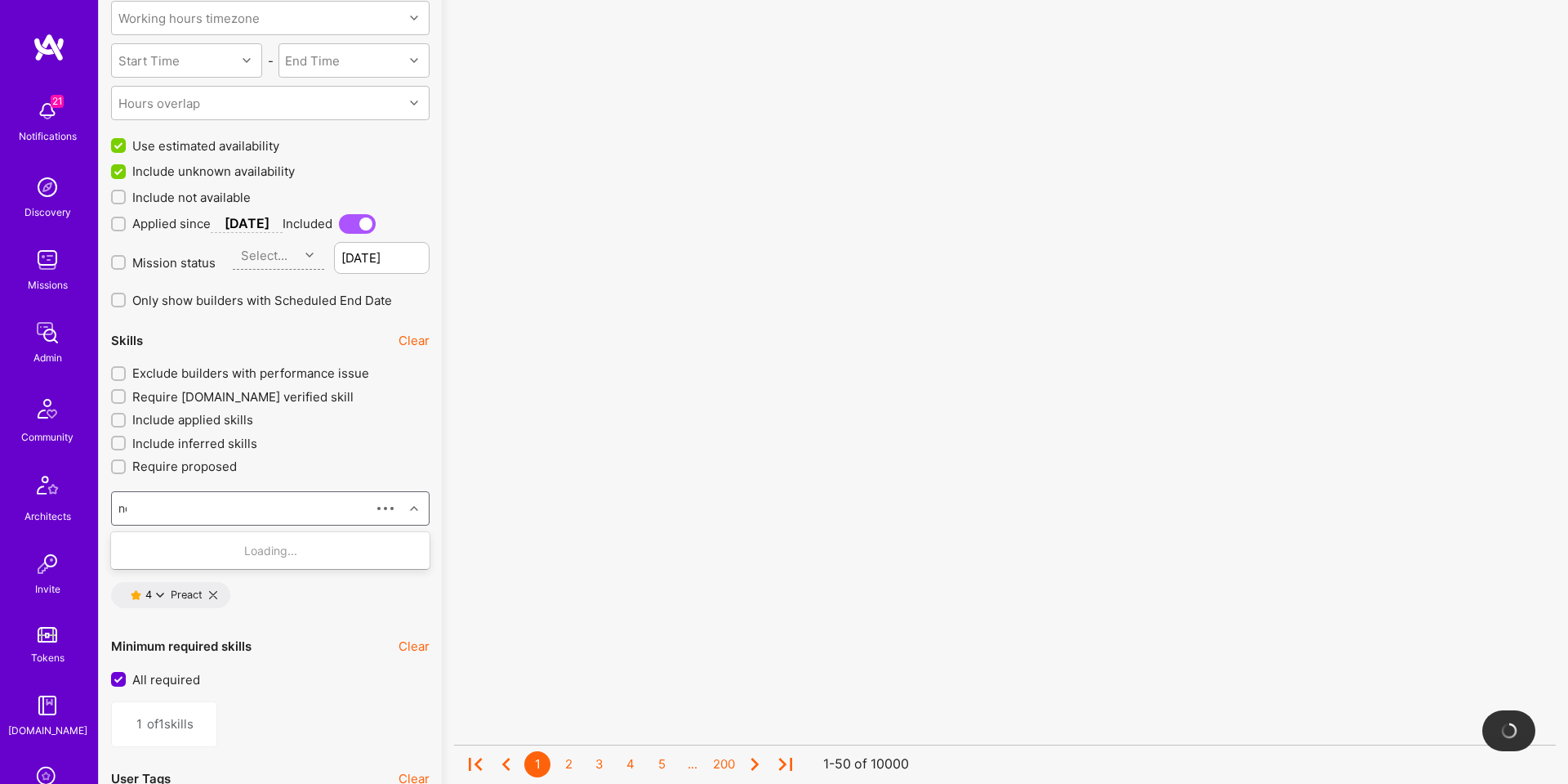
type input "node"
type input "2"
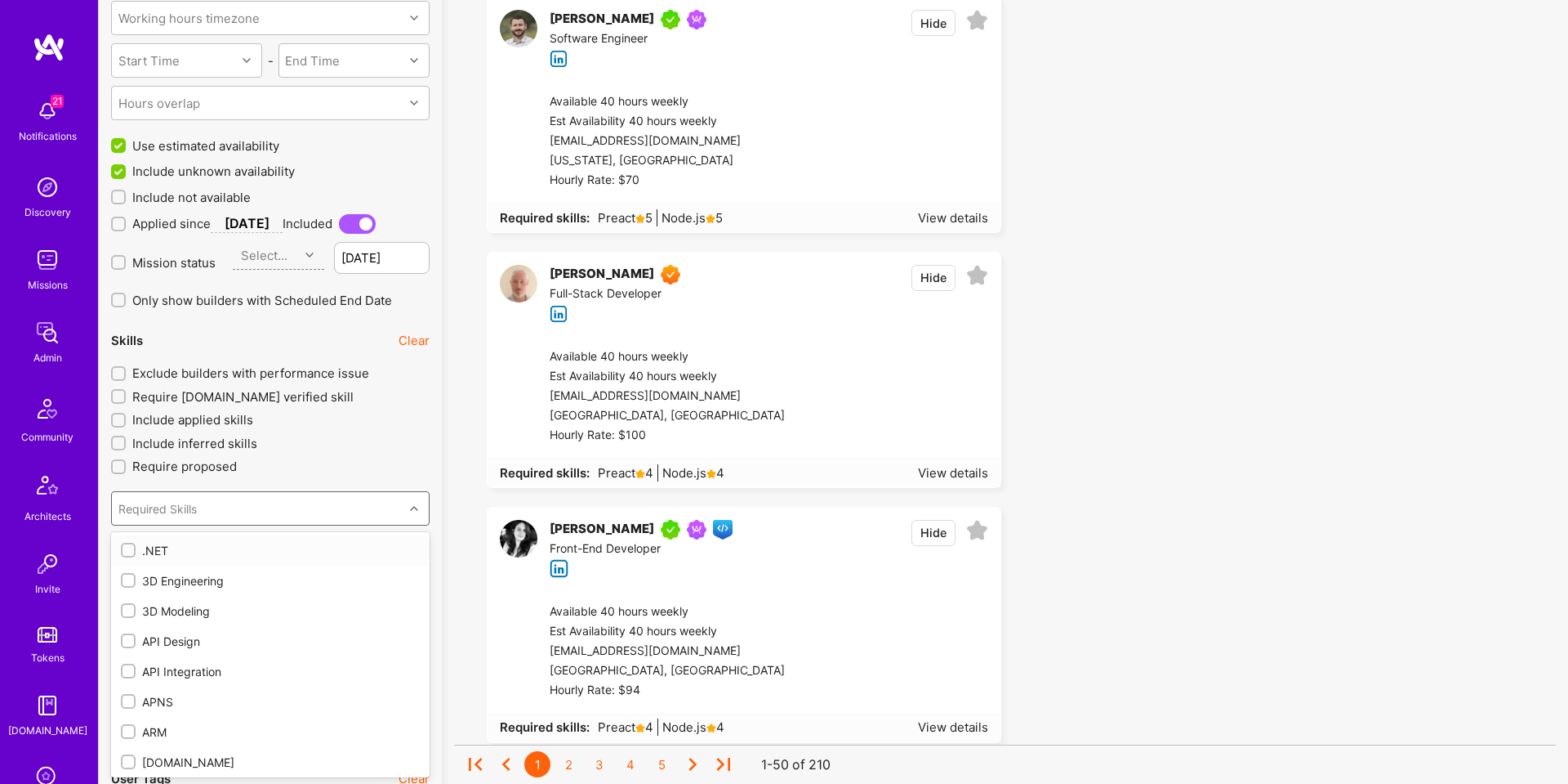
checkbox input "true"
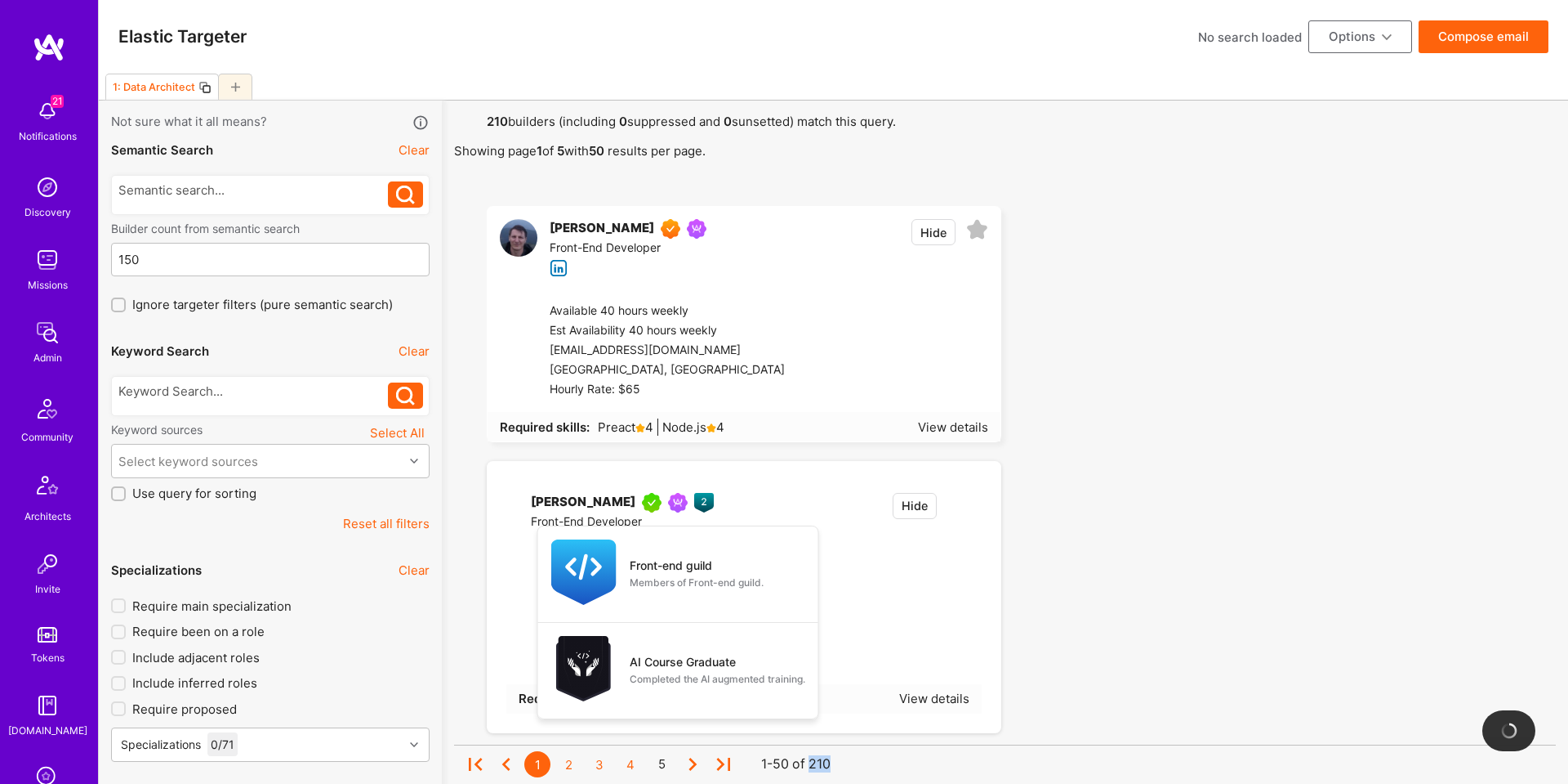
drag, startPoint x: 830, startPoint y: 762, endPoint x: 843, endPoint y: 762, distance: 13.0
click at [843, 762] on div "1 2 3 4 5 1-50 of 210" at bounding box center [1004, 764] width 1086 height 39
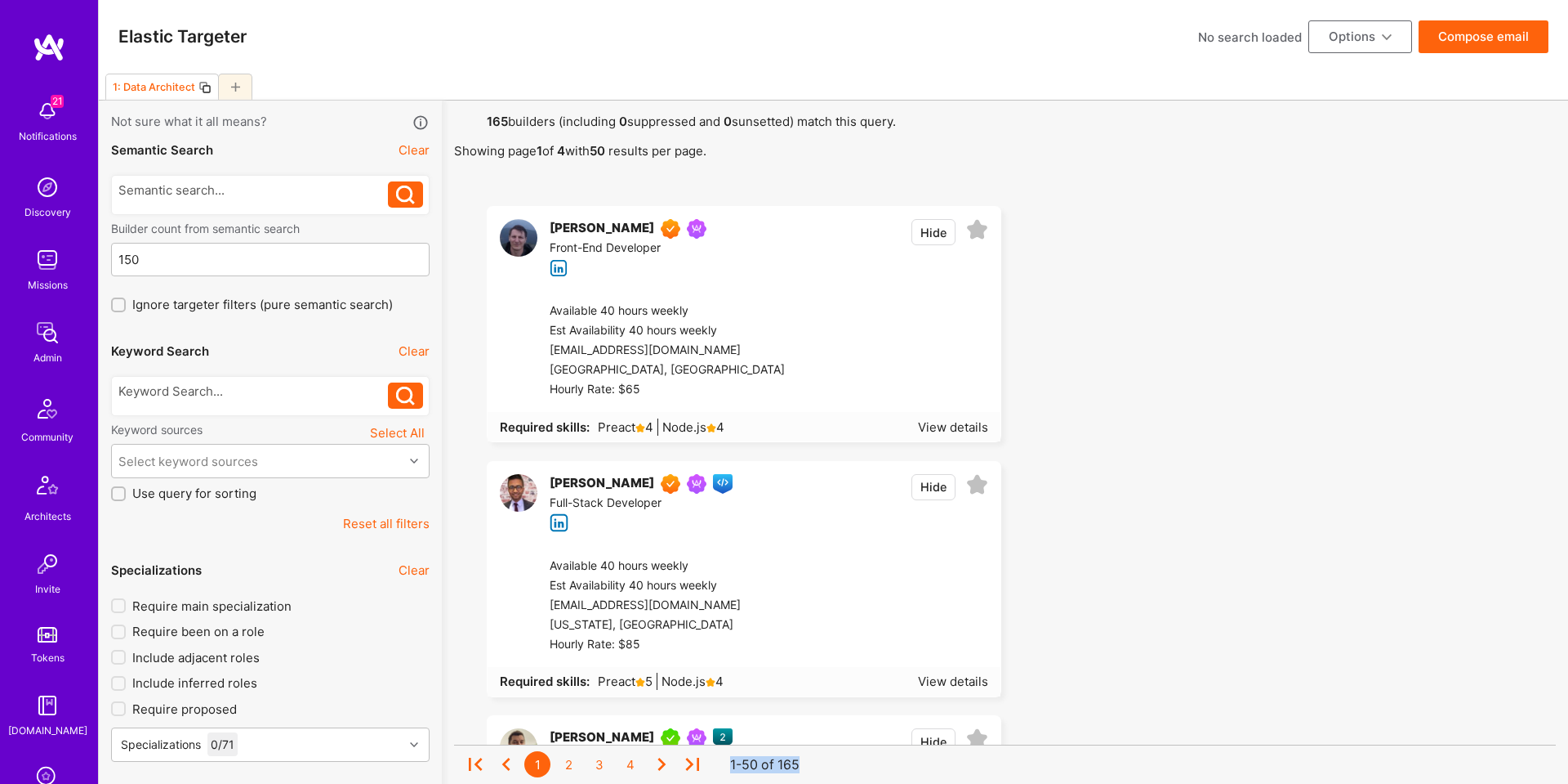
scroll to position [4, 0]
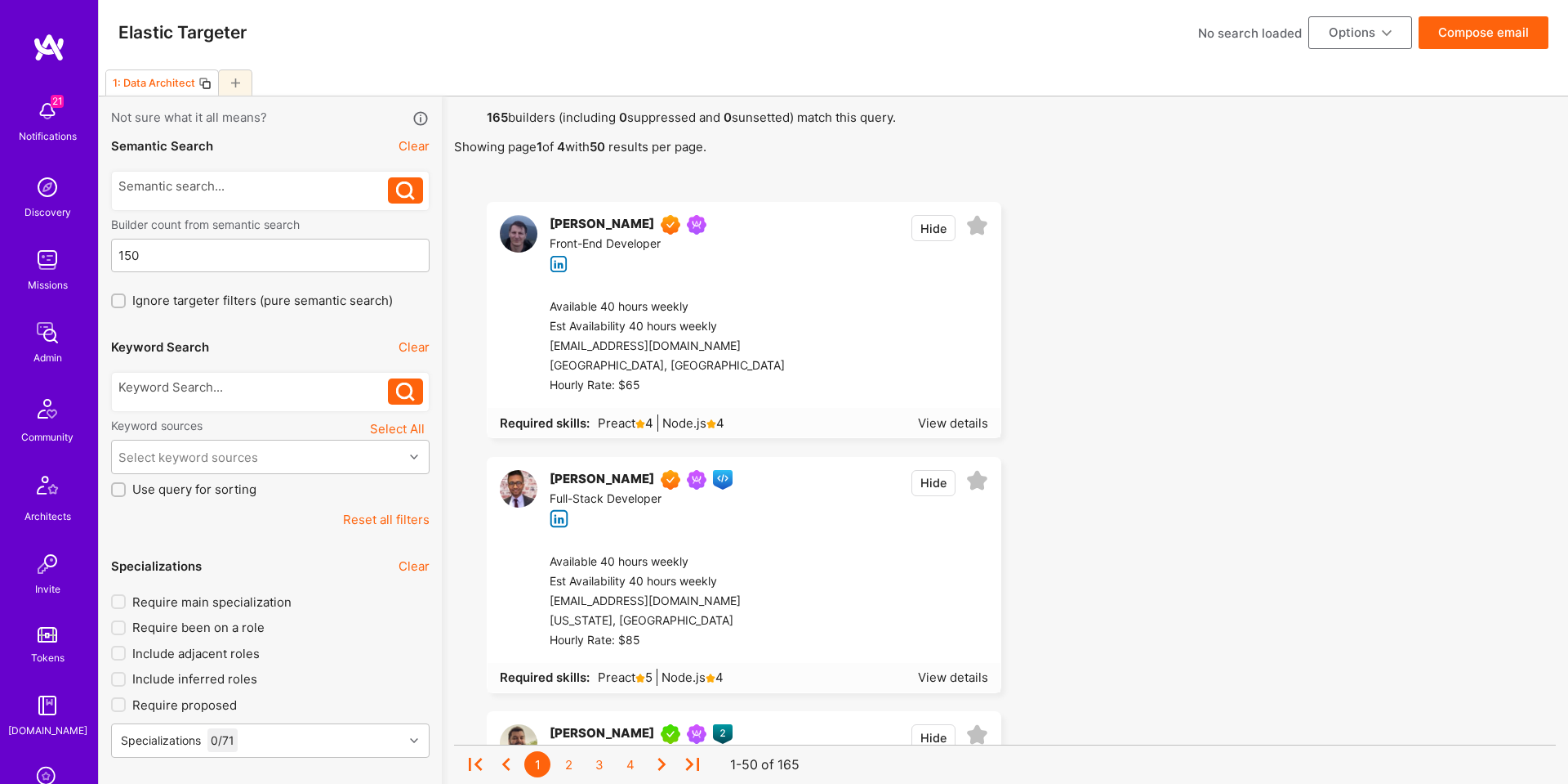
click at [1471, 35] on button "Compose email" at bounding box center [1483, 32] width 130 height 33
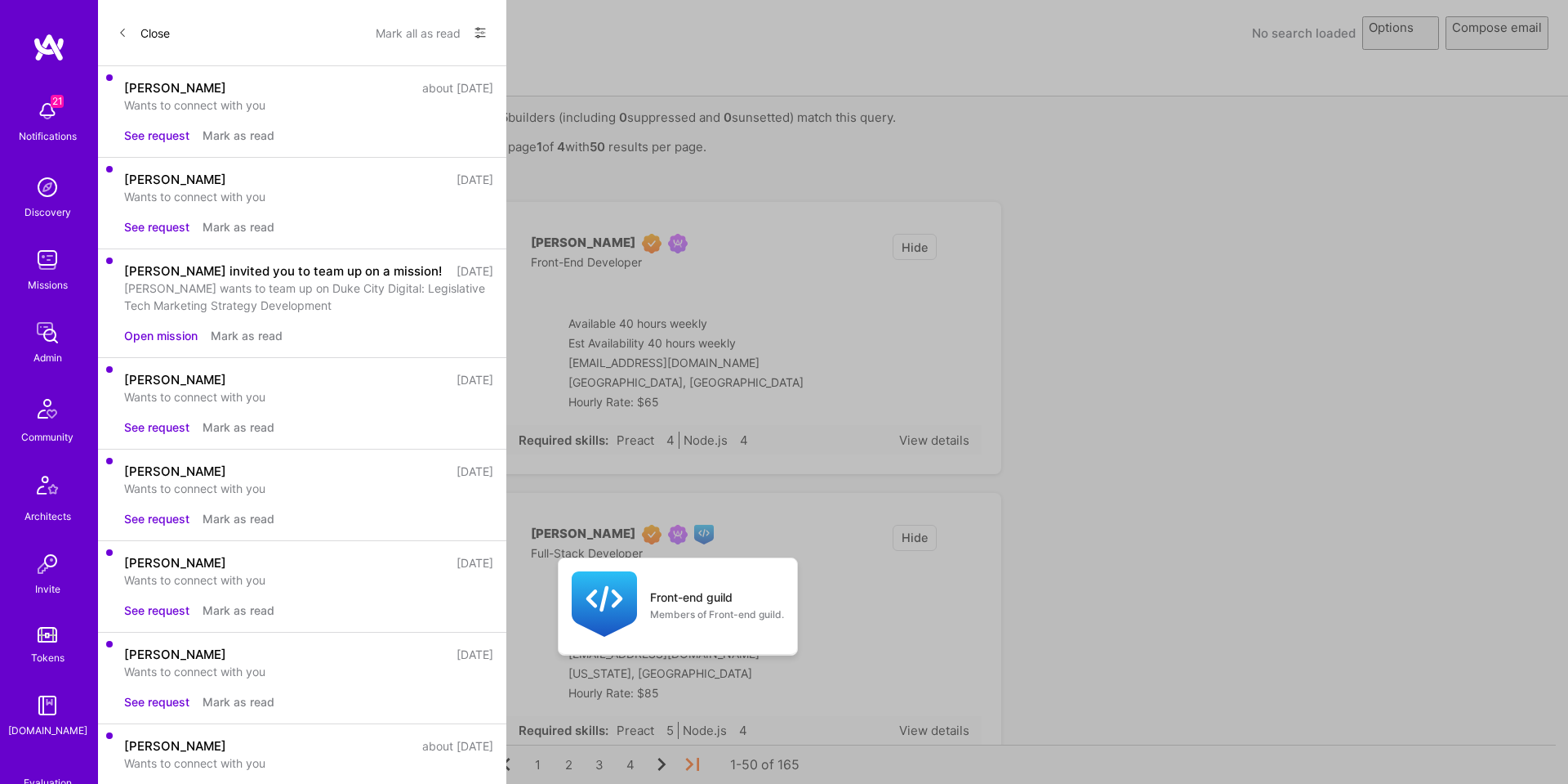
select select "rich-reachout"
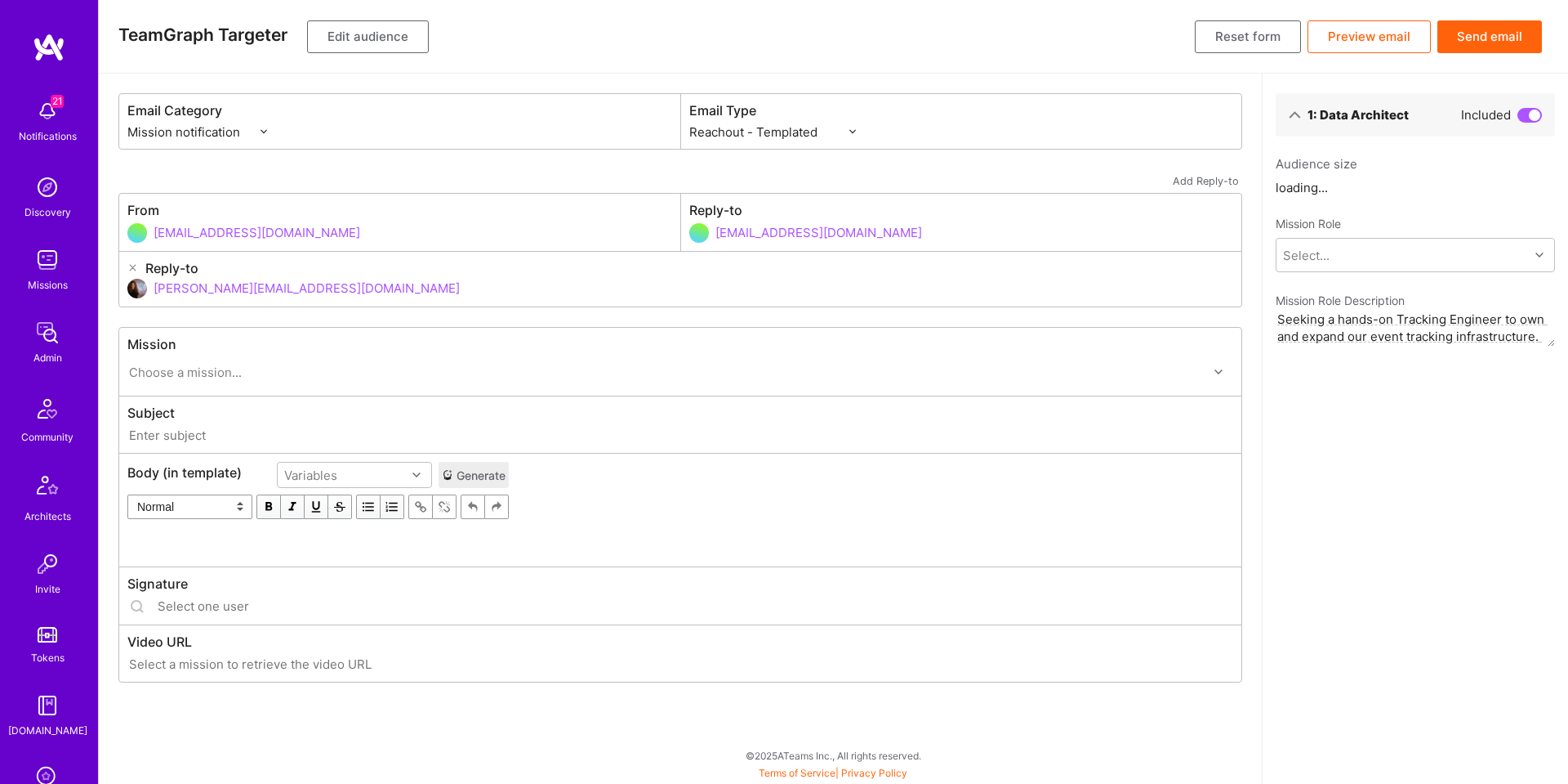
scroll to position [0, 0]
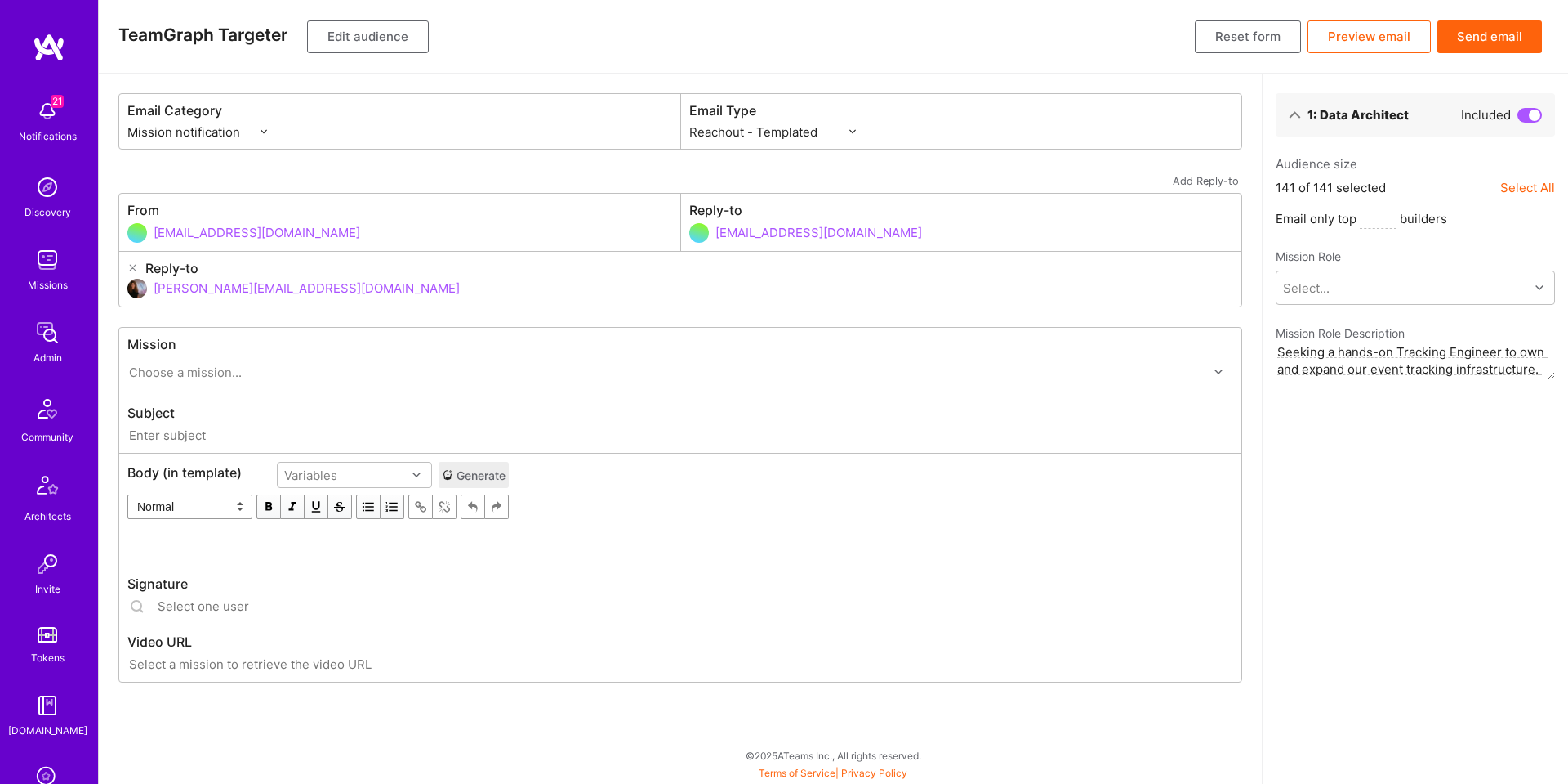
type input "A.Team // Meettie: Tracking Infrastructure Lead"
type input "luisteofilo@a.team"
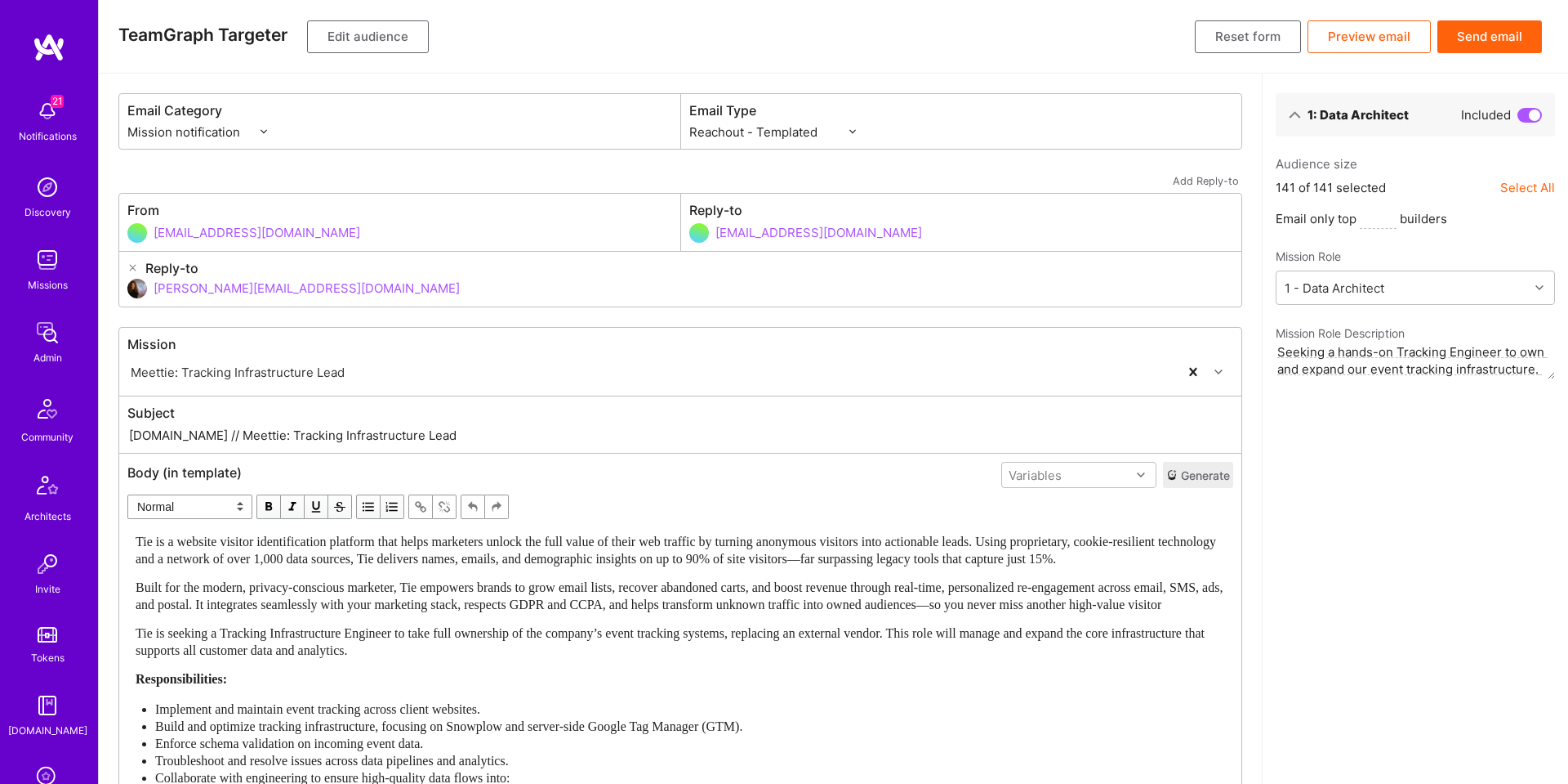
click at [1194, 482] on button "Generate" at bounding box center [1198, 475] width 70 height 26
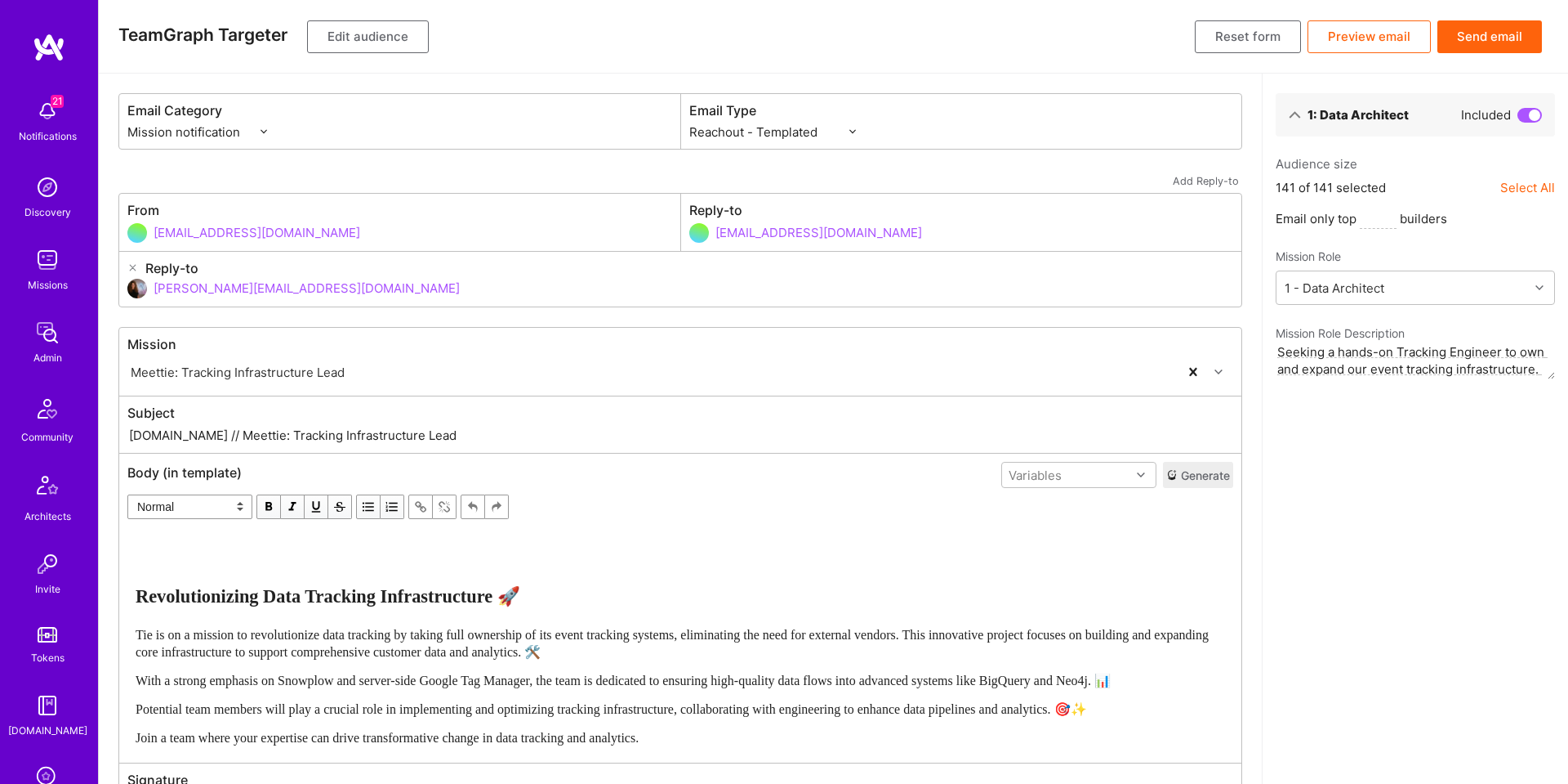
click at [392, 37] on button "Edit audience" at bounding box center [367, 36] width 122 height 33
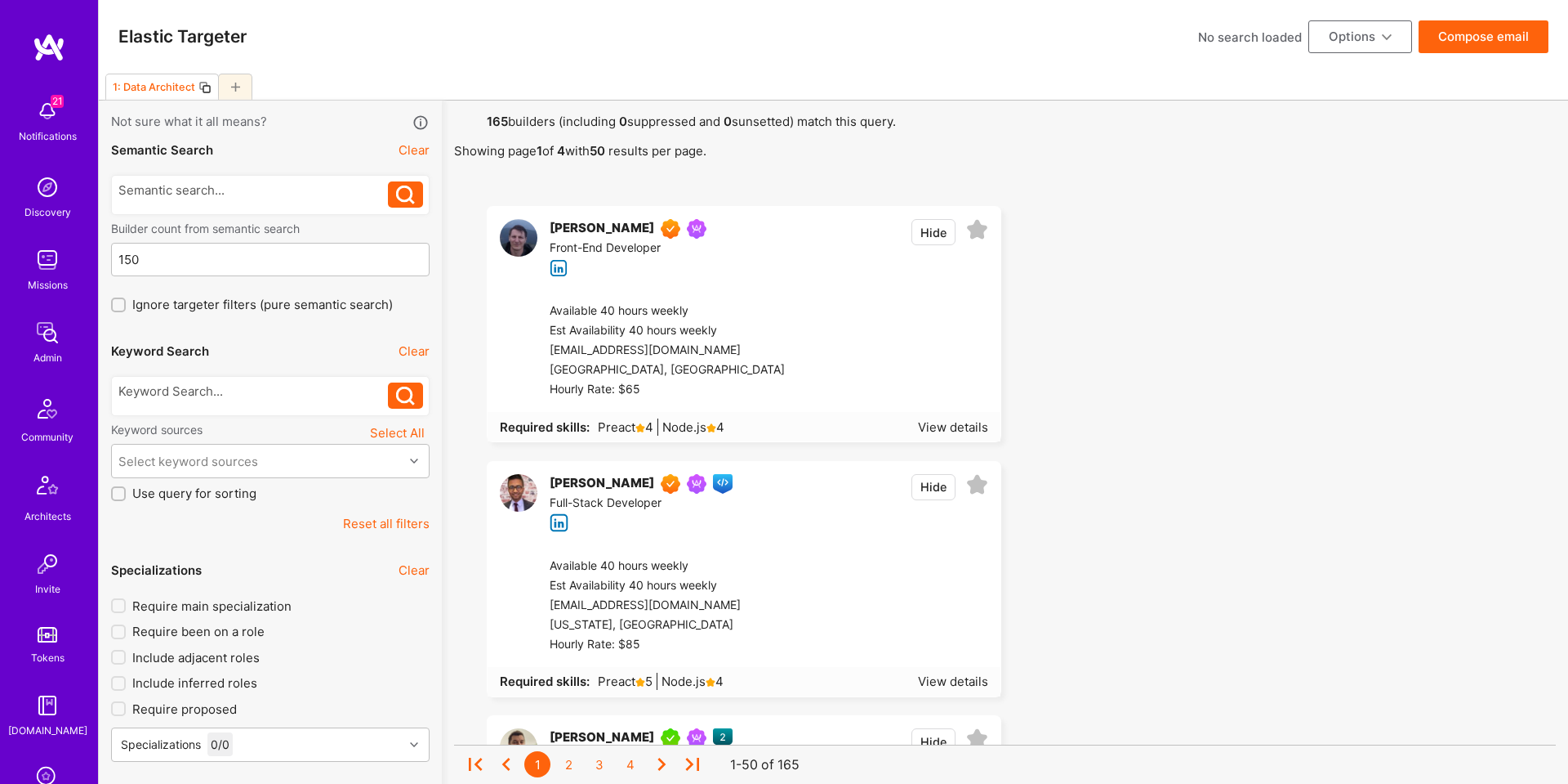
scroll to position [133, 0]
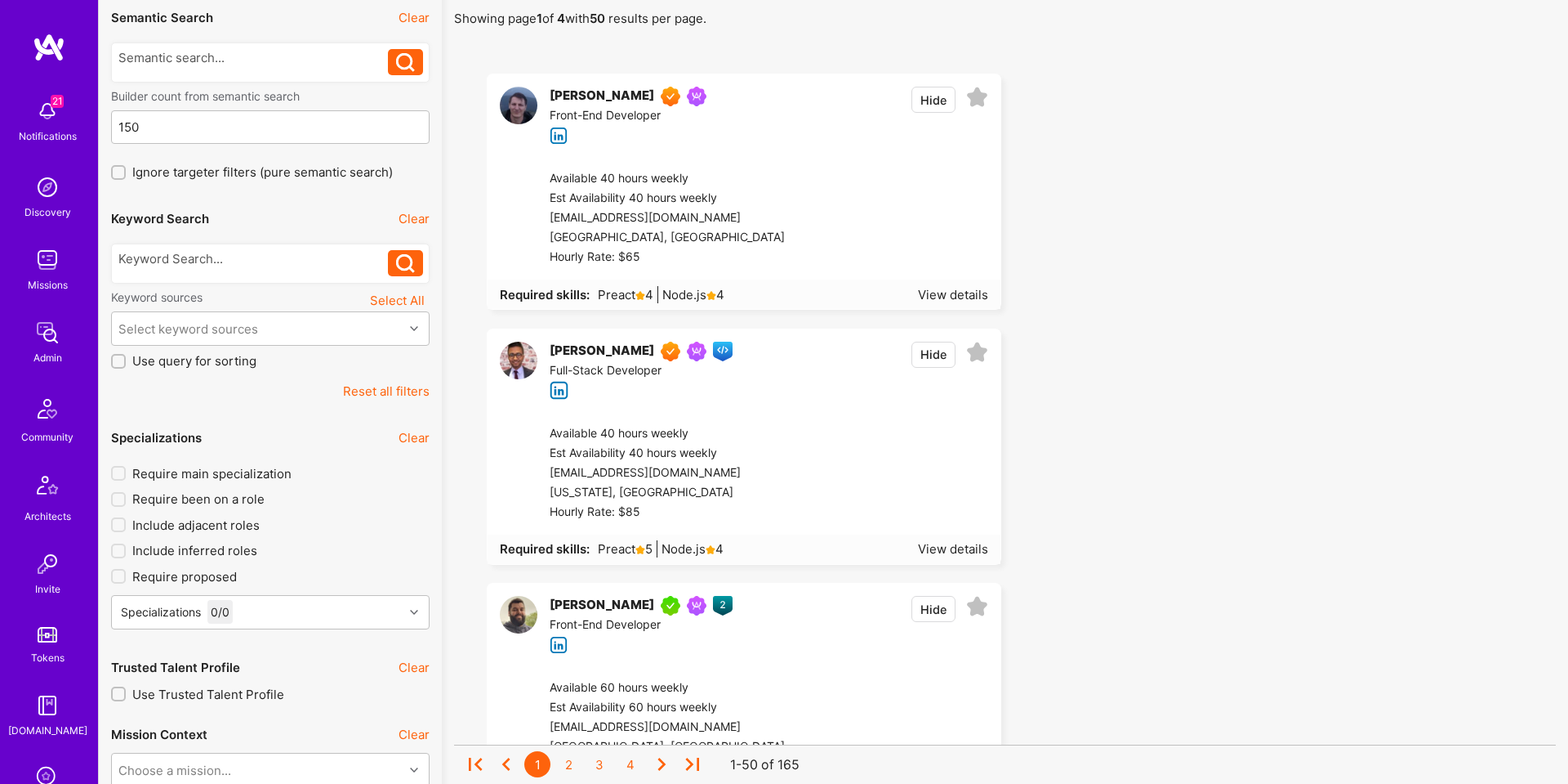
drag, startPoint x: 404, startPoint y: 395, endPoint x: 404, endPoint y: 385, distance: 10.0
click at [404, 395] on button "Reset all filters" at bounding box center [386, 391] width 87 height 17
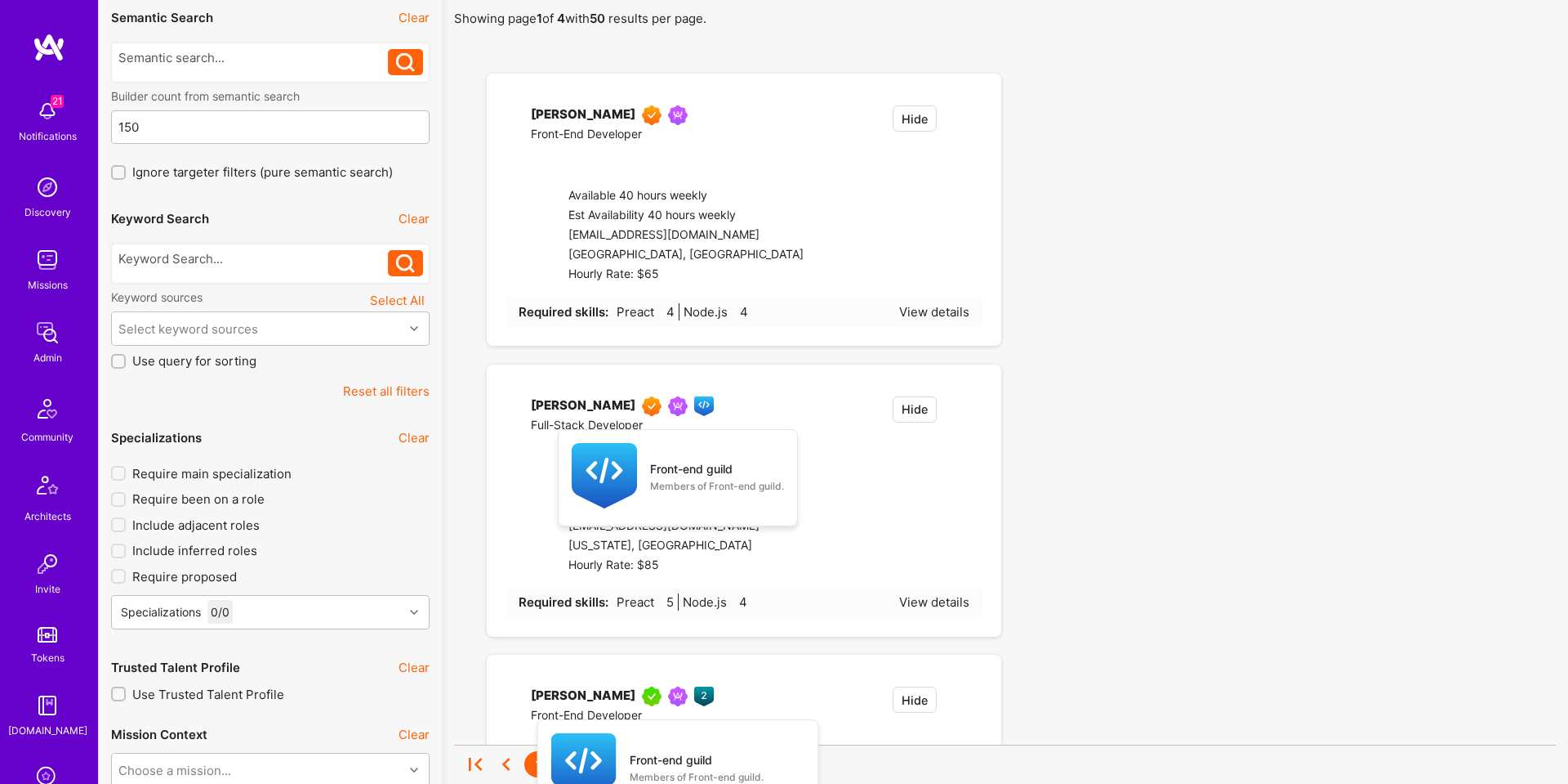
type input "0"
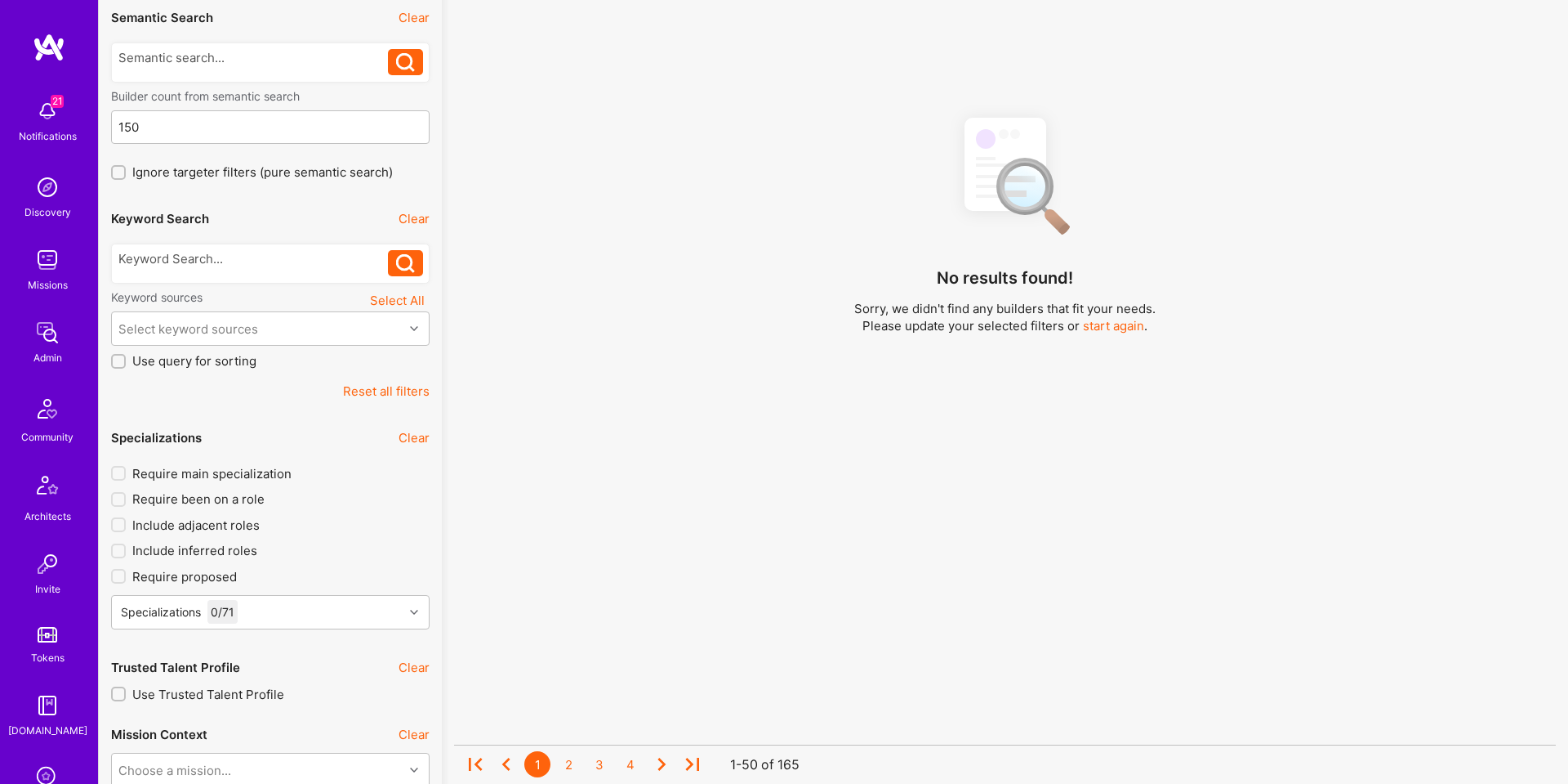
click at [281, 249] on div at bounding box center [270, 263] width 319 height 40
click at [284, 259] on div at bounding box center [253, 258] width 270 height 17
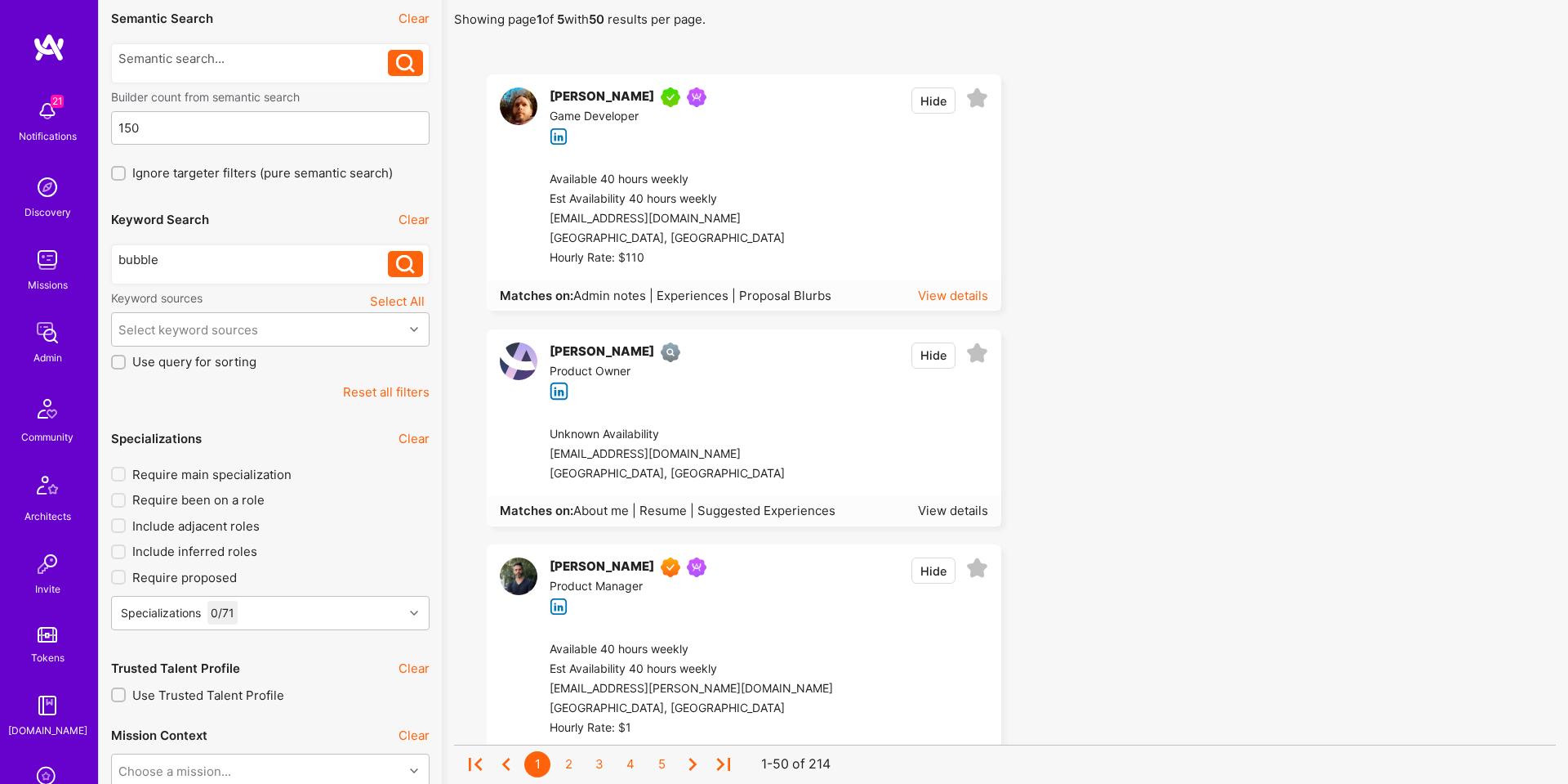
click at [972, 294] on div "View details" at bounding box center [953, 296] width 70 height 17
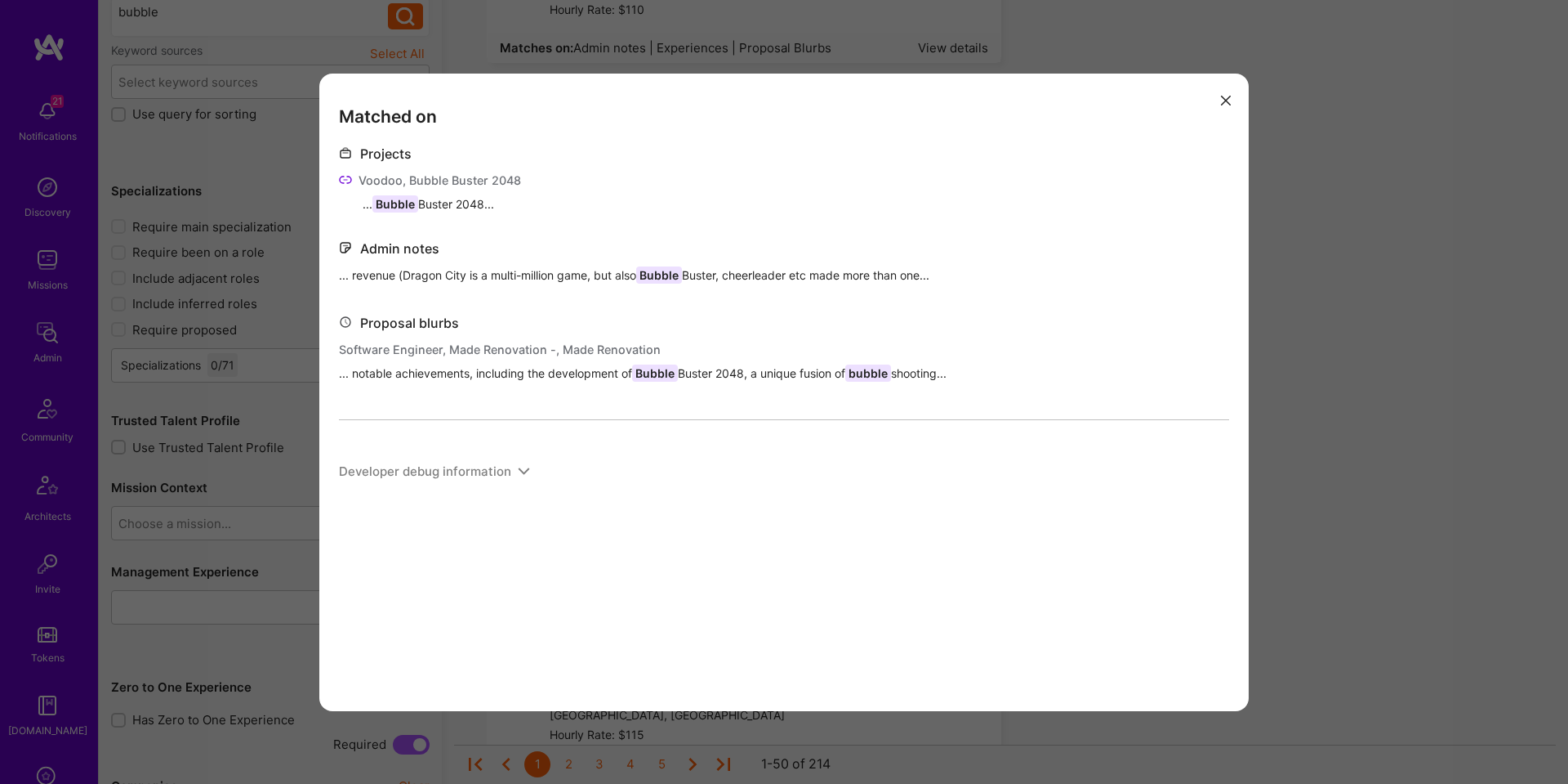
scroll to position [378, 0]
click at [1360, 310] on div "Matched on Projects Voodoo, Bubble Buster 2048 ... Bubble Buster 2048... Admin …" at bounding box center [784, 392] width 1568 height 784
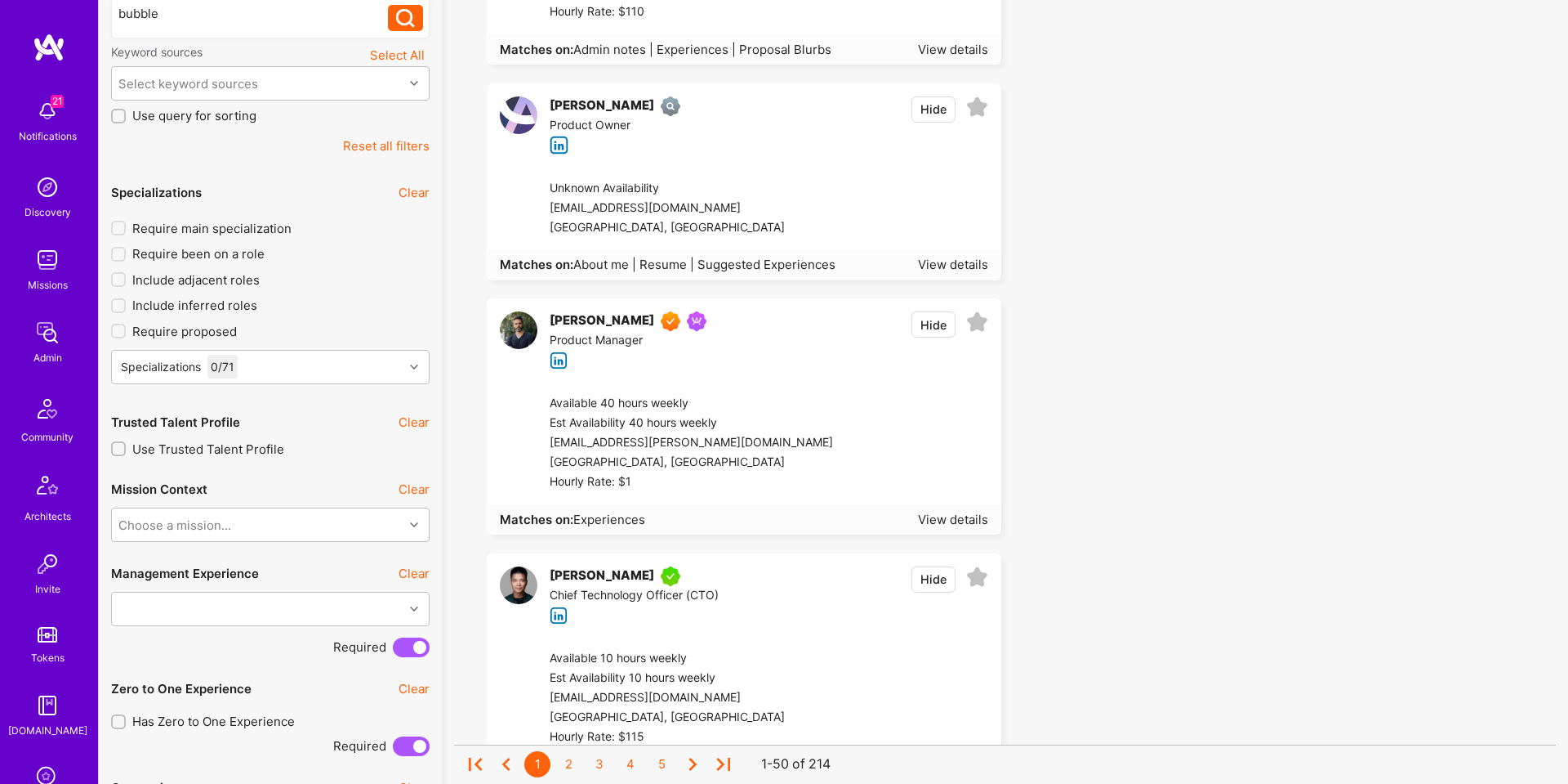
scroll to position [417, 0]
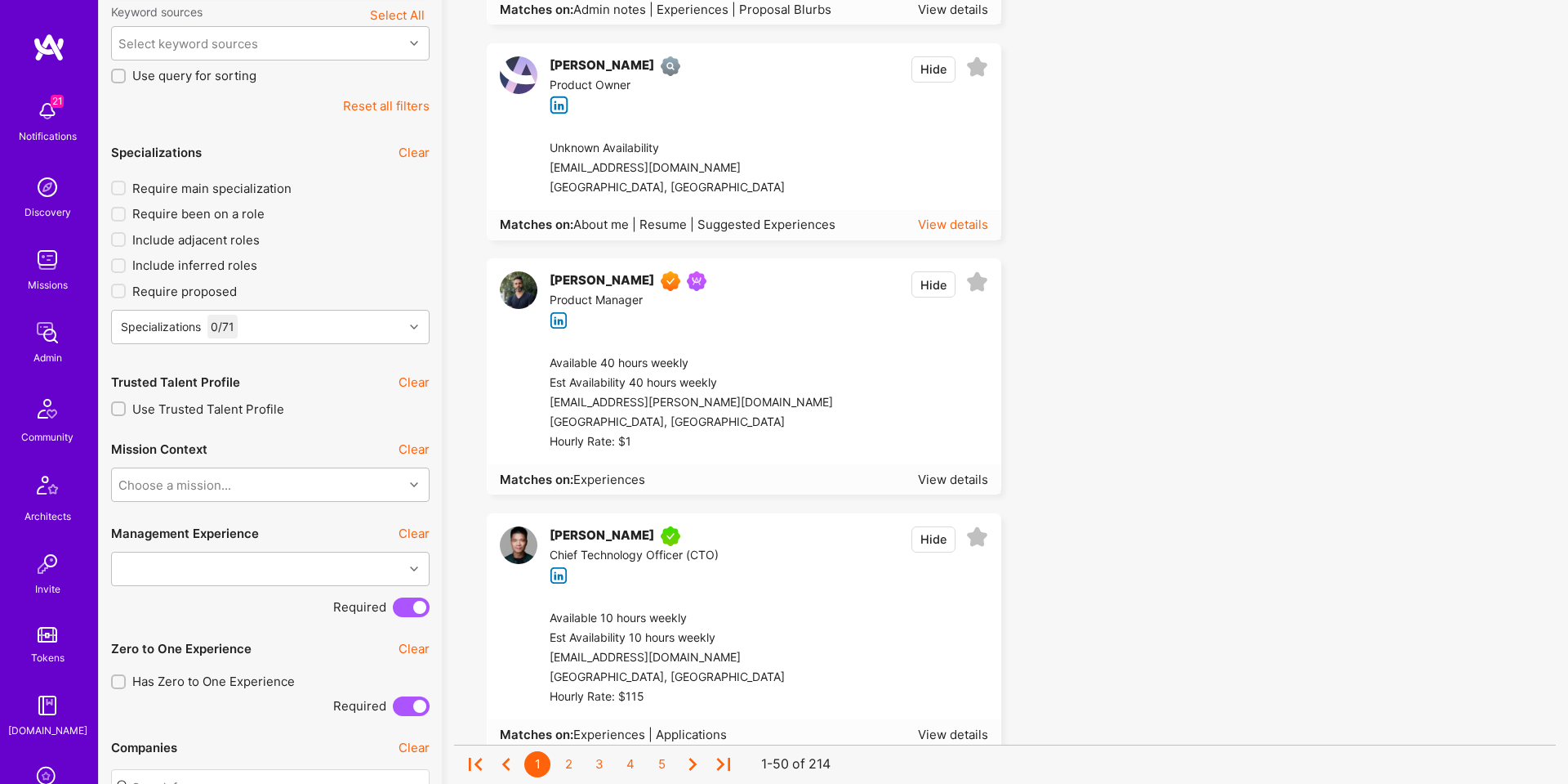
click at [941, 231] on div "View details" at bounding box center [953, 225] width 70 height 17
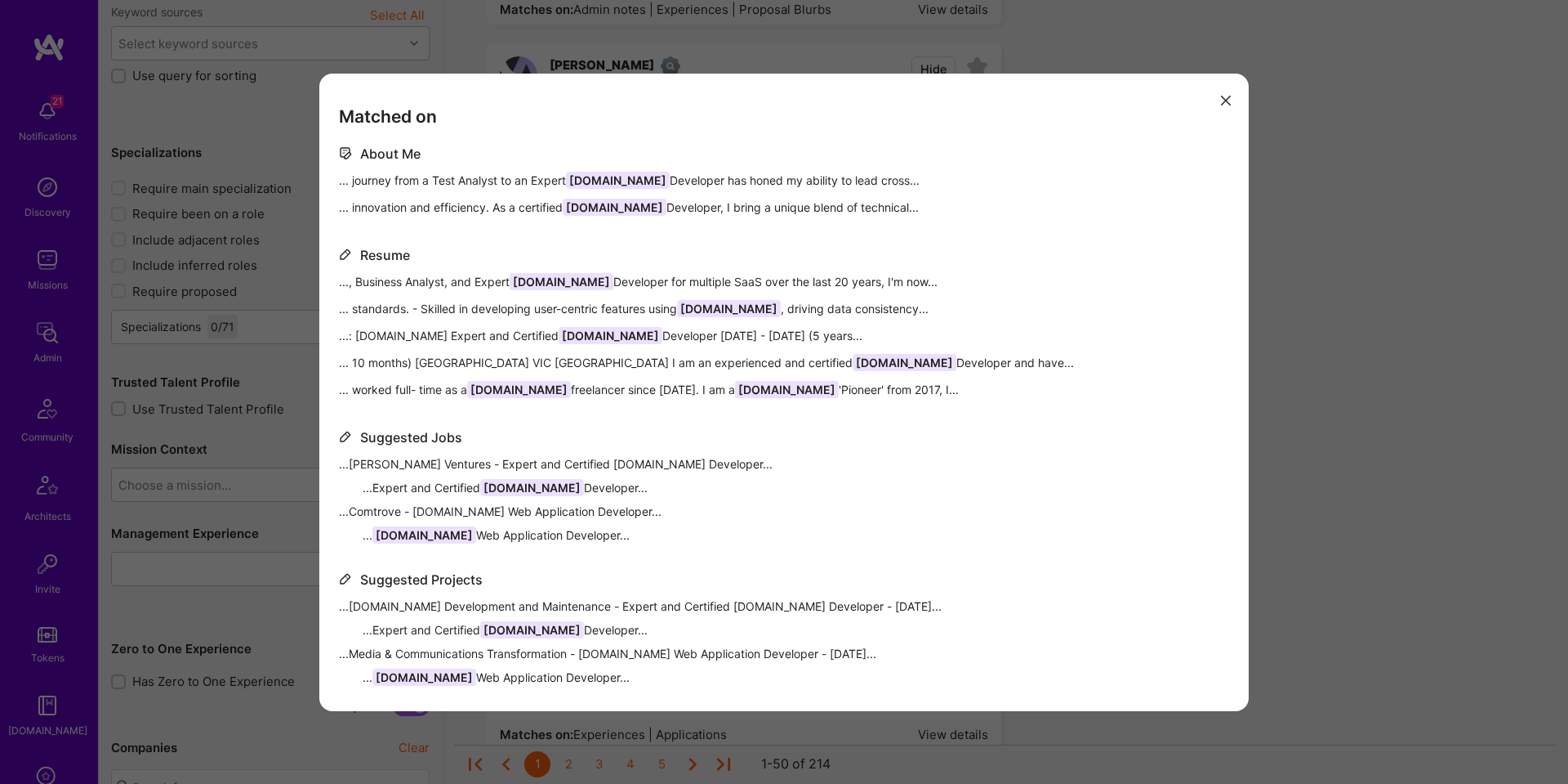
scroll to position [423, 0]
click at [1230, 107] on button "modal" at bounding box center [1226, 100] width 20 height 27
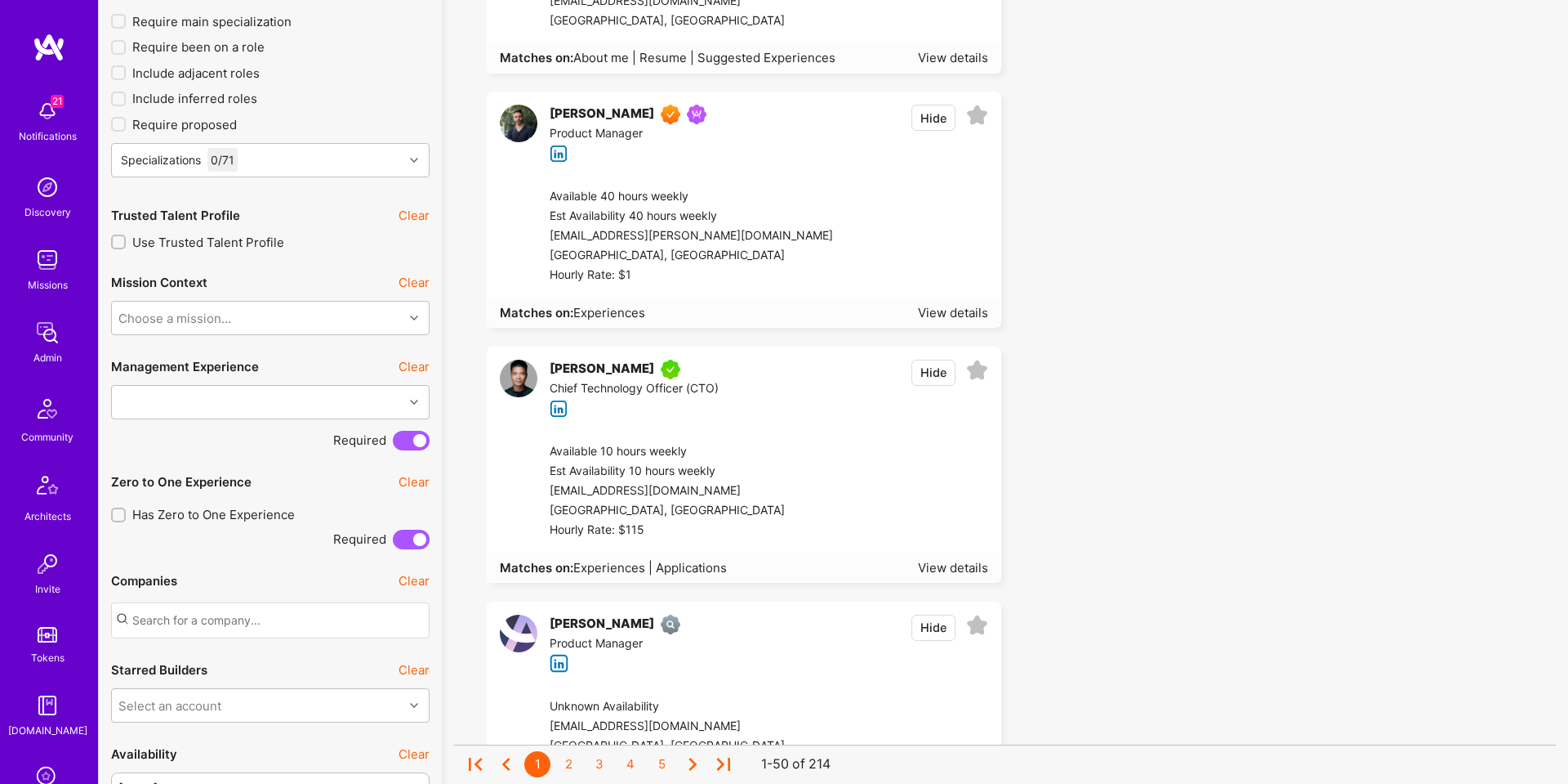
scroll to position [595, 0]
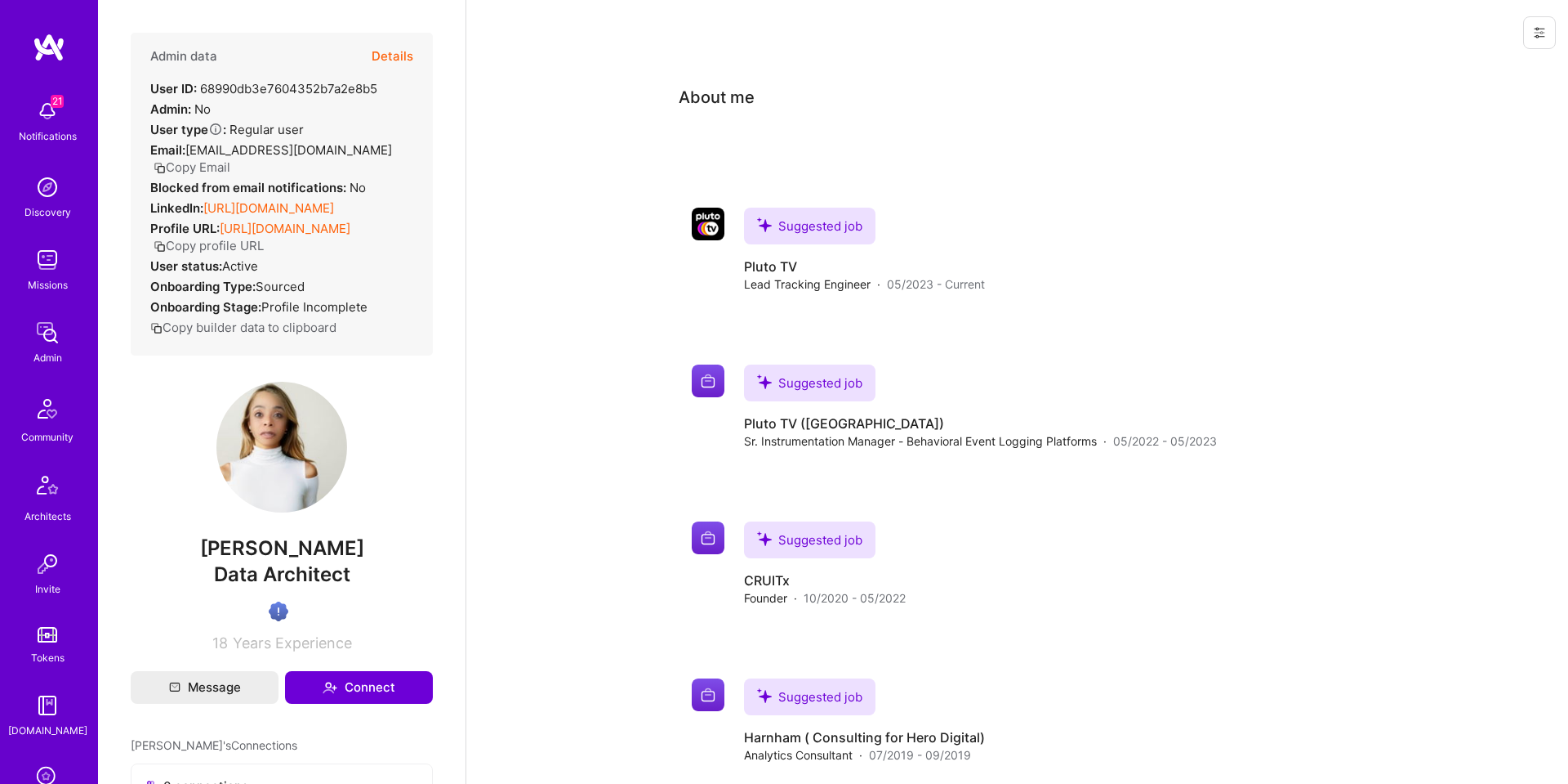
scroll to position [5, 0]
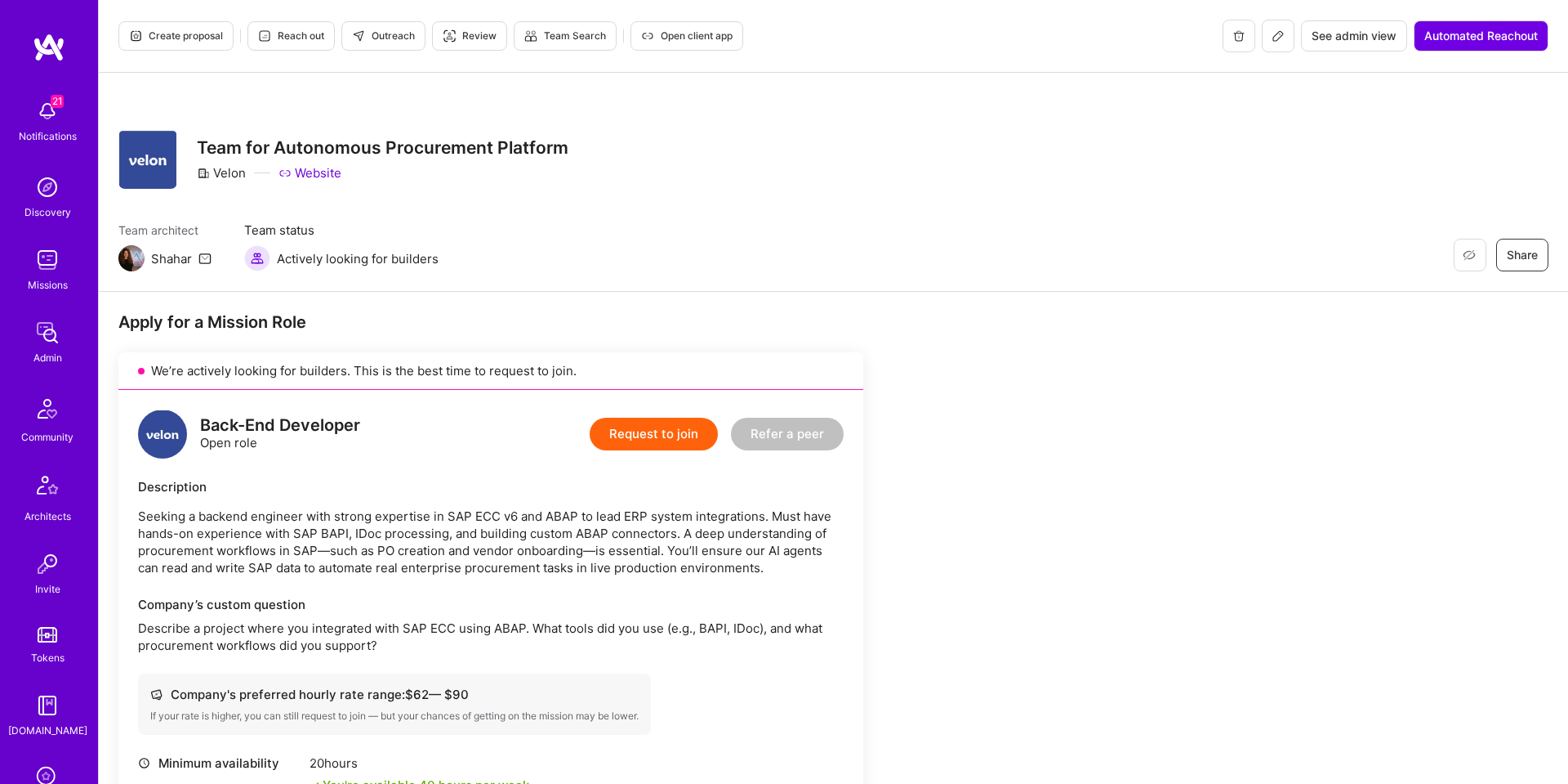
scroll to position [1500, 0]
